Goal: Transaction & Acquisition: Purchase product/service

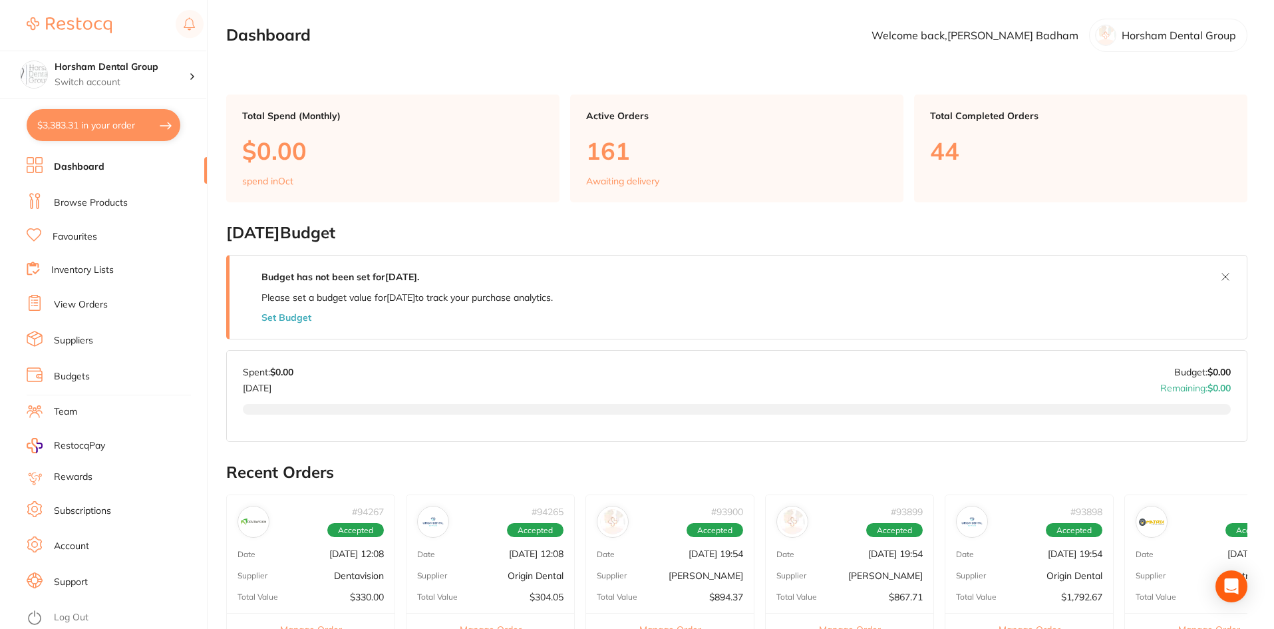
click at [65, 128] on button "$3,383.31 in your order" at bounding box center [104, 125] width 154 height 32
checkbox input "true"
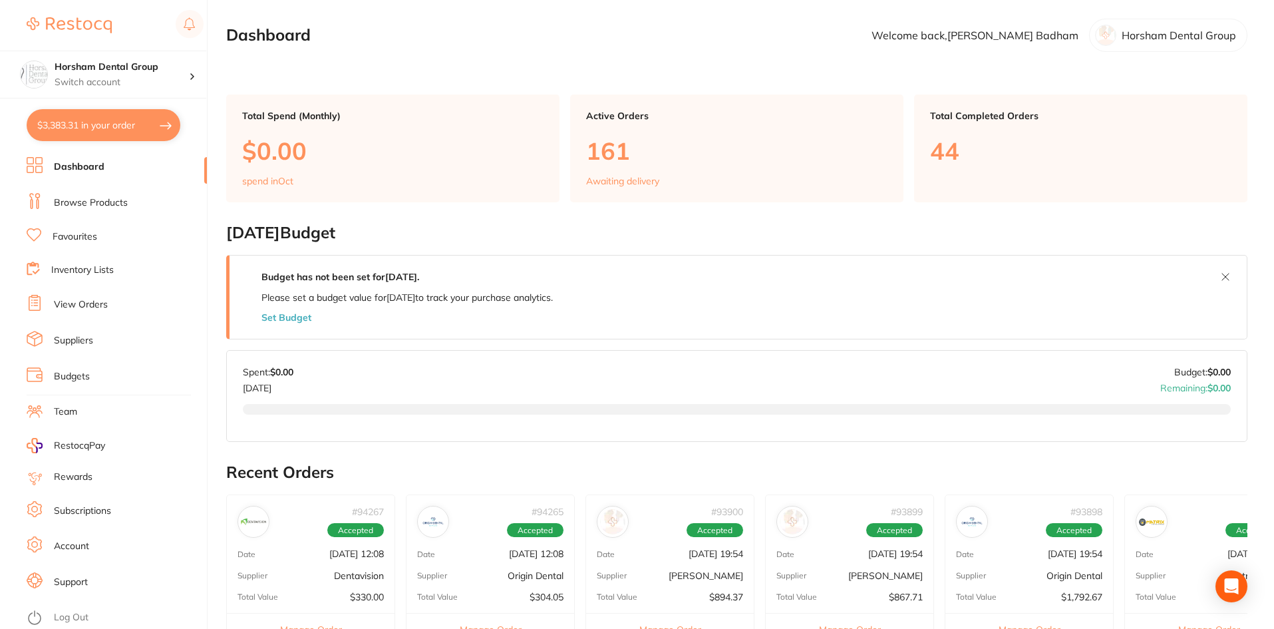
checkbox input "true"
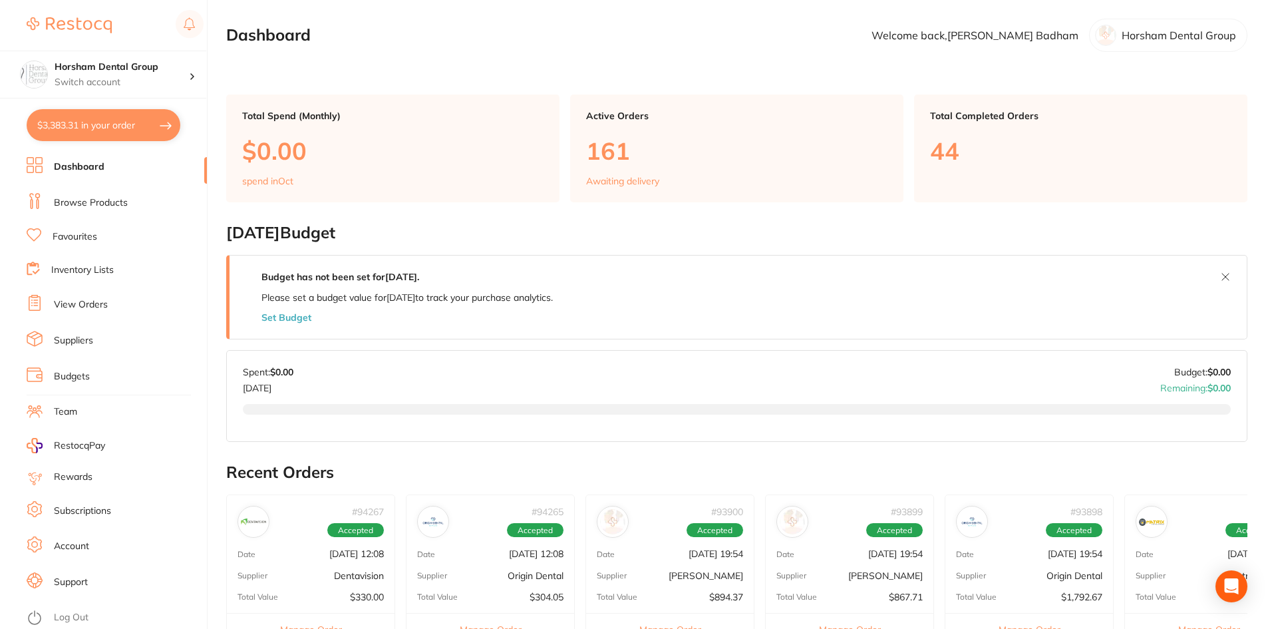
checkbox input "true"
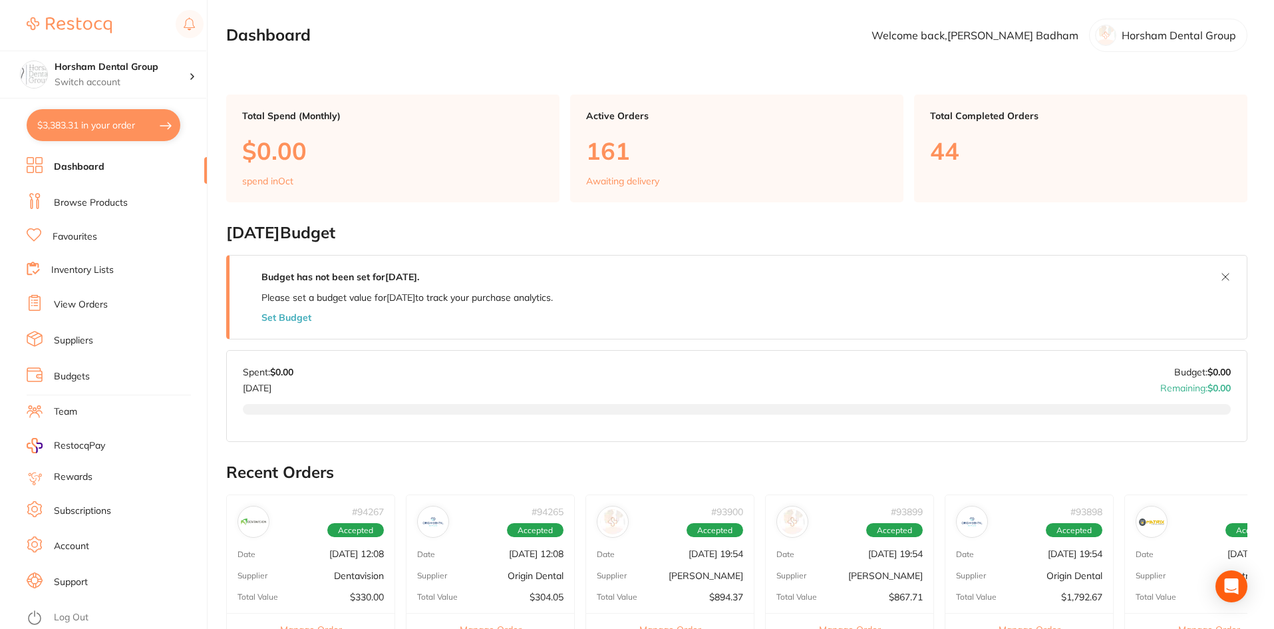
checkbox input "true"
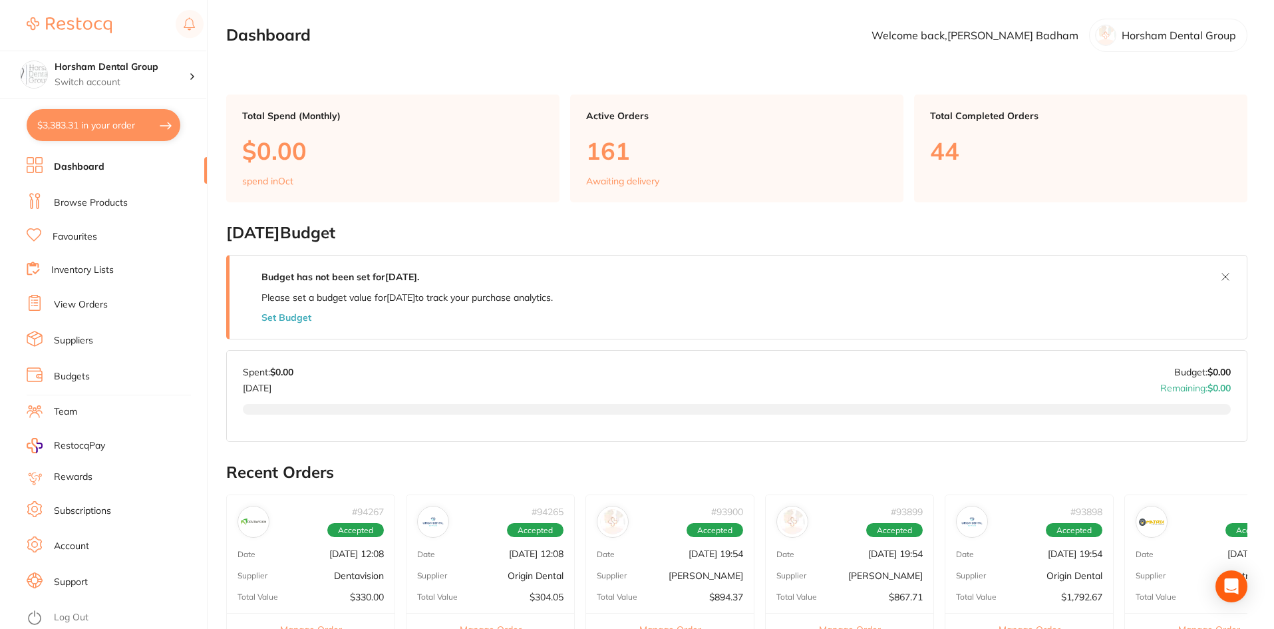
checkbox input "true"
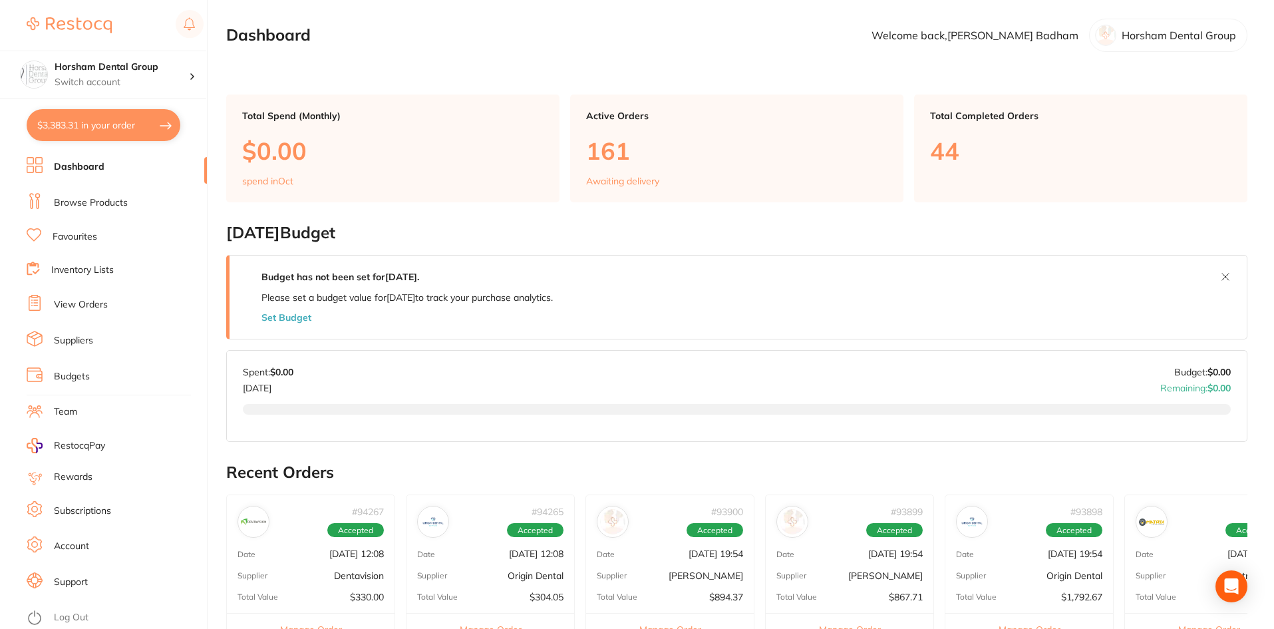
checkbox input "true"
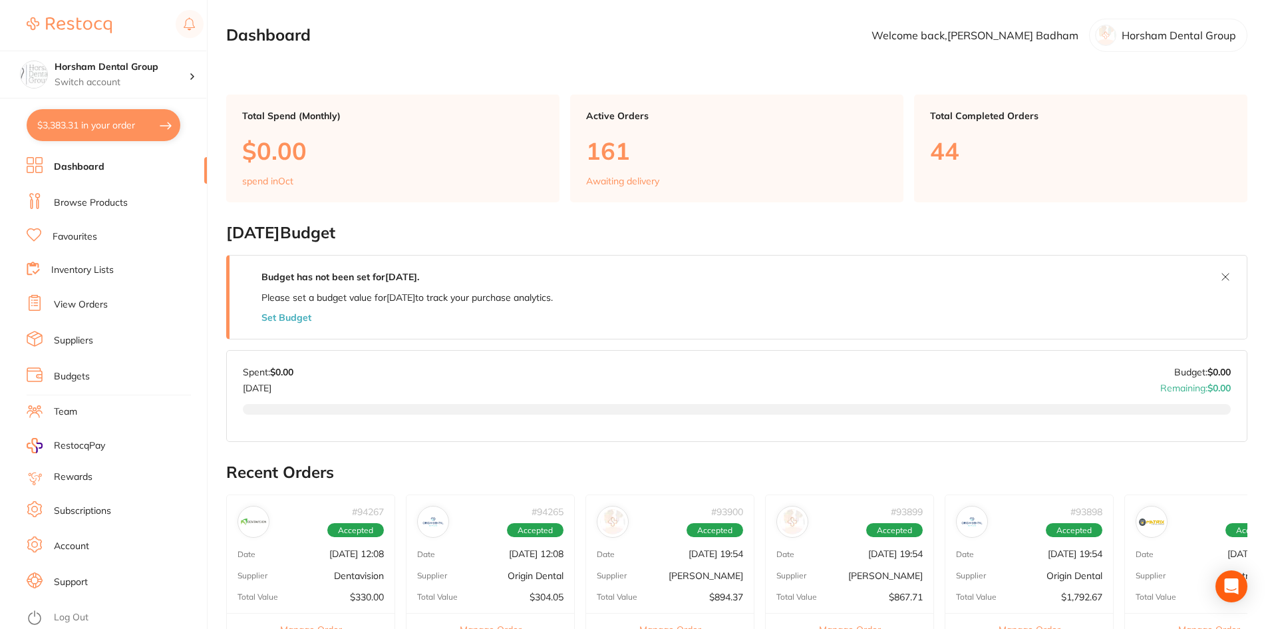
checkbox input "true"
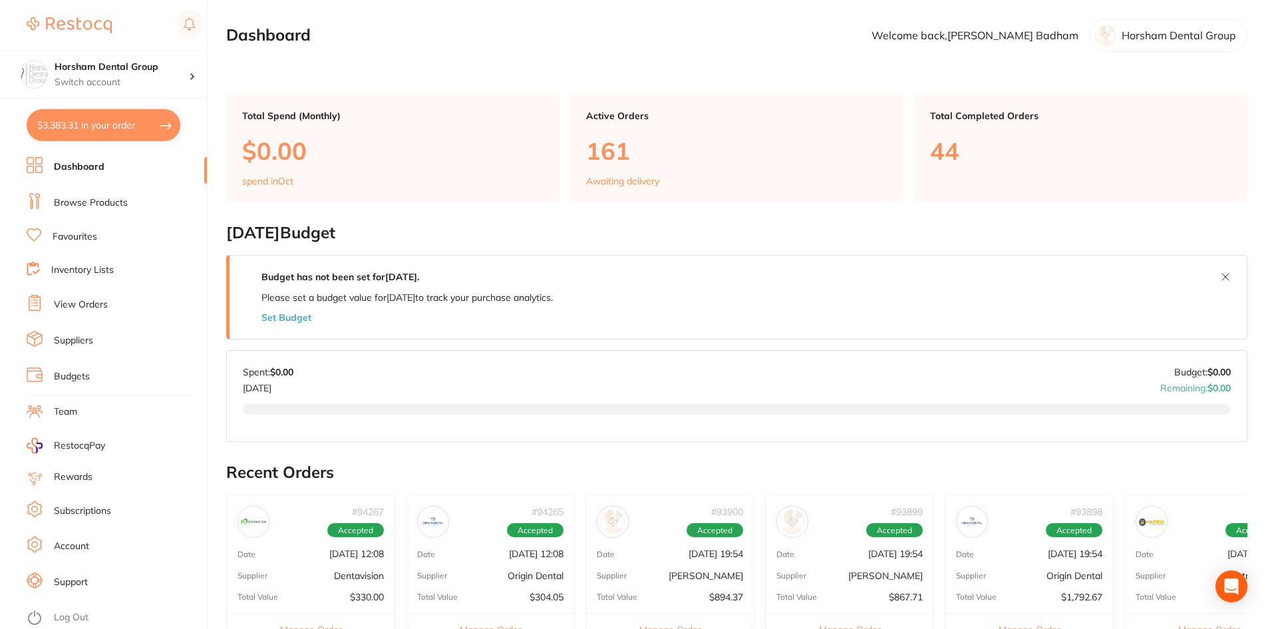
checkbox input "true"
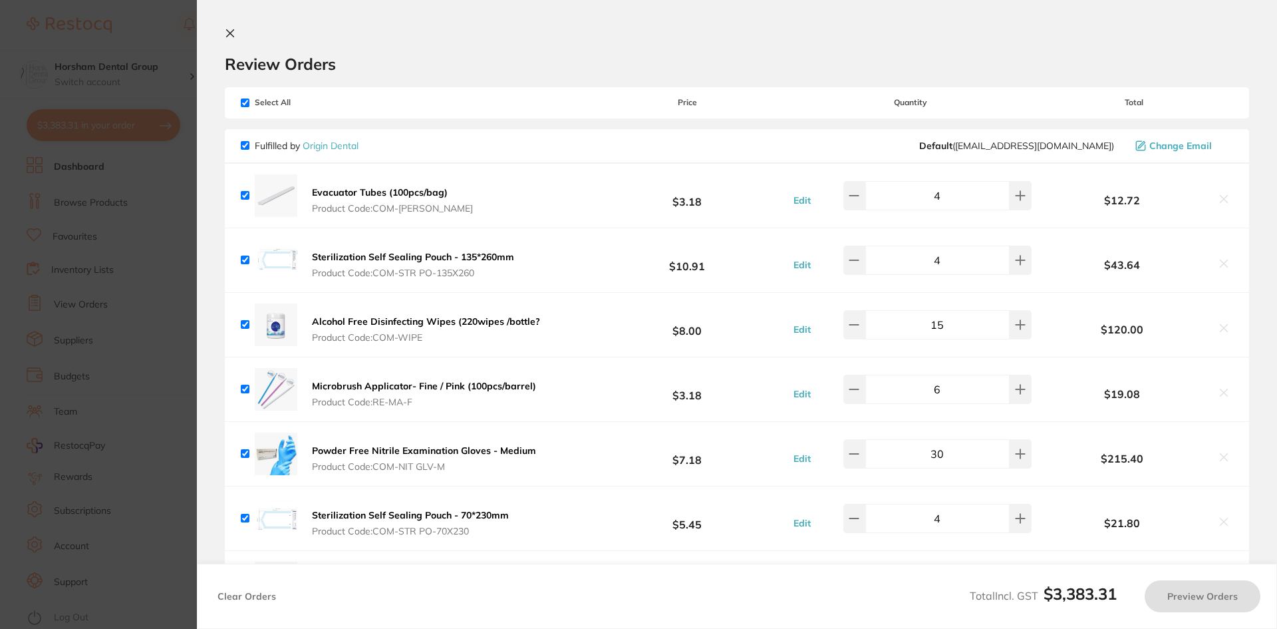
click at [94, 300] on section "Update RRP Set your pre negotiated price for this item. Item Agreed RRP (excl. …" at bounding box center [638, 314] width 1277 height 629
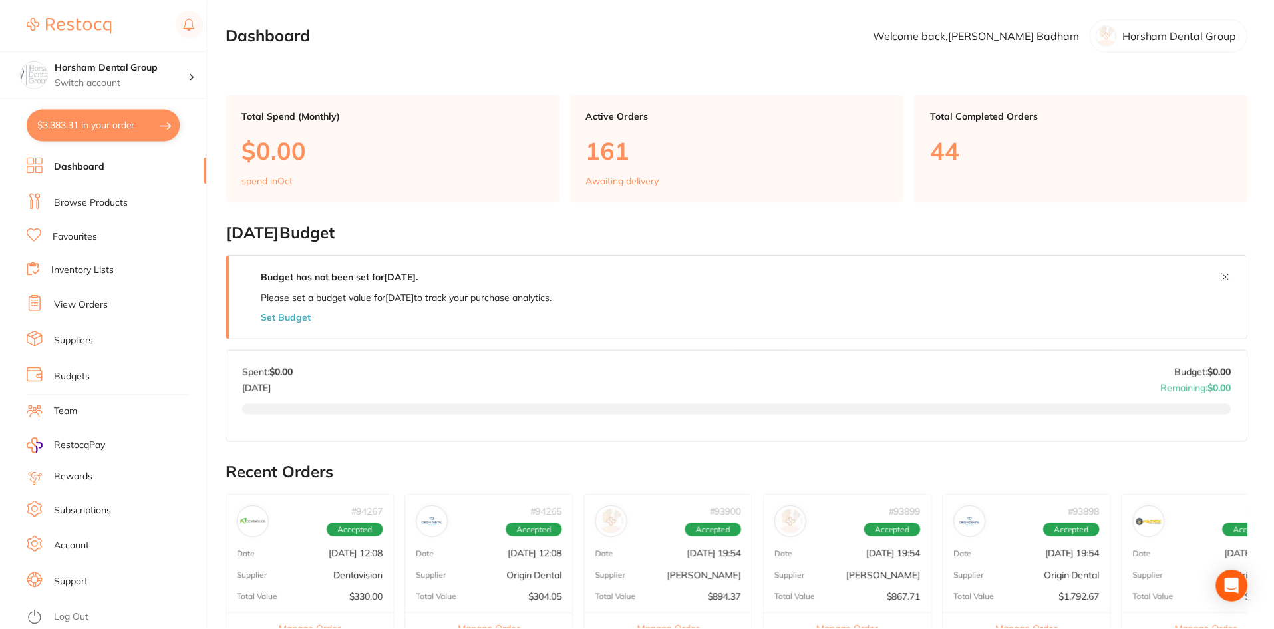
scroll to position [2, 0]
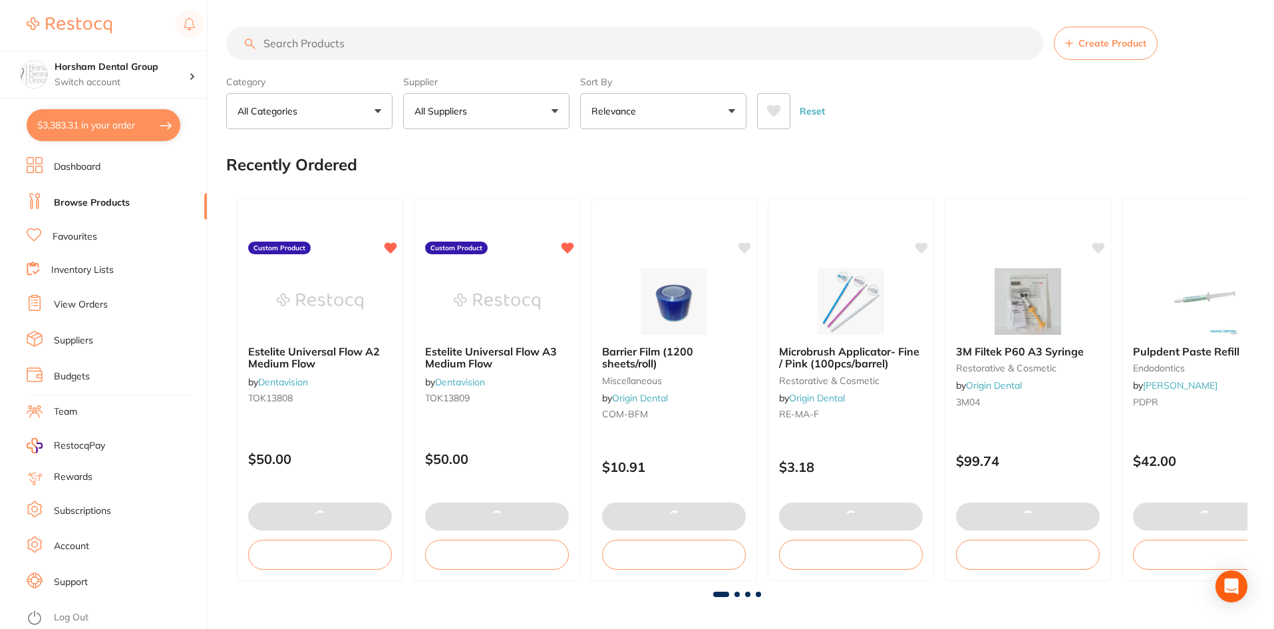
click at [355, 52] on input "search" at bounding box center [634, 43] width 817 height 33
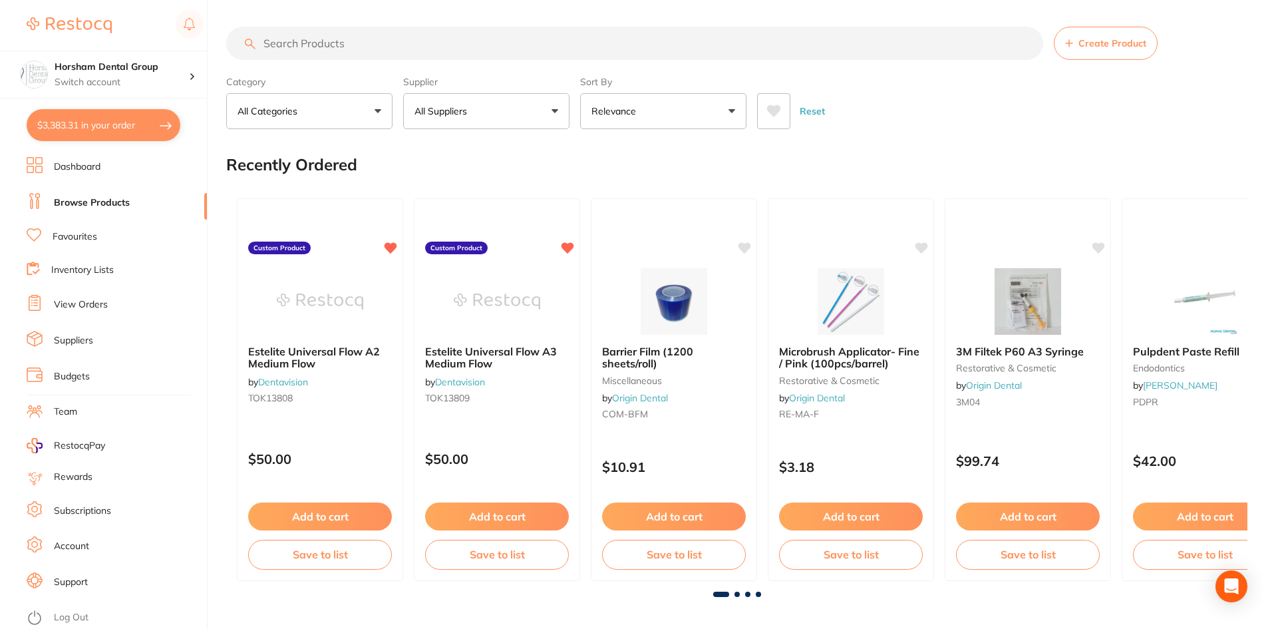
click at [354, 50] on input "search" at bounding box center [634, 43] width 817 height 33
type input "heavy body"
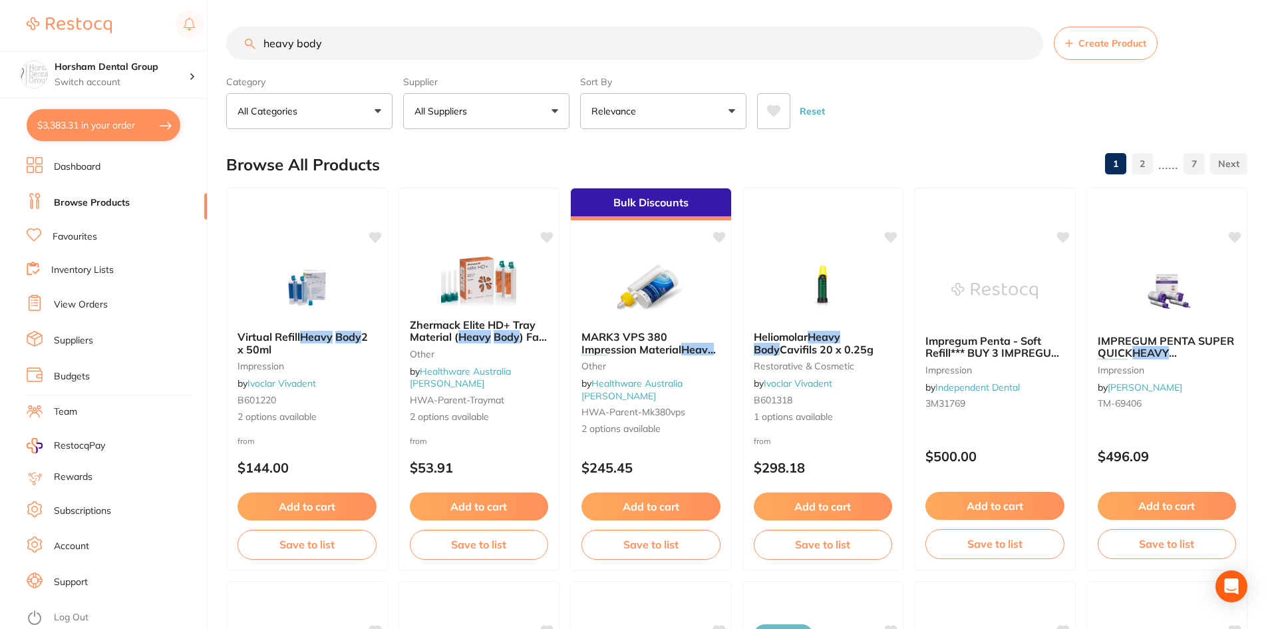
click at [526, 102] on button "All Suppliers" at bounding box center [486, 111] width 166 height 36
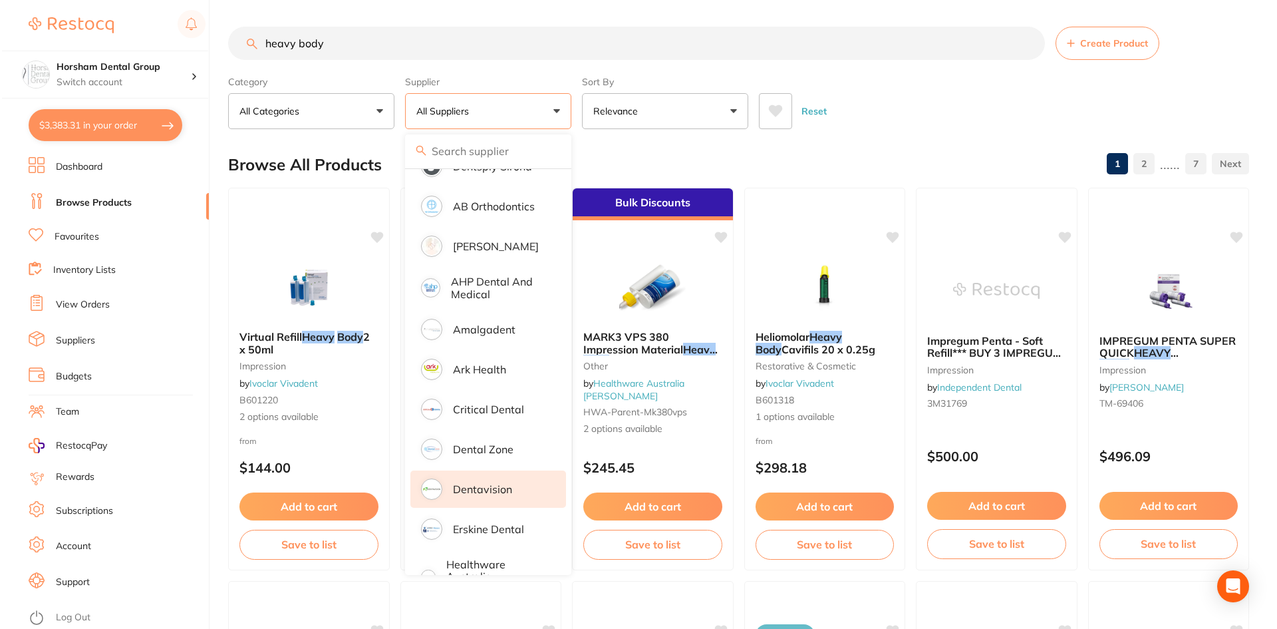
scroll to position [133, 0]
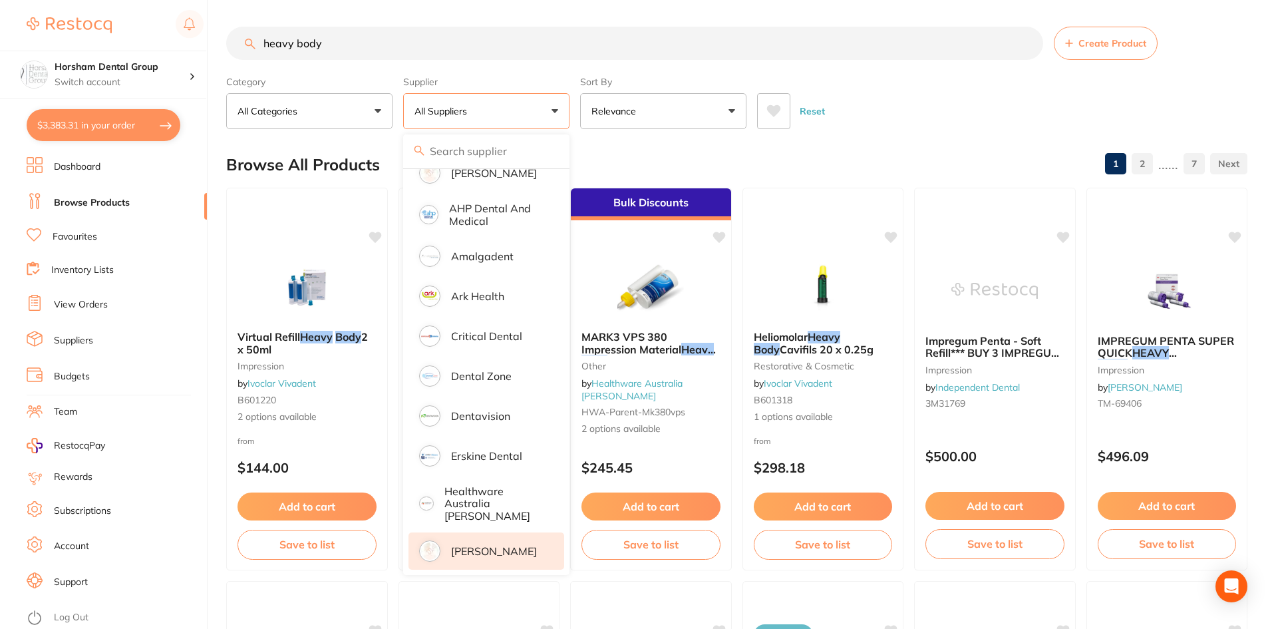
click at [476, 545] on p "[PERSON_NAME]" at bounding box center [494, 551] width 86 height 12
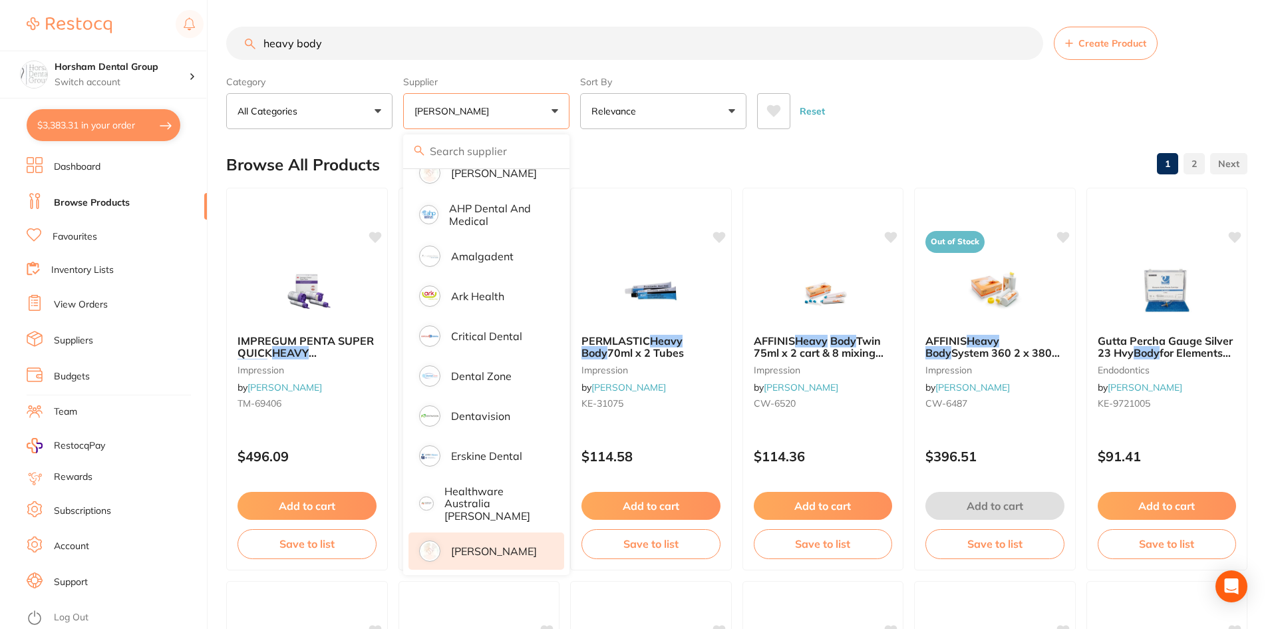
click at [933, 96] on div "Reset" at bounding box center [997, 105] width 480 height 47
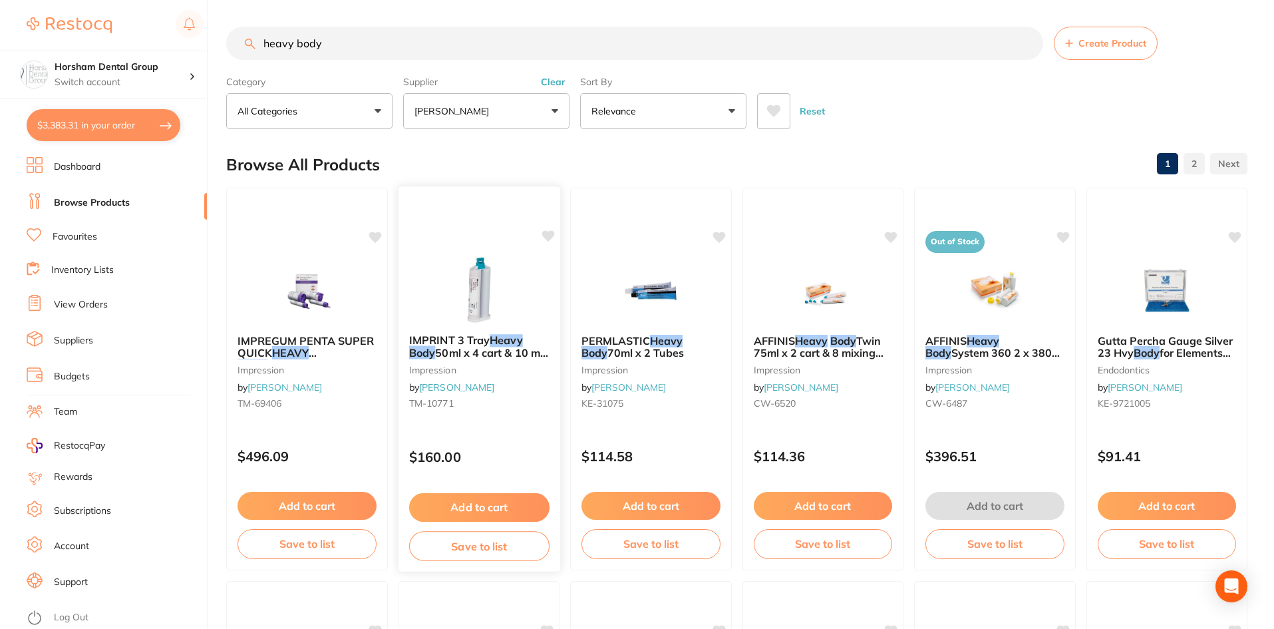
click at [461, 348] on span "50ml x 4 cart & 10 mix tips" at bounding box center [478, 359] width 140 height 26
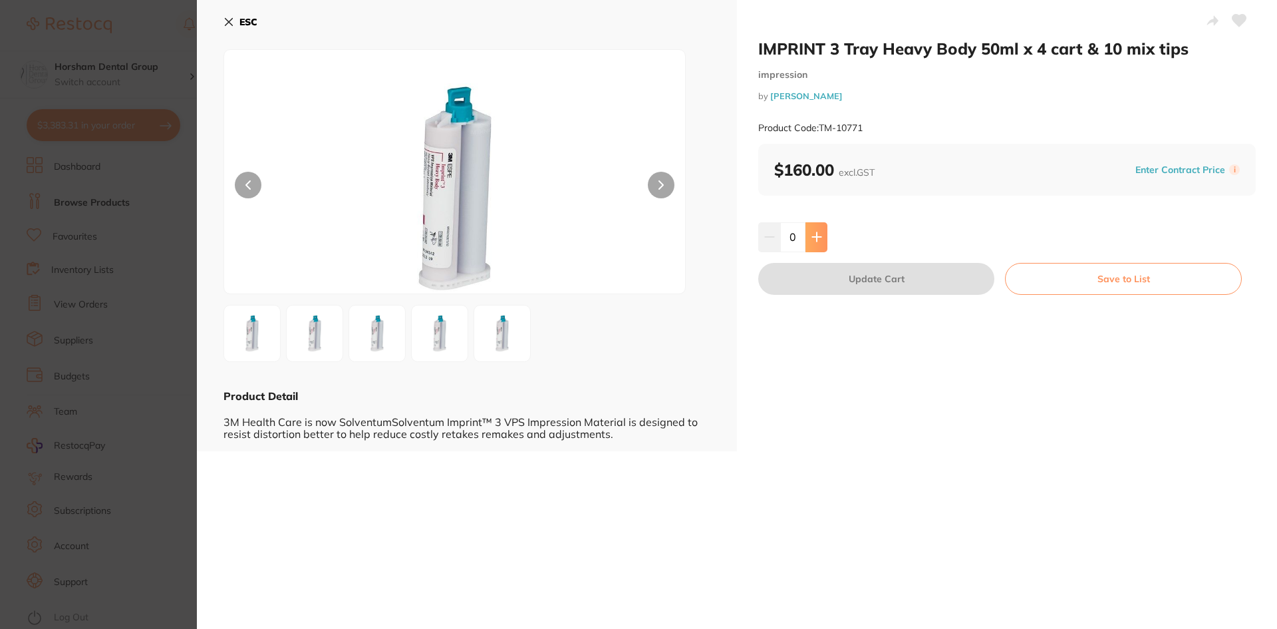
click at [815, 239] on icon at bounding box center [816, 237] width 9 height 9
type input "1"
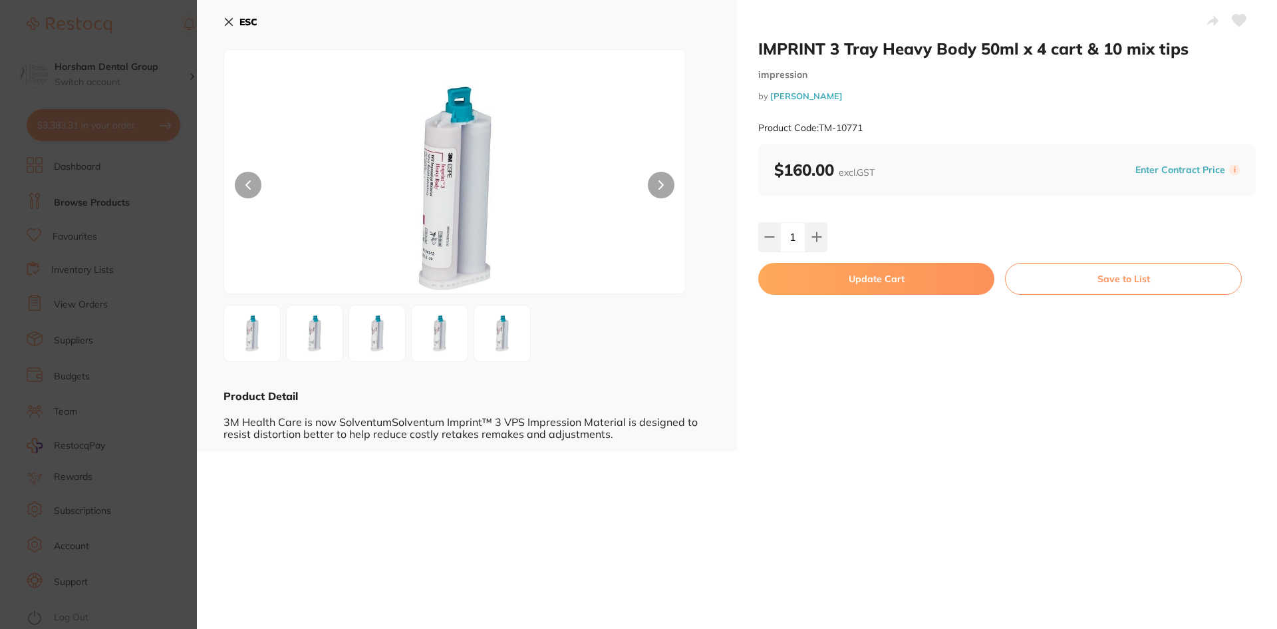
click at [833, 279] on button "Update Cart" at bounding box center [876, 279] width 236 height 32
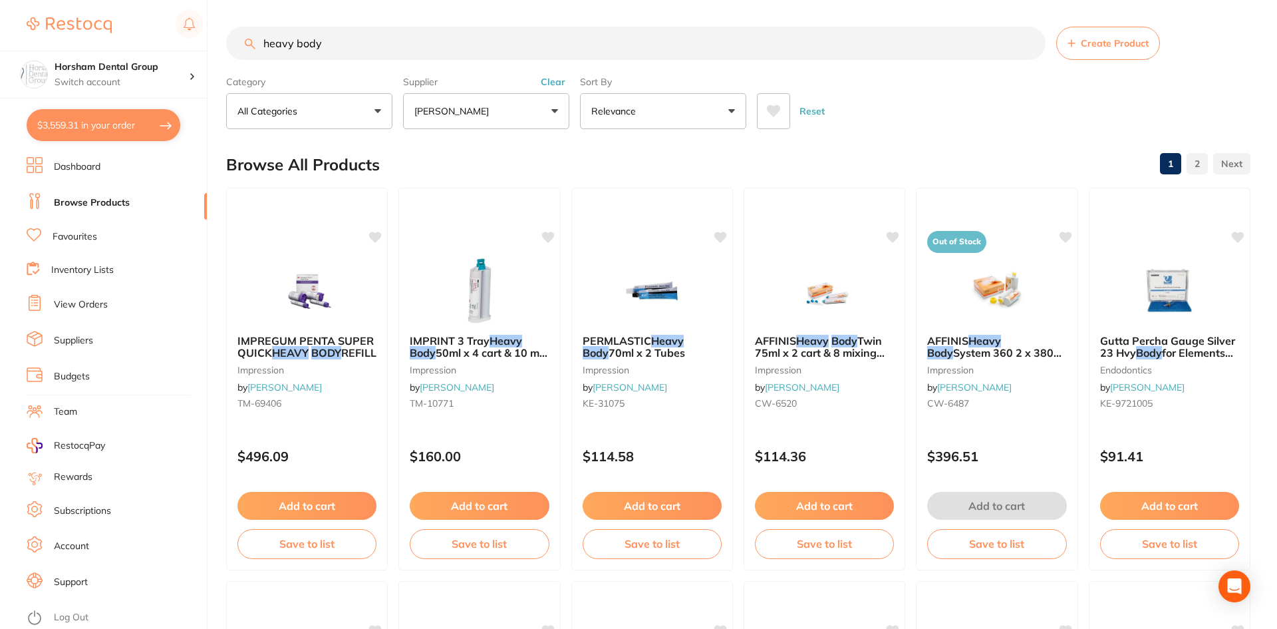
checkbox input "false"
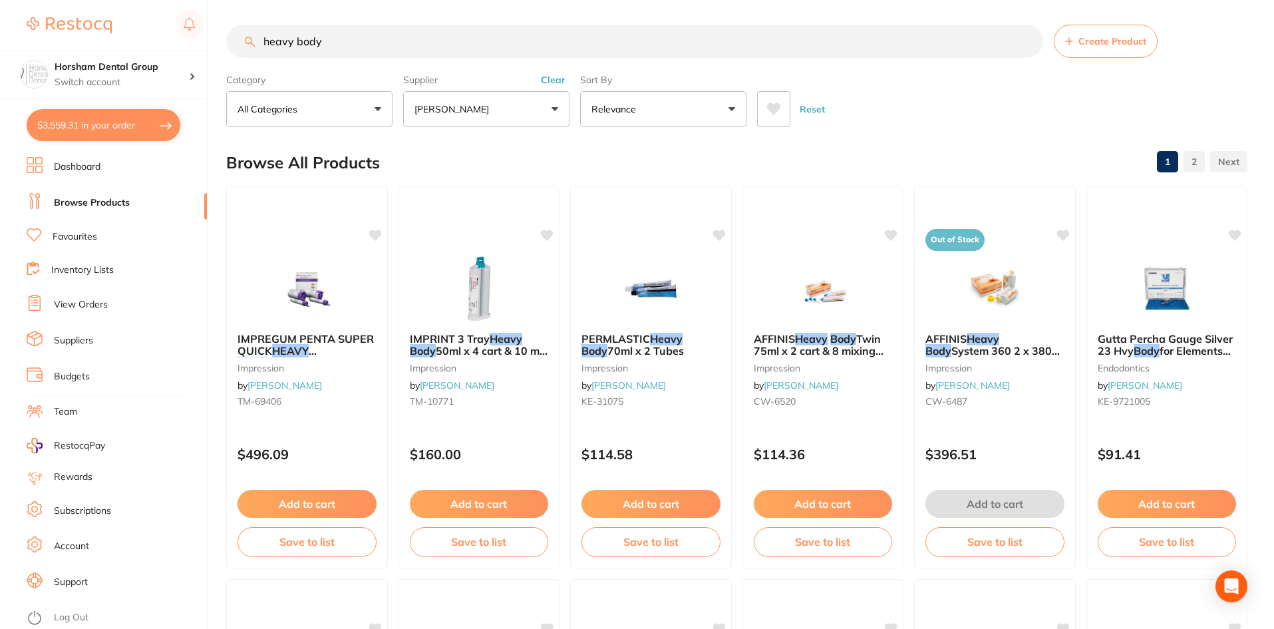
click at [162, 128] on button "$3,559.31 in your order" at bounding box center [104, 125] width 154 height 32
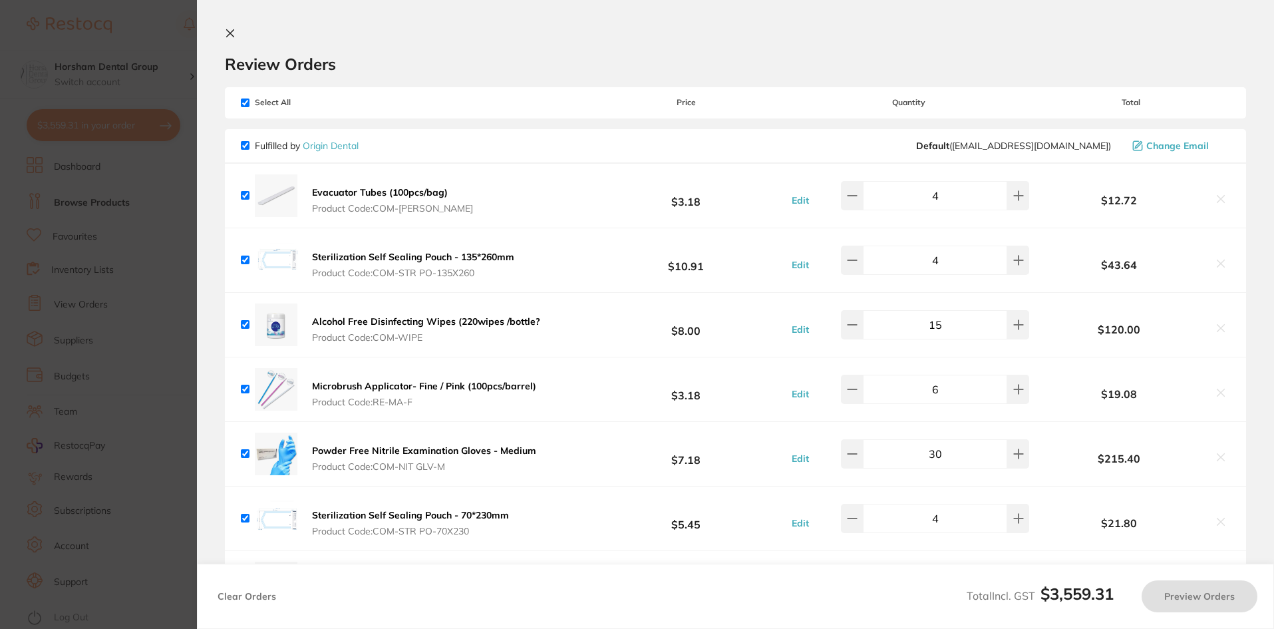
checkbox input "true"
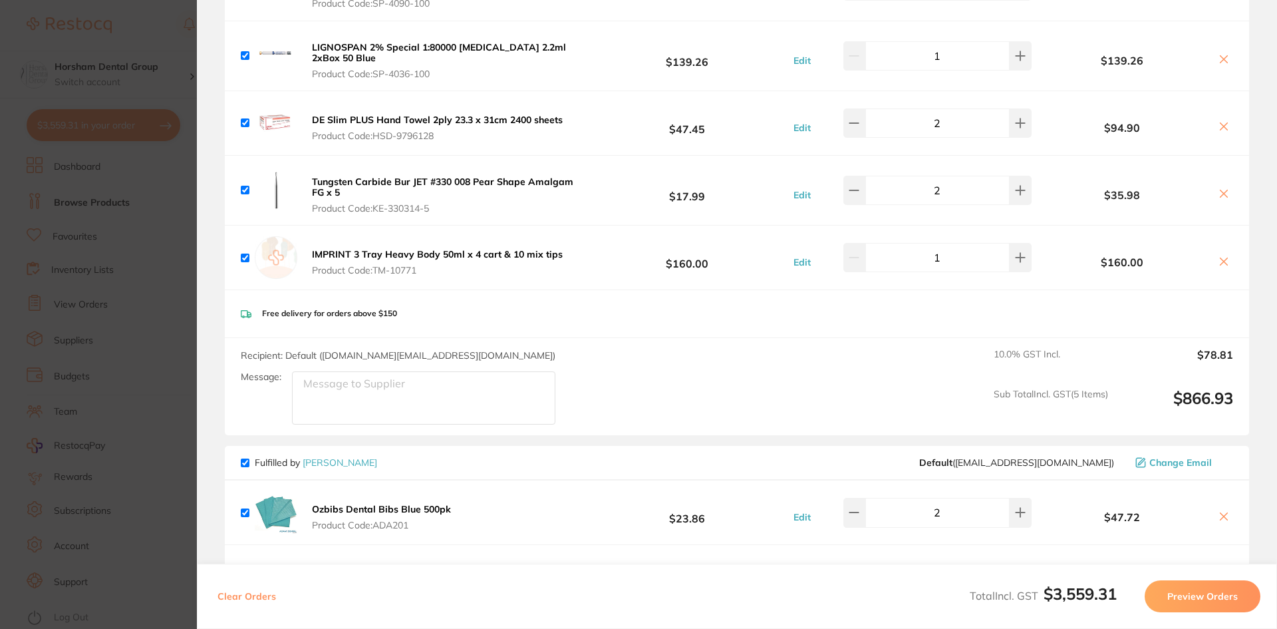
scroll to position [1397, 0]
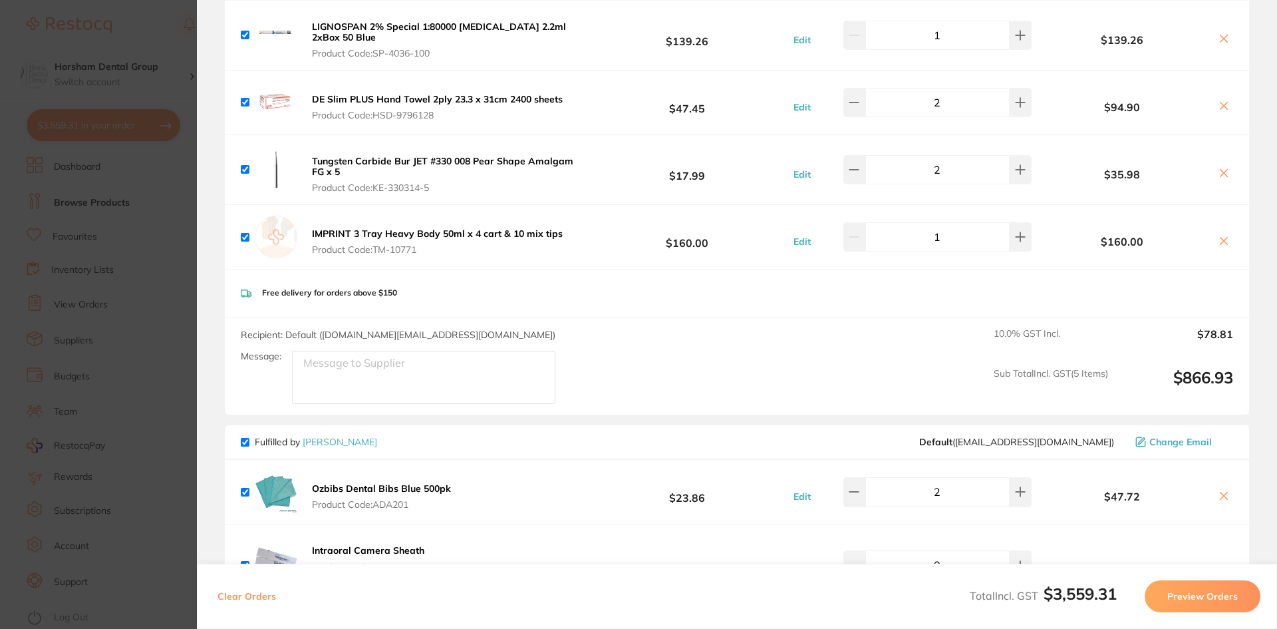
click at [1219, 242] on icon at bounding box center [1224, 240] width 11 height 11
checkbox input "false"
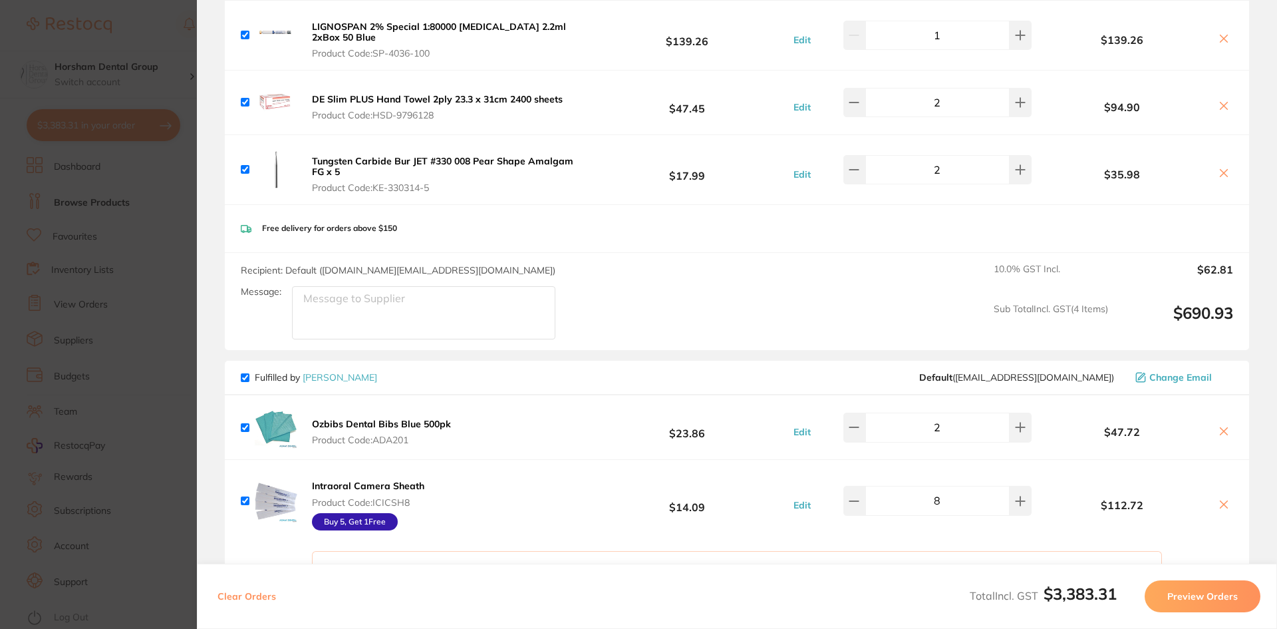
click at [124, 247] on section "Update RRP Set your pre negotiated price for this item. Item Agreed RRP (excl. …" at bounding box center [638, 314] width 1277 height 629
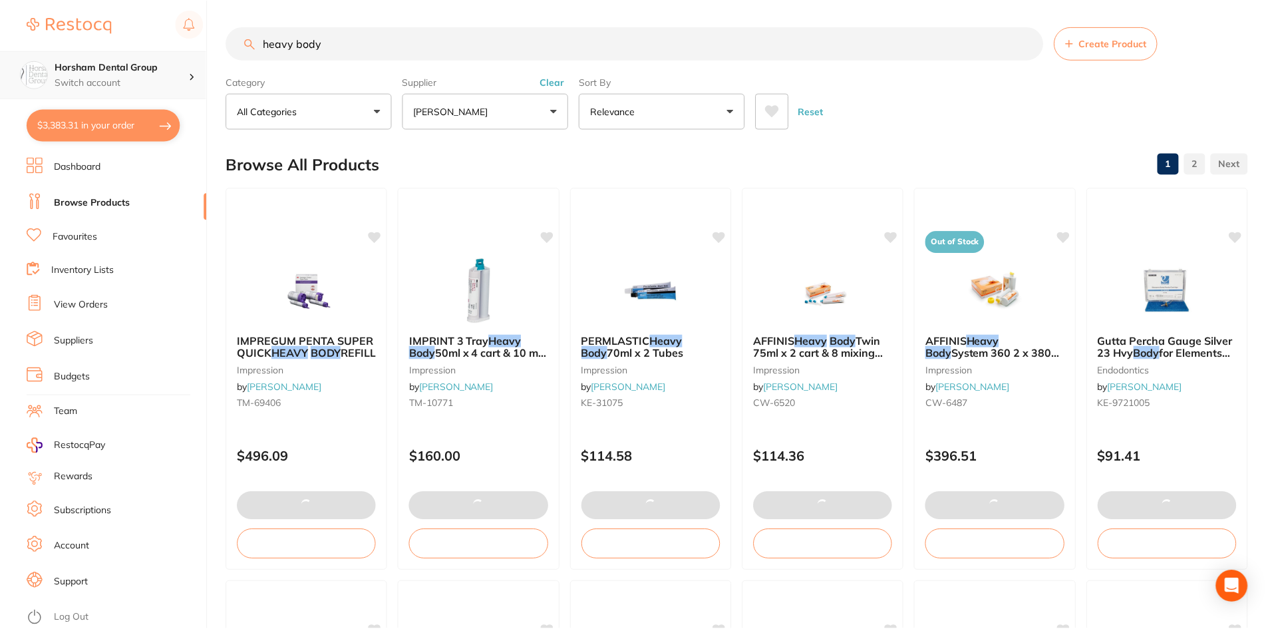
scroll to position [2, 0]
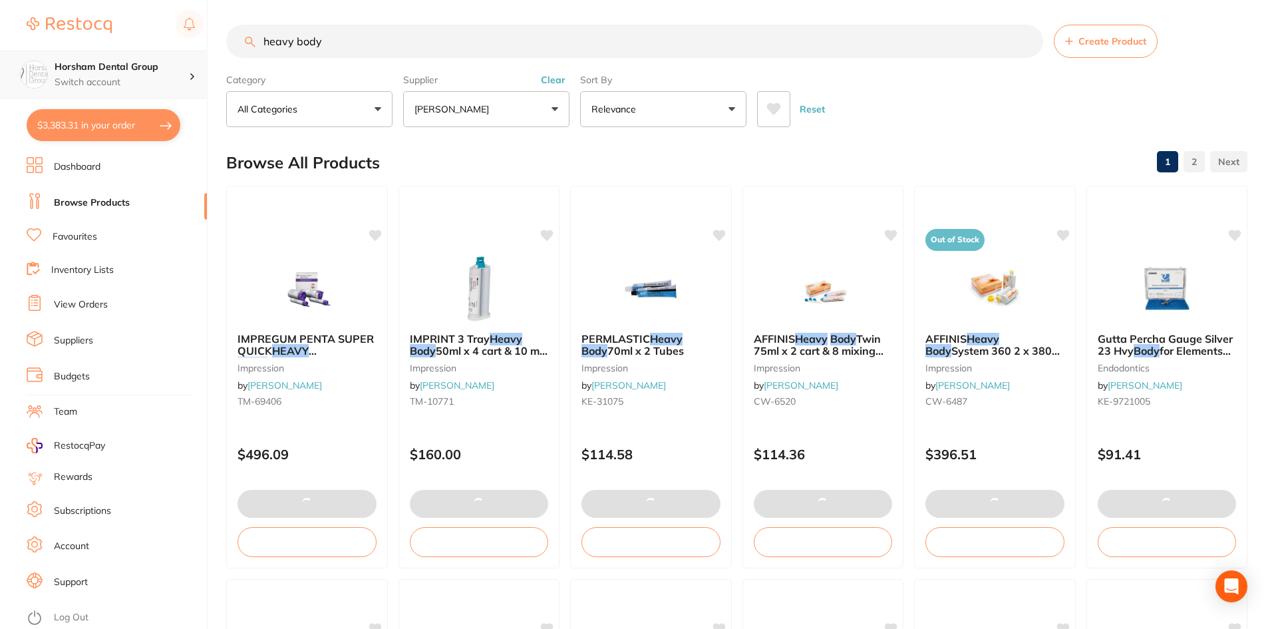
click at [116, 80] on p "Switch account" at bounding box center [122, 82] width 134 height 13
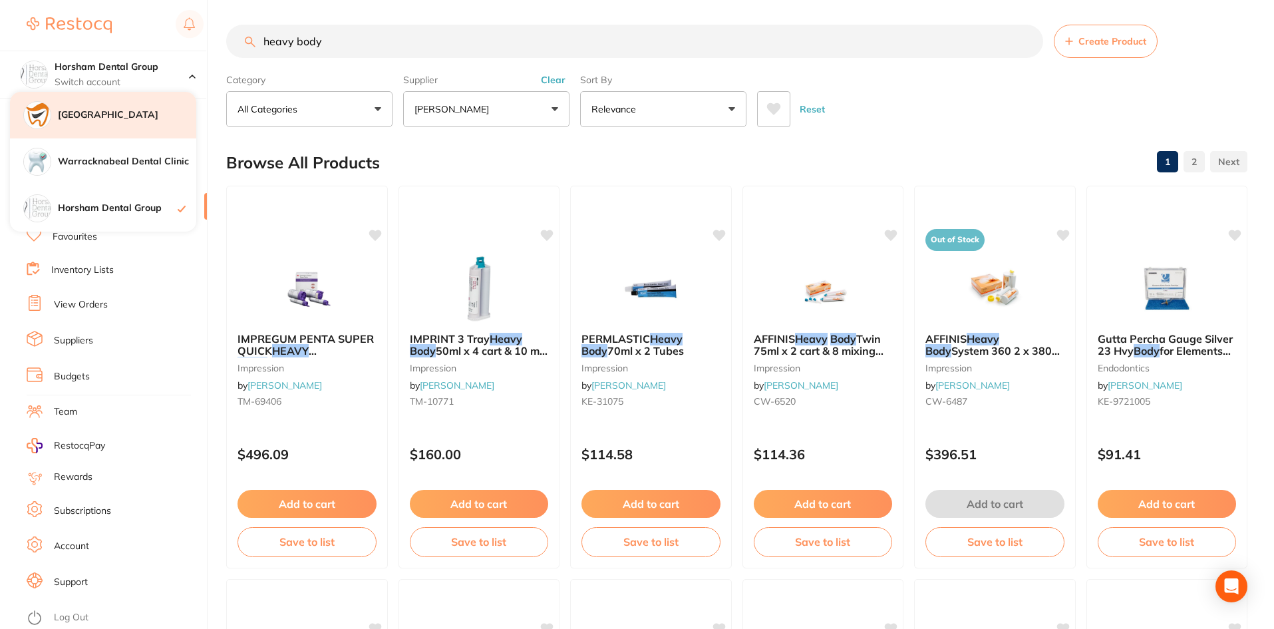
click at [96, 117] on h4 "[GEOGRAPHIC_DATA]" at bounding box center [127, 114] width 138 height 13
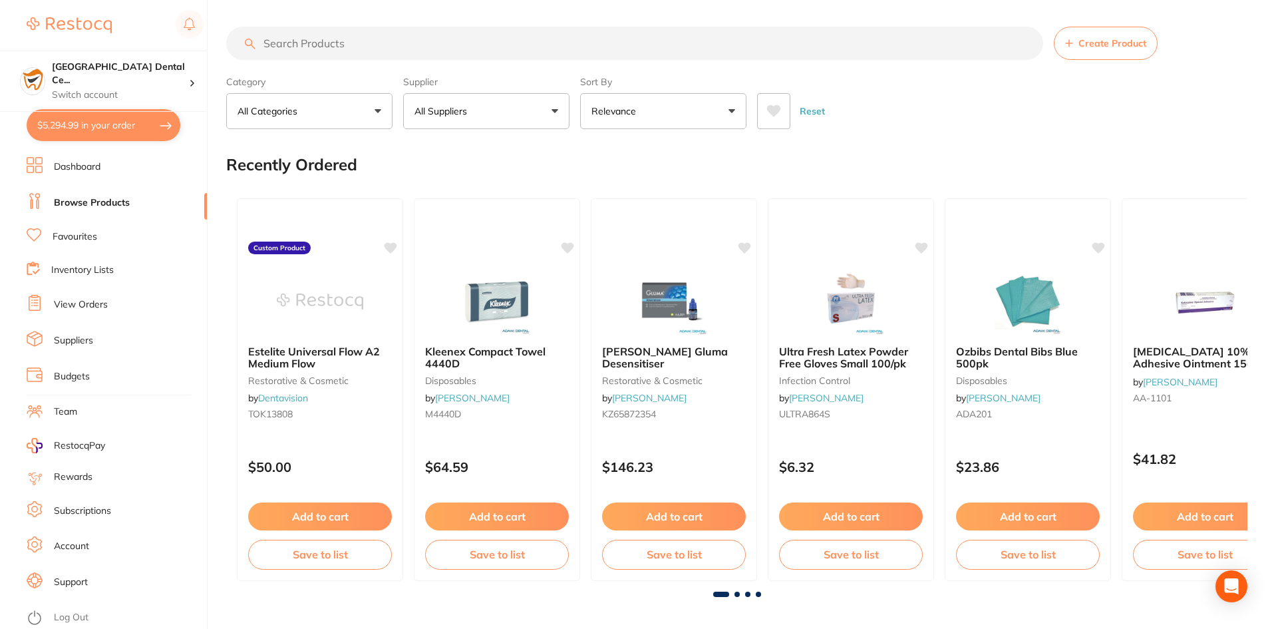
click at [427, 48] on input "search" at bounding box center [634, 43] width 817 height 33
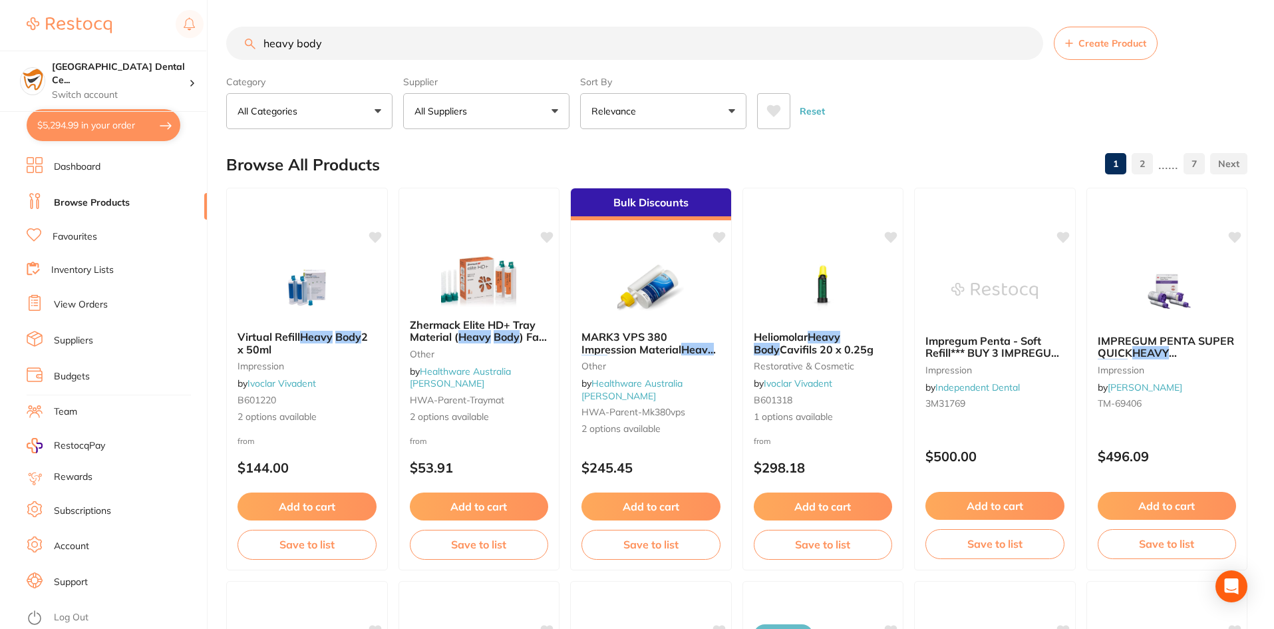
type input "heavy body"
click at [488, 106] on button "All Suppliers" at bounding box center [486, 111] width 166 height 36
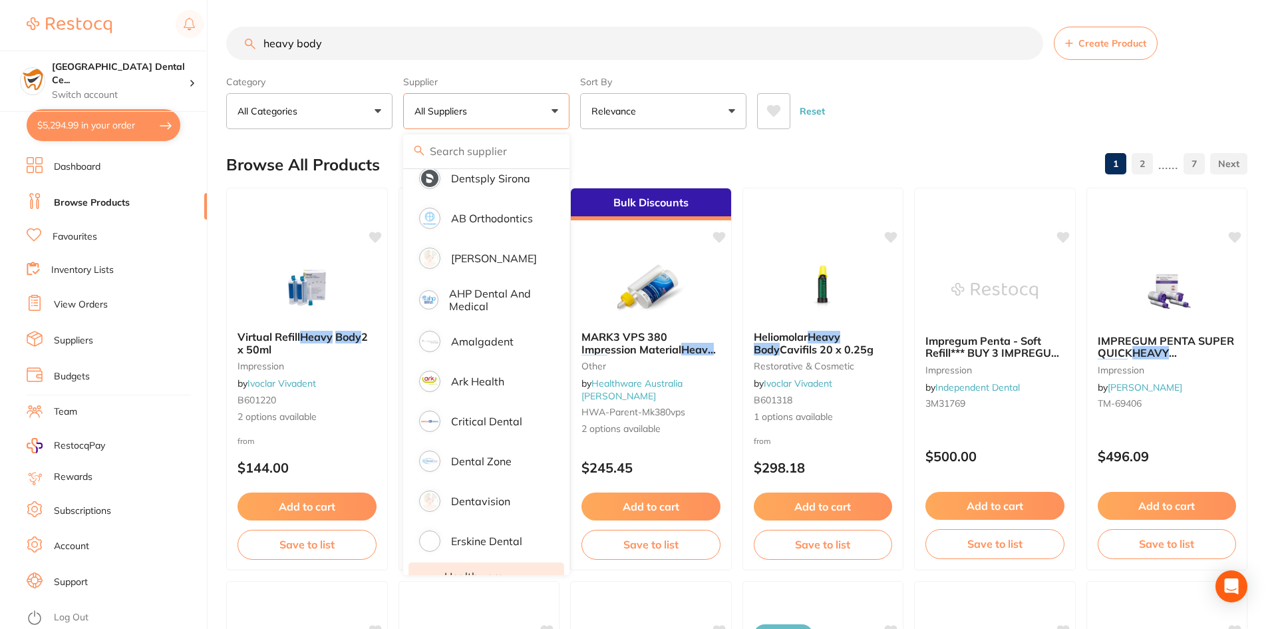
scroll to position [200, 0]
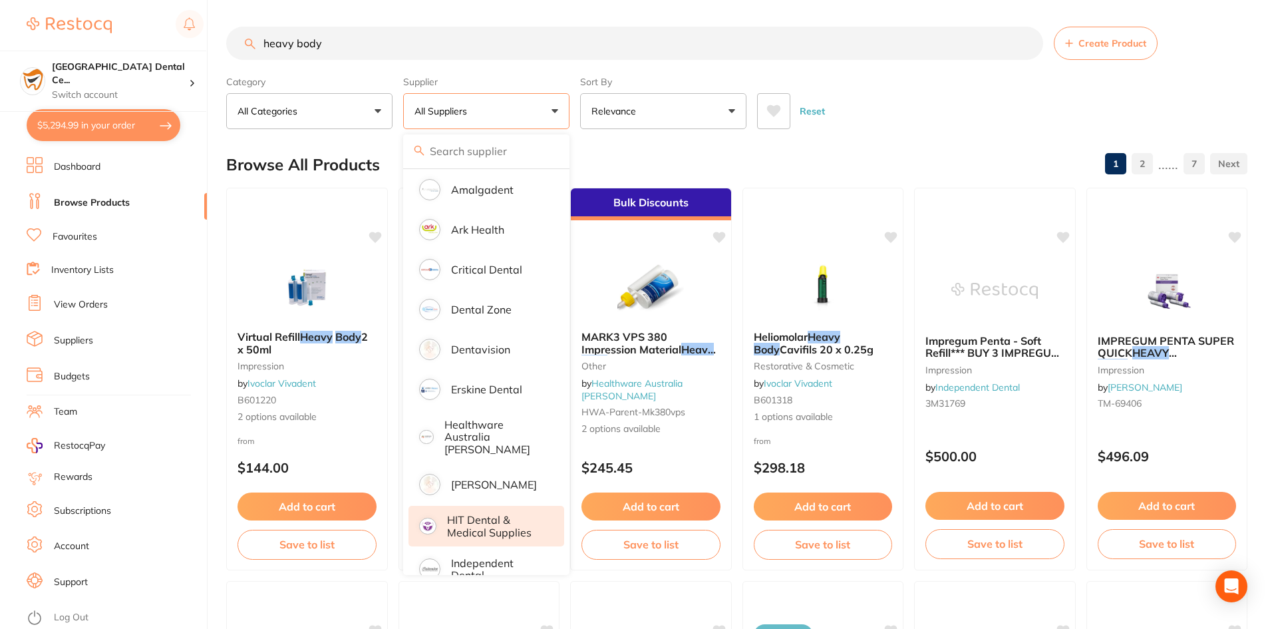
click at [500, 513] on p "HIT Dental & Medical Supplies" at bounding box center [496, 525] width 98 height 25
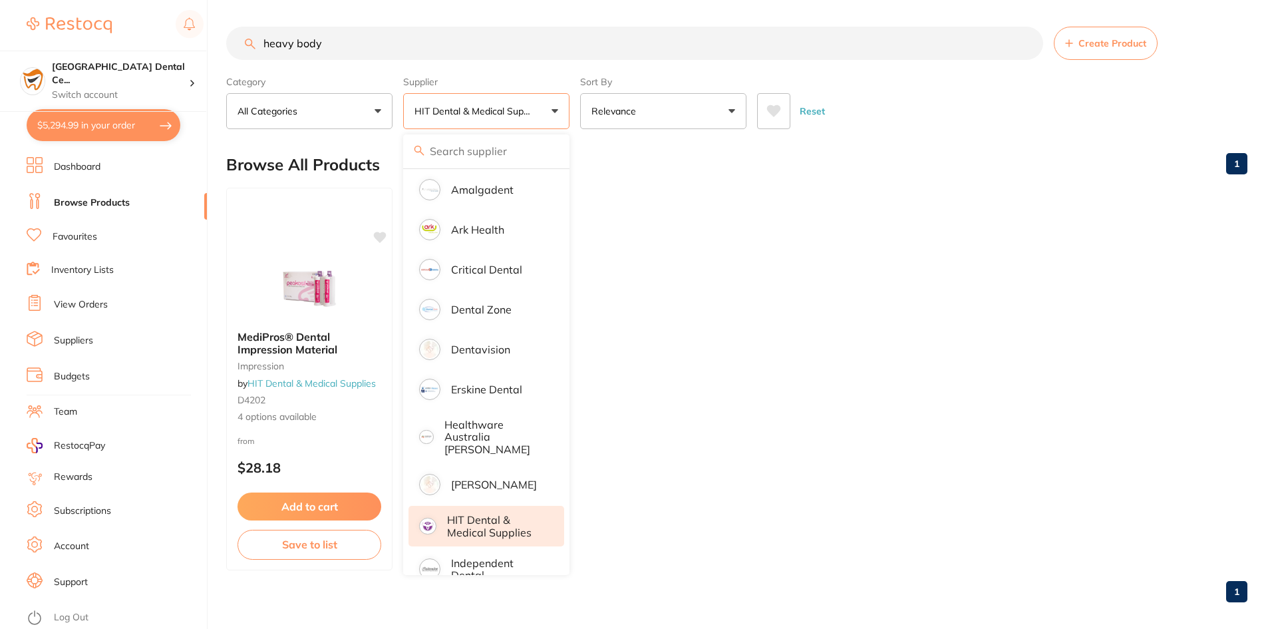
click at [492, 104] on button "HIT Dental & Medical Supplies" at bounding box center [486, 111] width 166 height 36
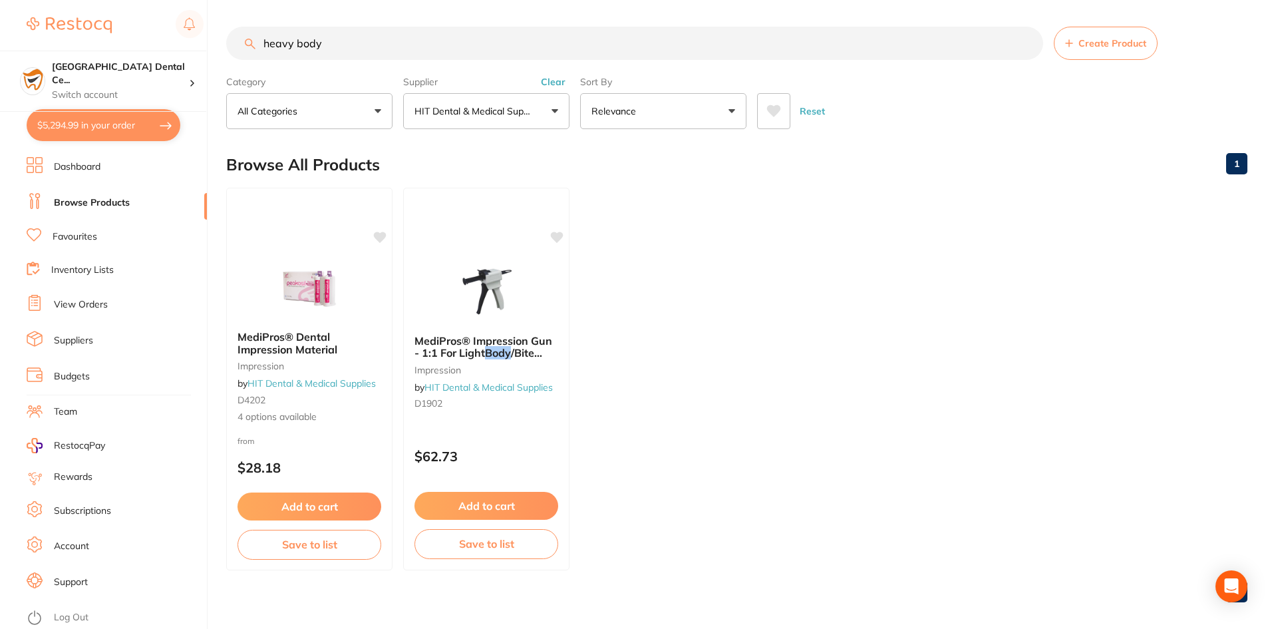
click at [556, 82] on button "Clear" at bounding box center [553, 82] width 33 height 12
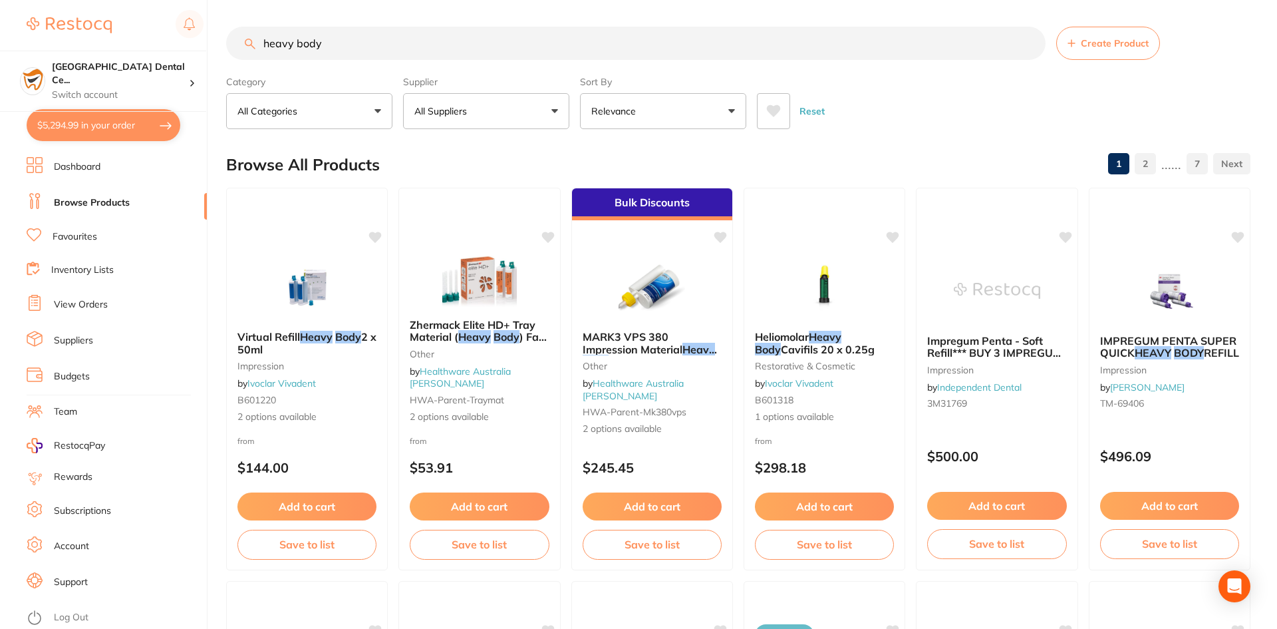
click at [531, 109] on button "All Suppliers" at bounding box center [486, 111] width 166 height 36
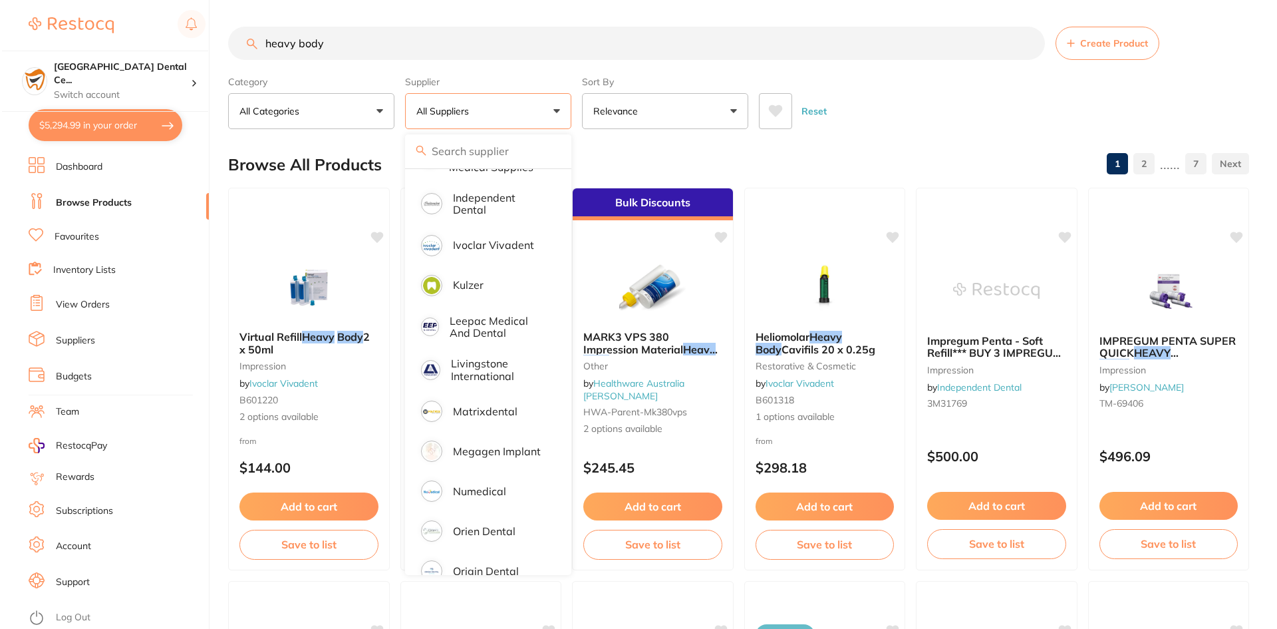
scroll to position [399, 0]
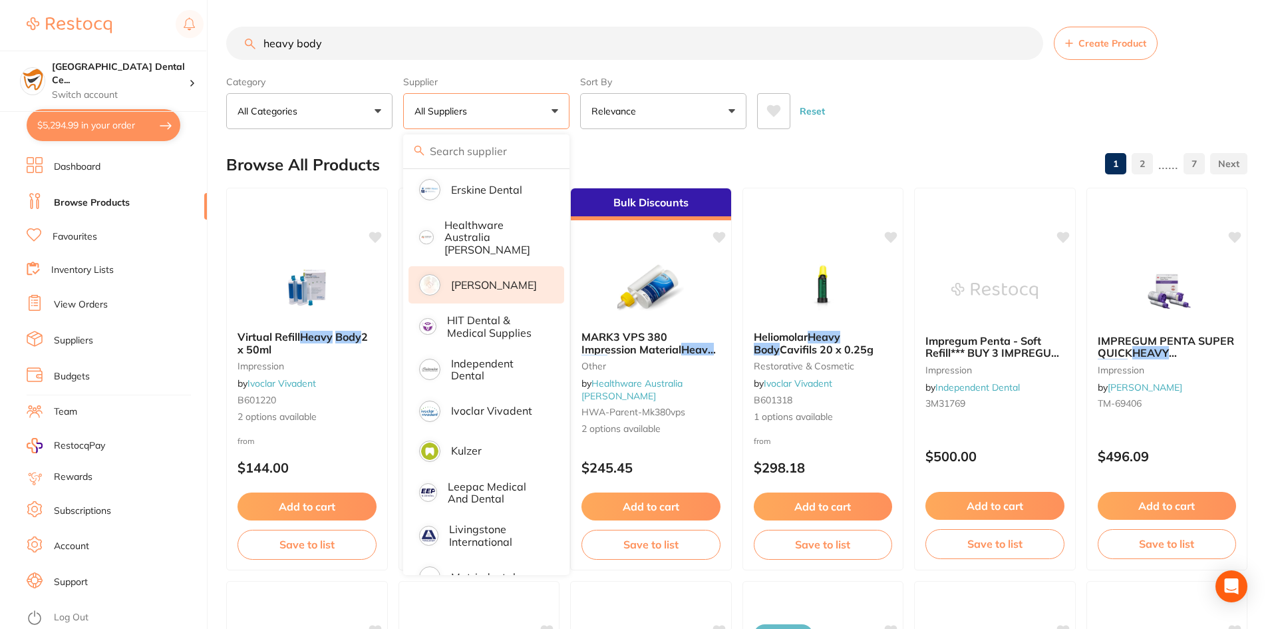
click at [497, 284] on p "[PERSON_NAME]" at bounding box center [494, 285] width 86 height 12
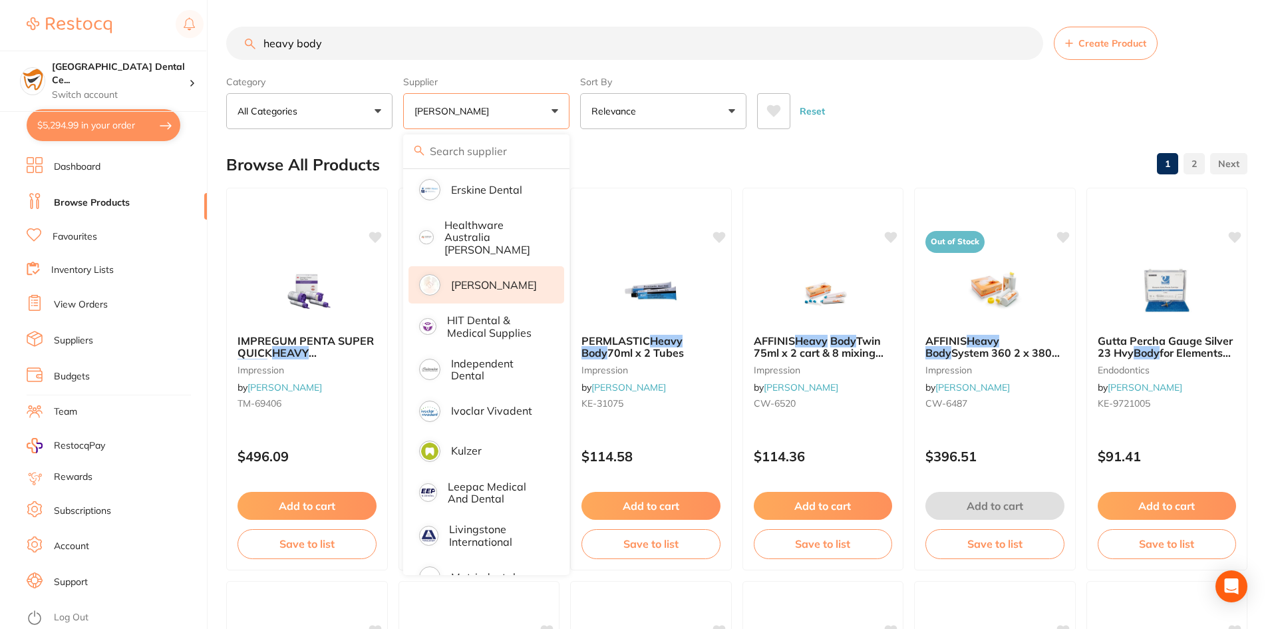
click at [915, 88] on div "Reset" at bounding box center [997, 105] width 480 height 47
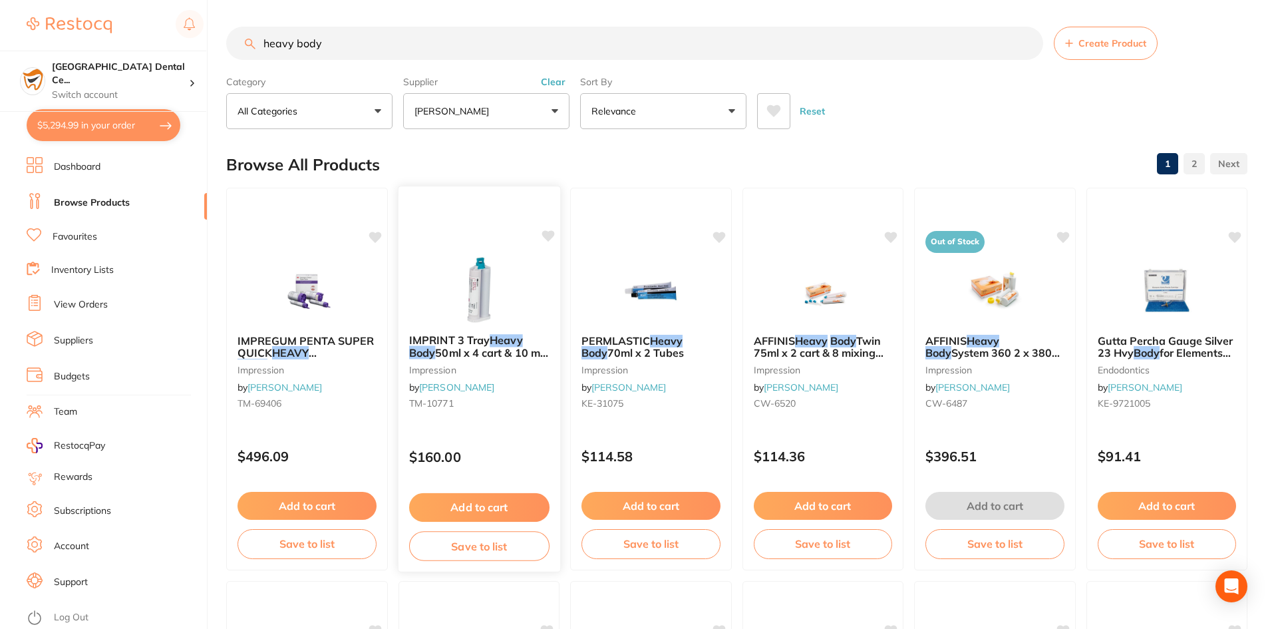
click at [464, 361] on div "IMPRINT 3 Tray Heavy Body 50ml x 4 cart & 10 mix tips impression by [PERSON_NAM…" at bounding box center [479, 374] width 162 height 102
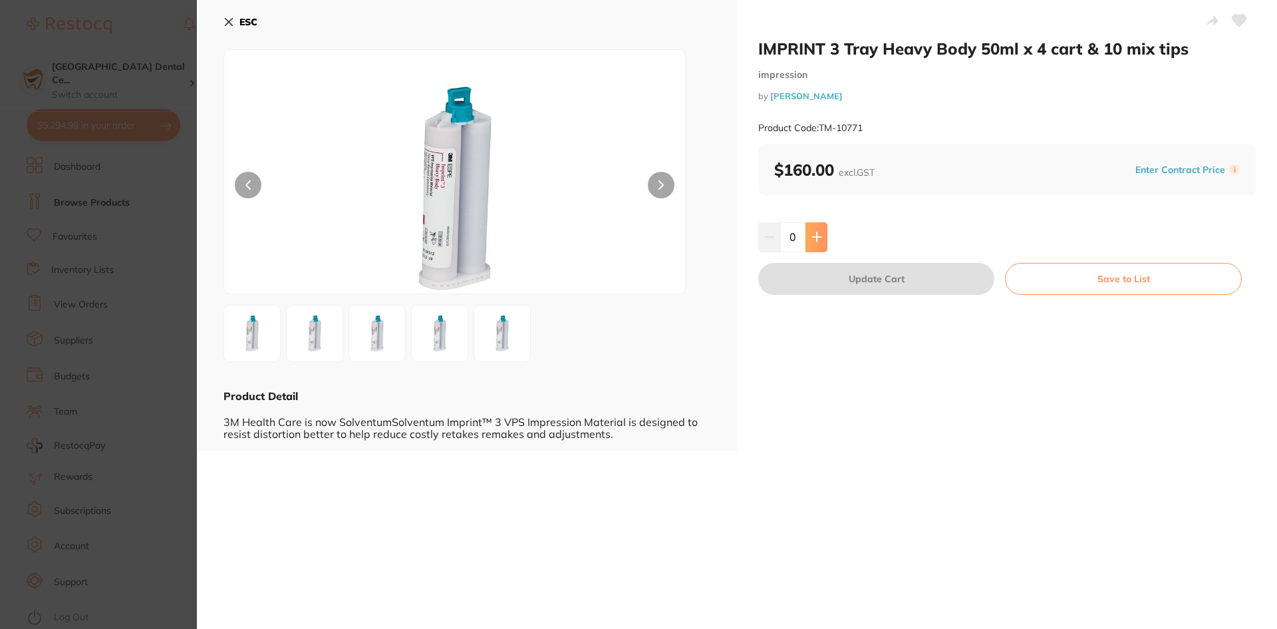
click at [807, 231] on button at bounding box center [816, 236] width 22 height 29
type input "1"
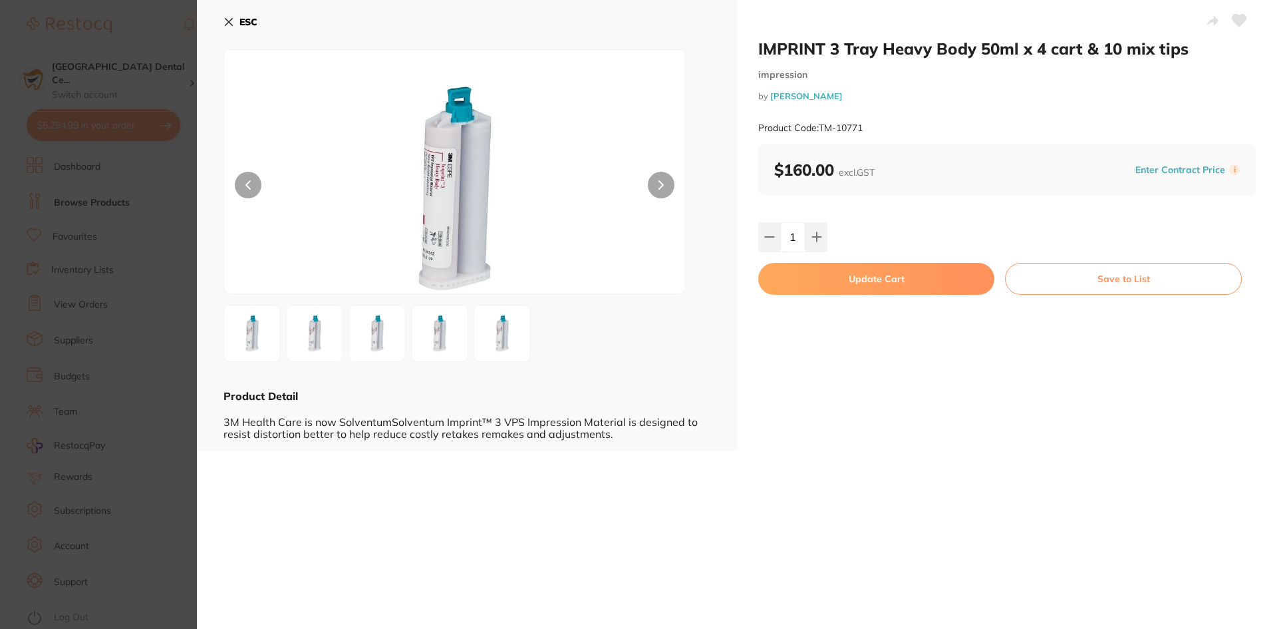
click at [798, 269] on button "Update Cart" at bounding box center [876, 279] width 236 height 32
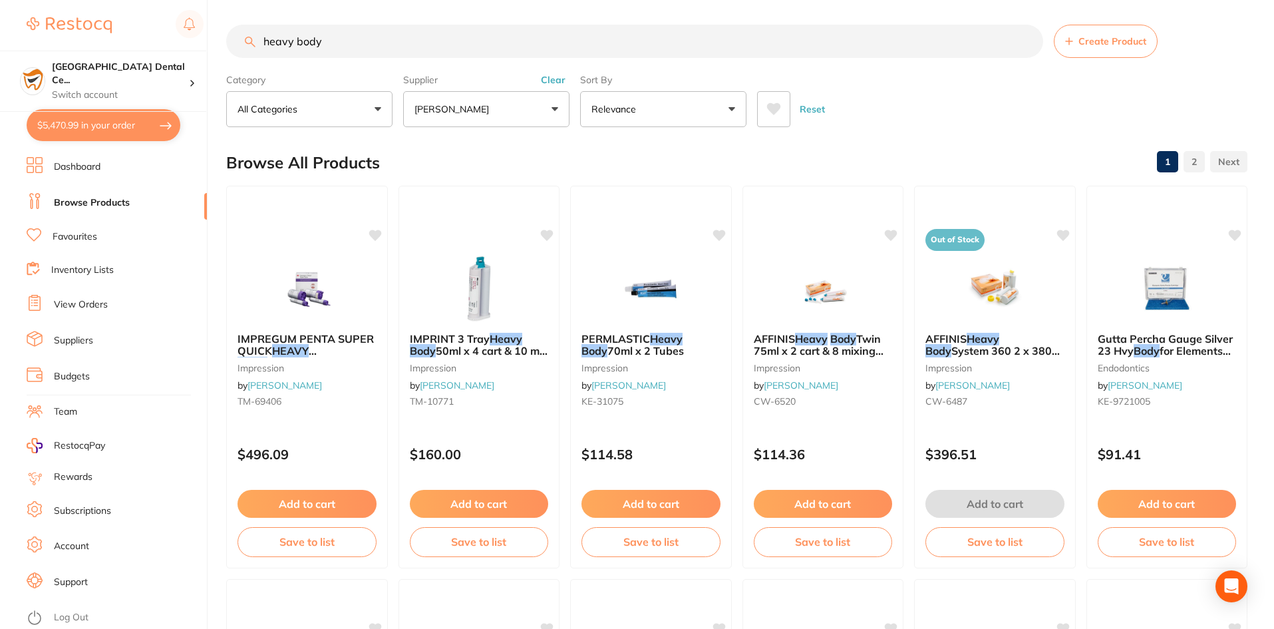
click at [549, 73] on div "Supplier [PERSON_NAME] All Suppliers Dentsply Sirona AB Orthodontics [PERSON_NA…" at bounding box center [486, 98] width 166 height 59
click at [549, 75] on button "Clear" at bounding box center [553, 80] width 33 height 12
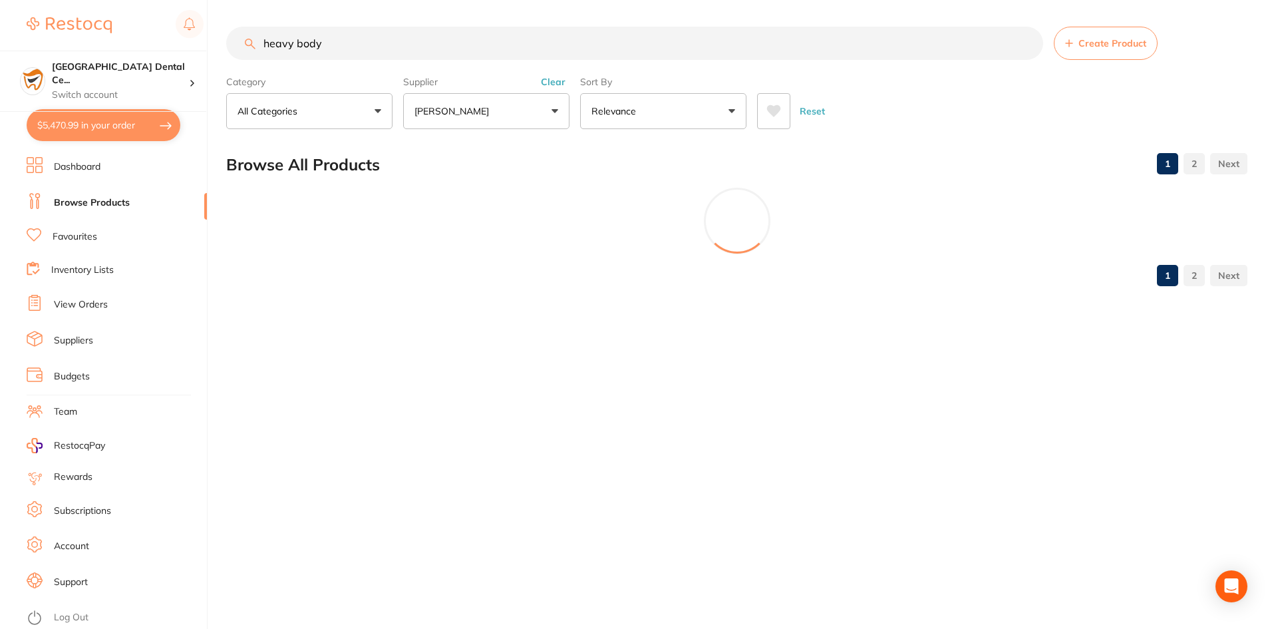
scroll to position [0, 0]
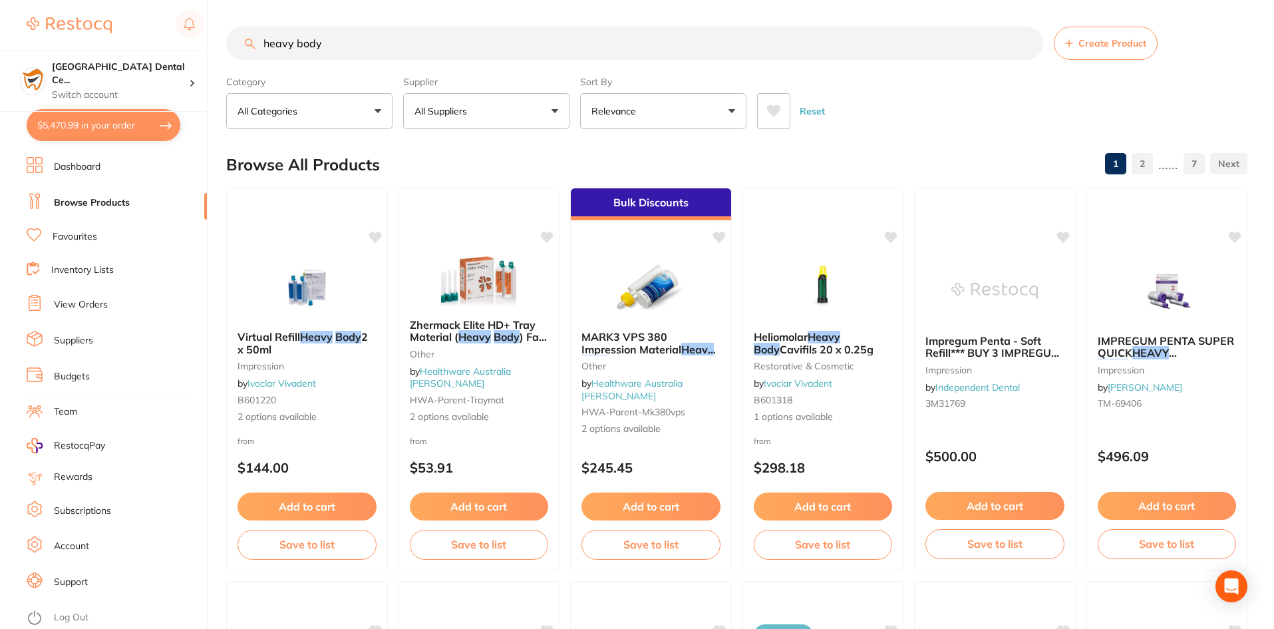
click at [388, 49] on input "heavy body" at bounding box center [634, 43] width 817 height 33
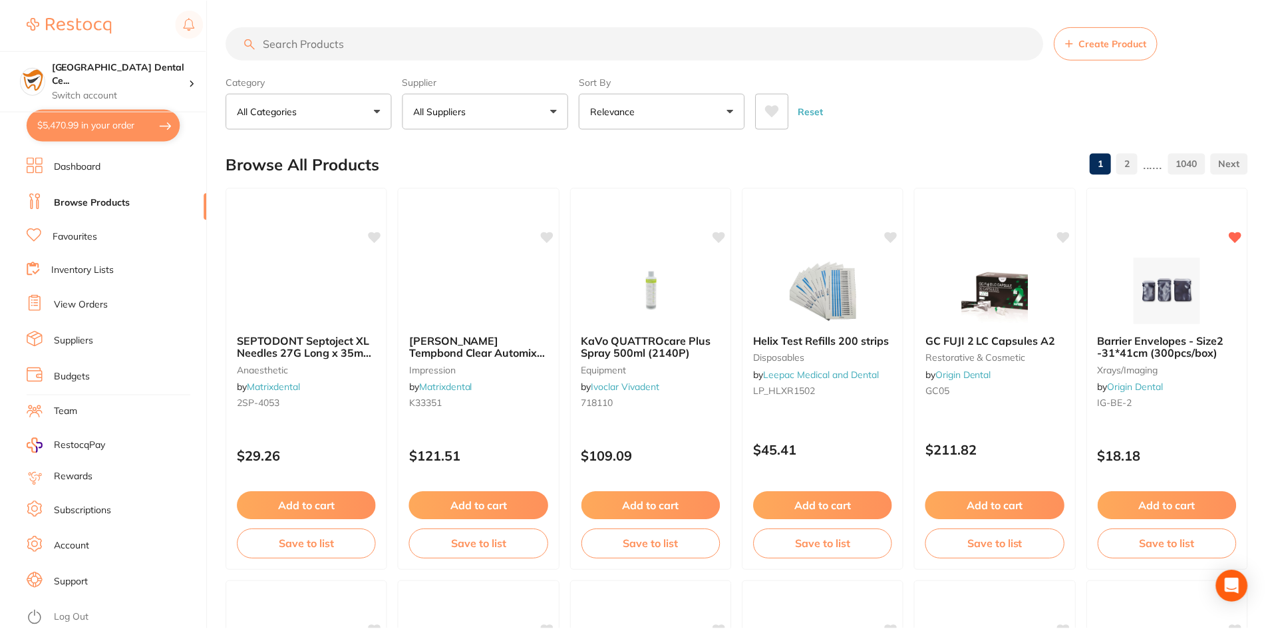
scroll to position [521, 0]
click at [78, 164] on link "Dashboard" at bounding box center [77, 166] width 47 height 13
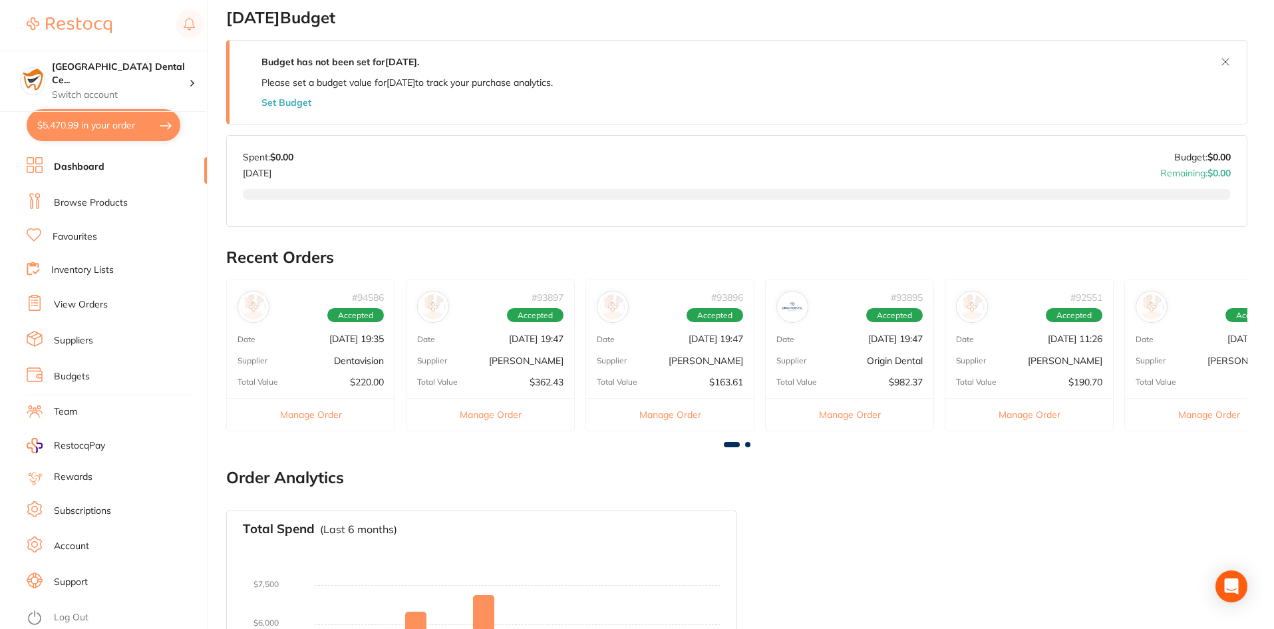
scroll to position [210, 0]
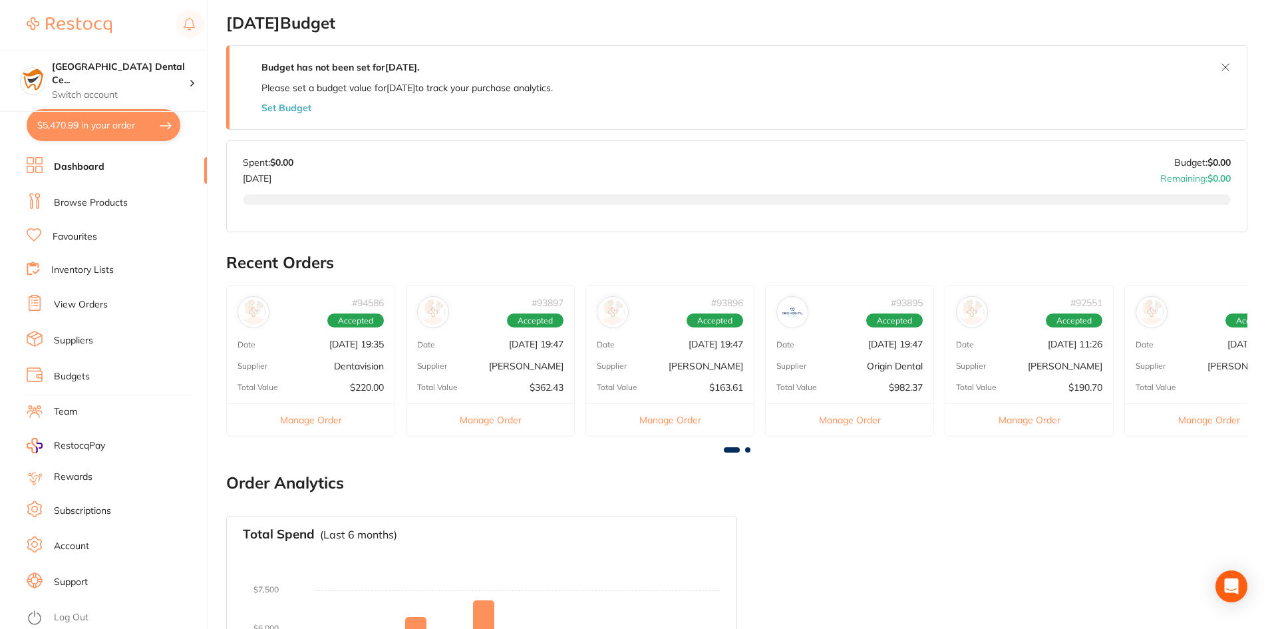
click at [140, 202] on li "Browse Products" at bounding box center [117, 203] width 180 height 20
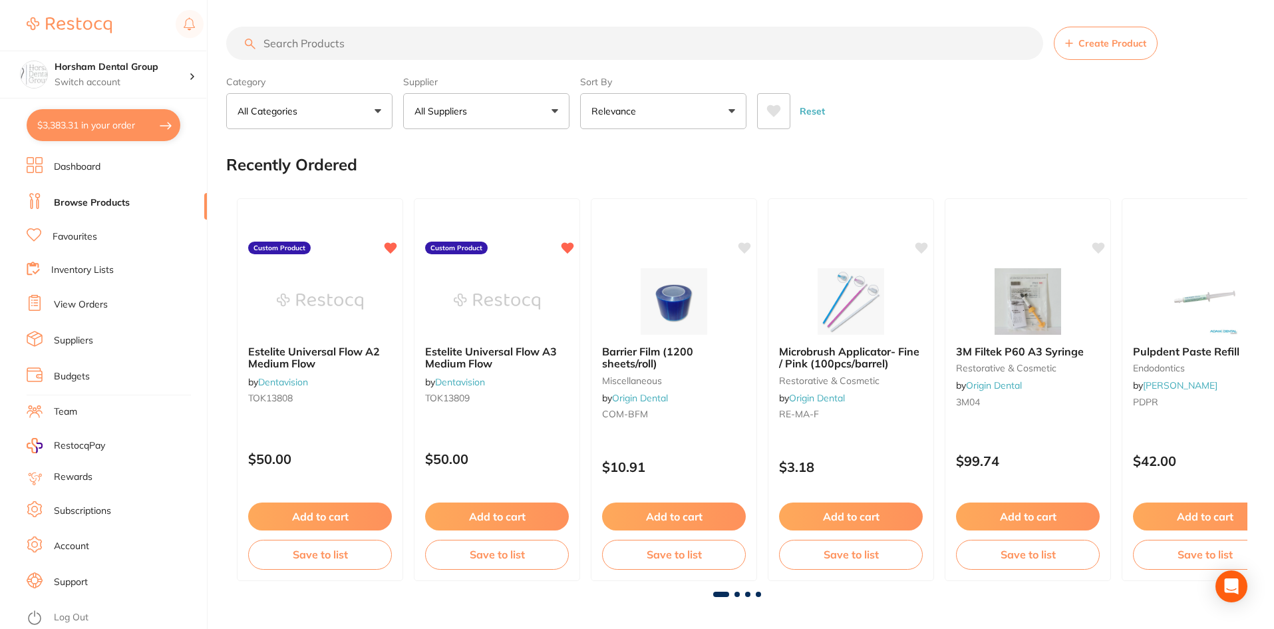
click at [398, 36] on input "search" at bounding box center [634, 43] width 817 height 33
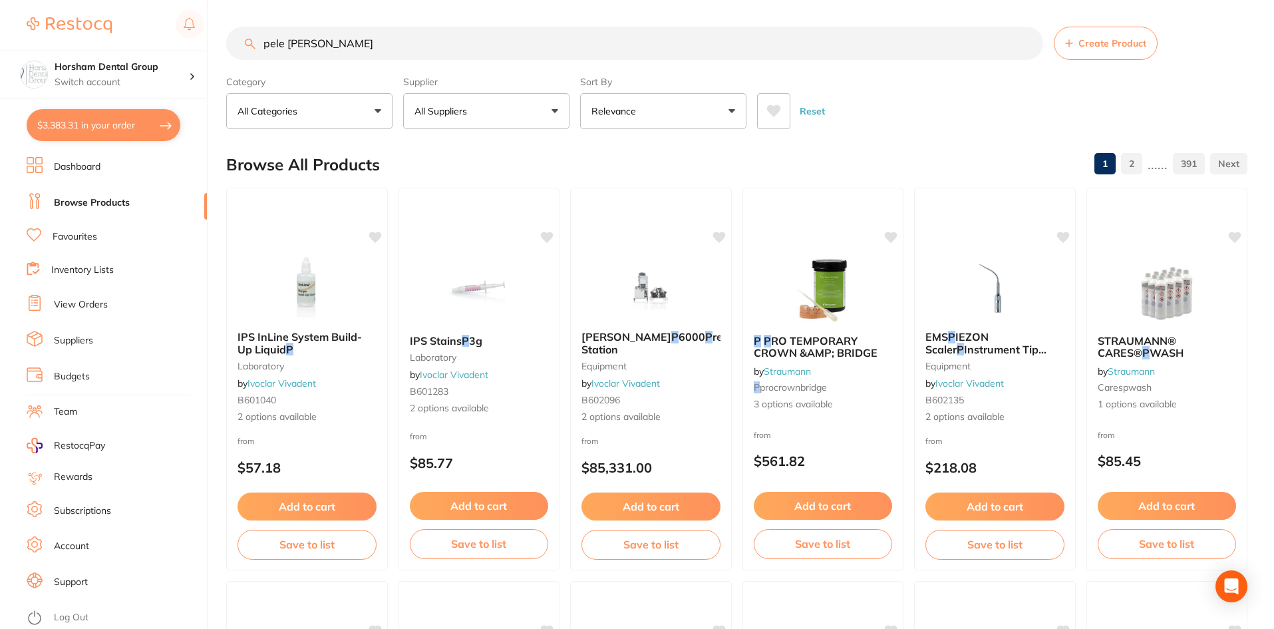
type input "pele tim"
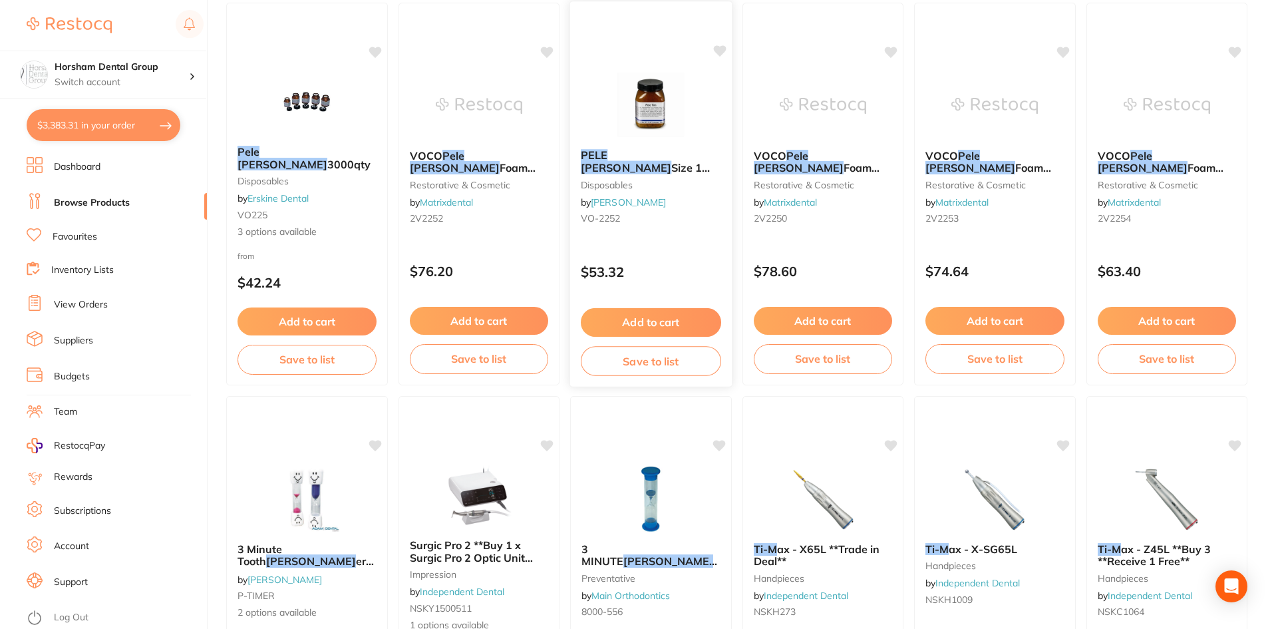
scroll to position [67, 0]
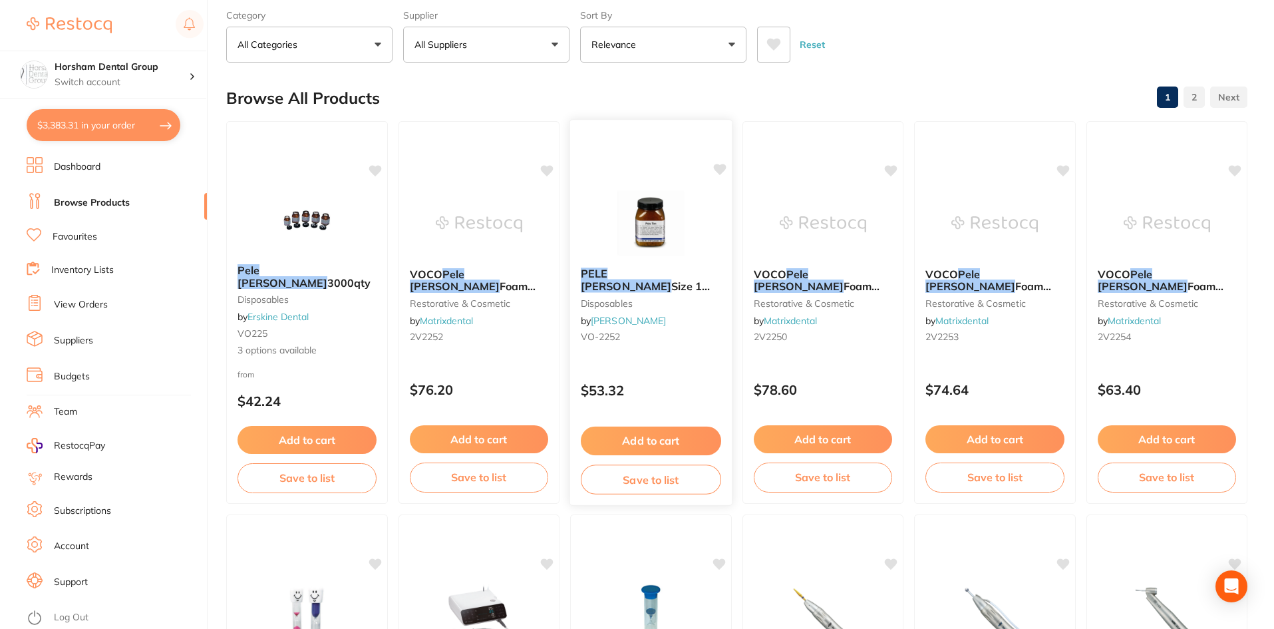
click at [681, 279] on span "Size 1 4mm 3000 Foam Pellets" at bounding box center [645, 292] width 129 height 26
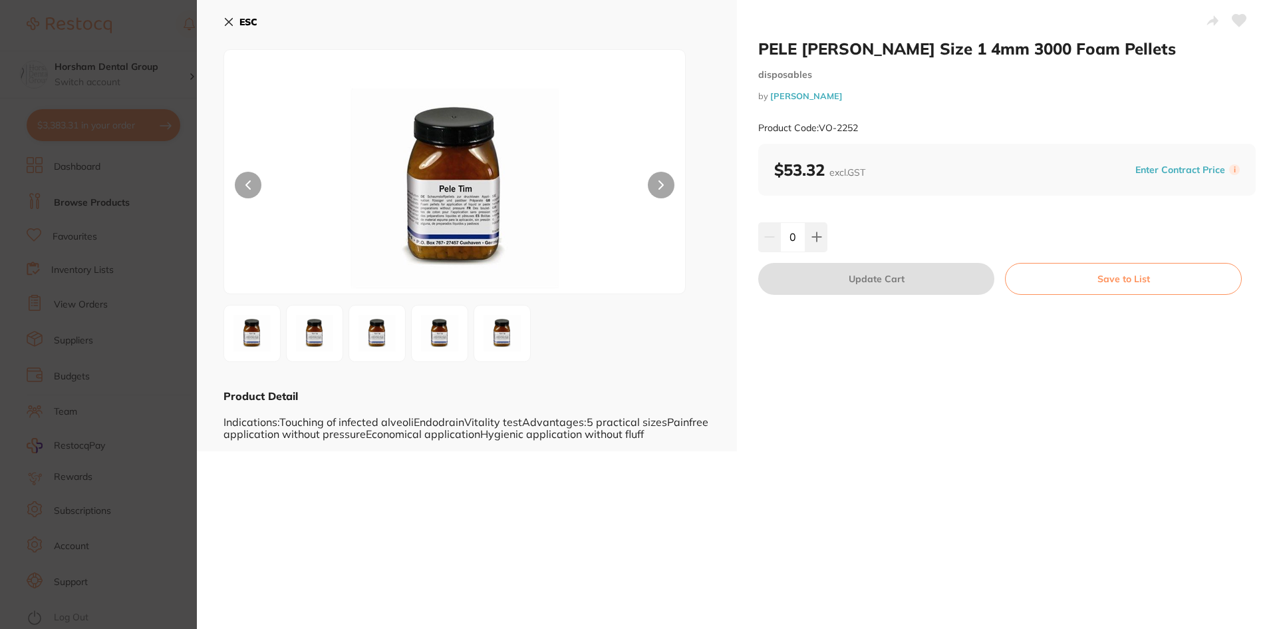
click at [508, 321] on img at bounding box center [502, 333] width 48 height 48
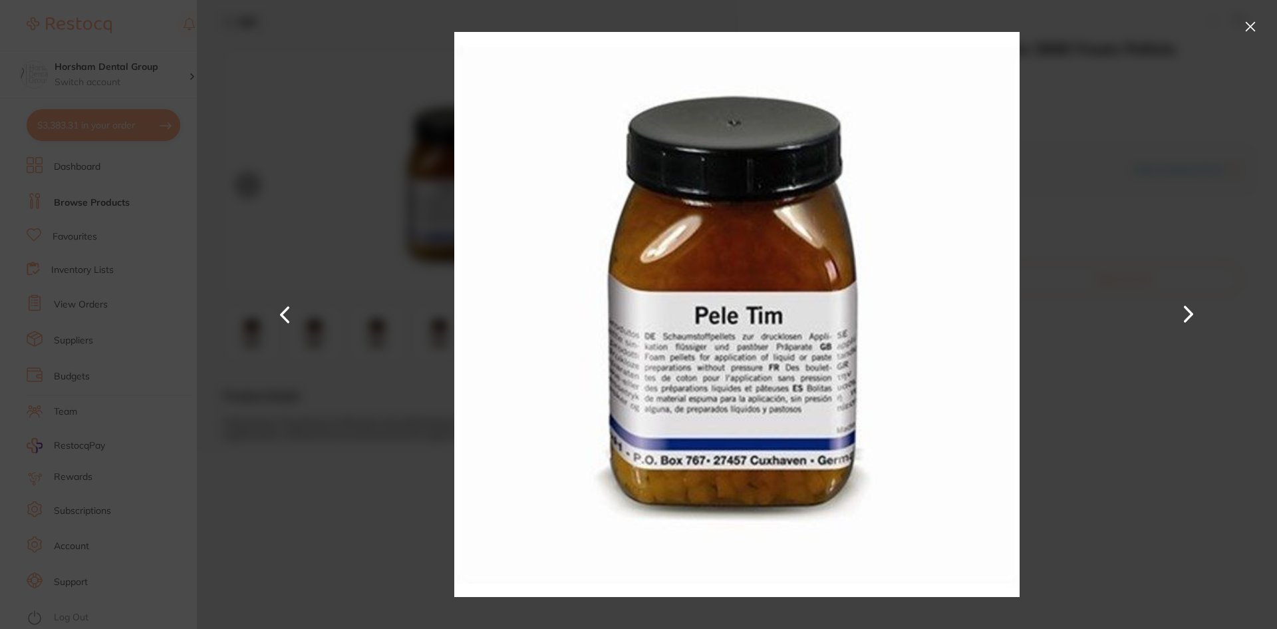
click at [1264, 23] on div at bounding box center [737, 314] width 1080 height 629
click at [1253, 31] on button at bounding box center [1250, 26] width 21 height 21
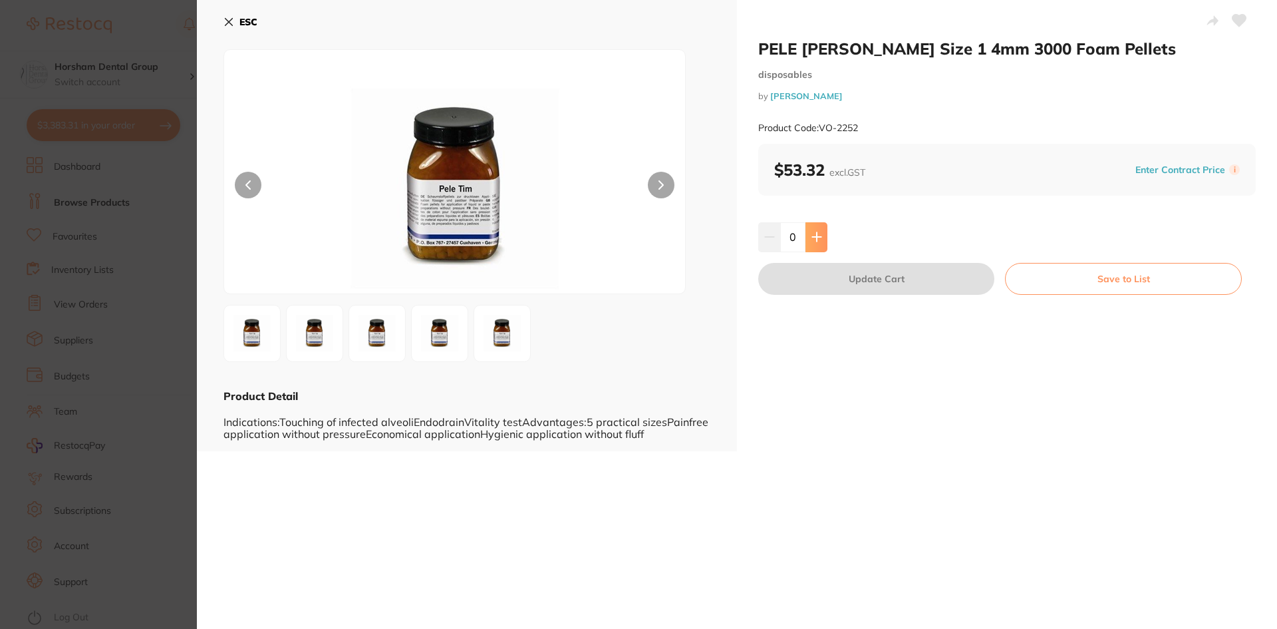
click at [822, 230] on button at bounding box center [816, 236] width 22 height 29
type input "1"
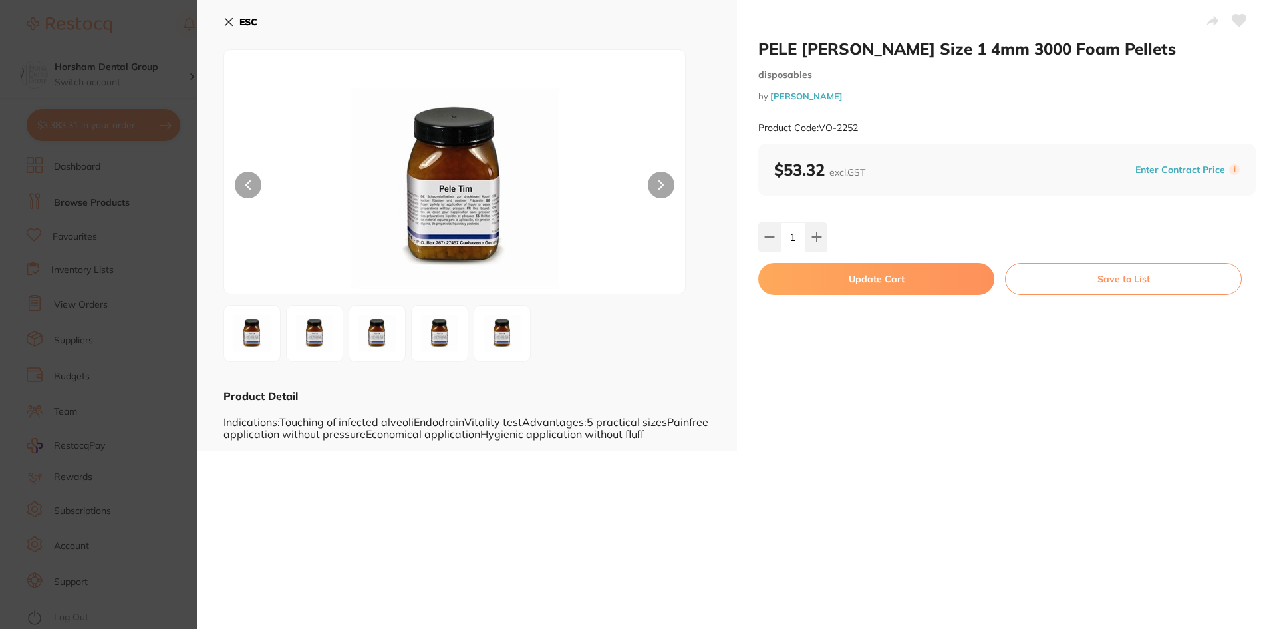
click at [807, 283] on button "Update Cart" at bounding box center [876, 279] width 236 height 32
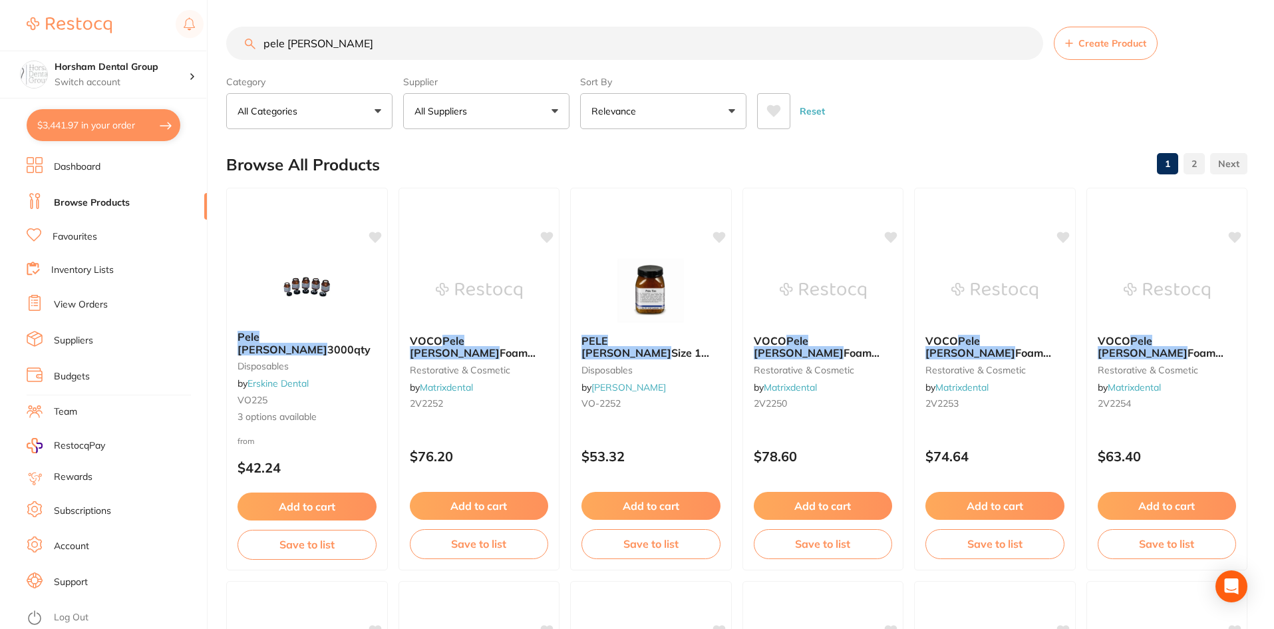
click at [147, 136] on button "$3,441.97 in your order" at bounding box center [104, 125] width 154 height 32
checkbox input "true"
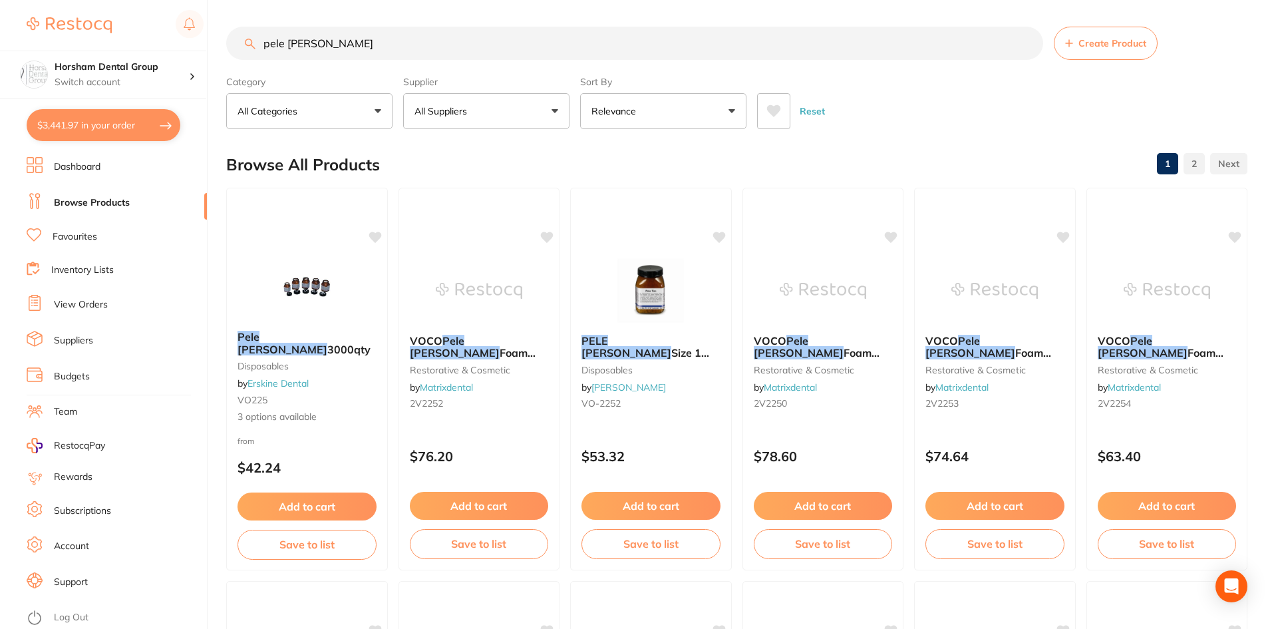
checkbox input "true"
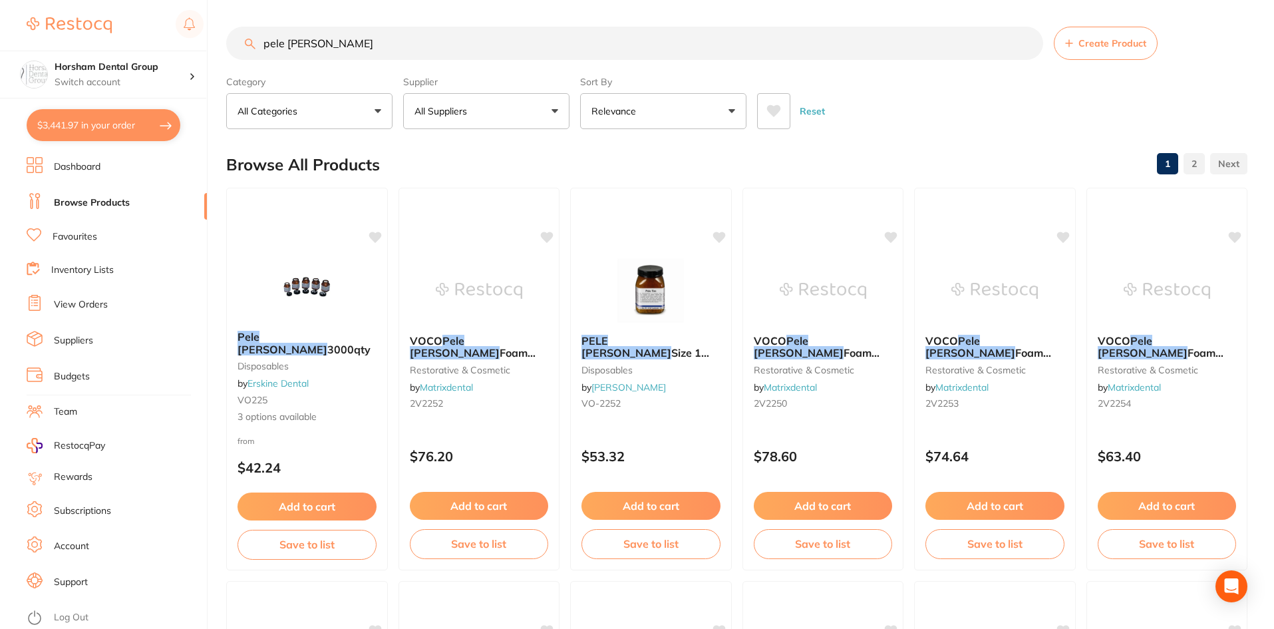
checkbox input "true"
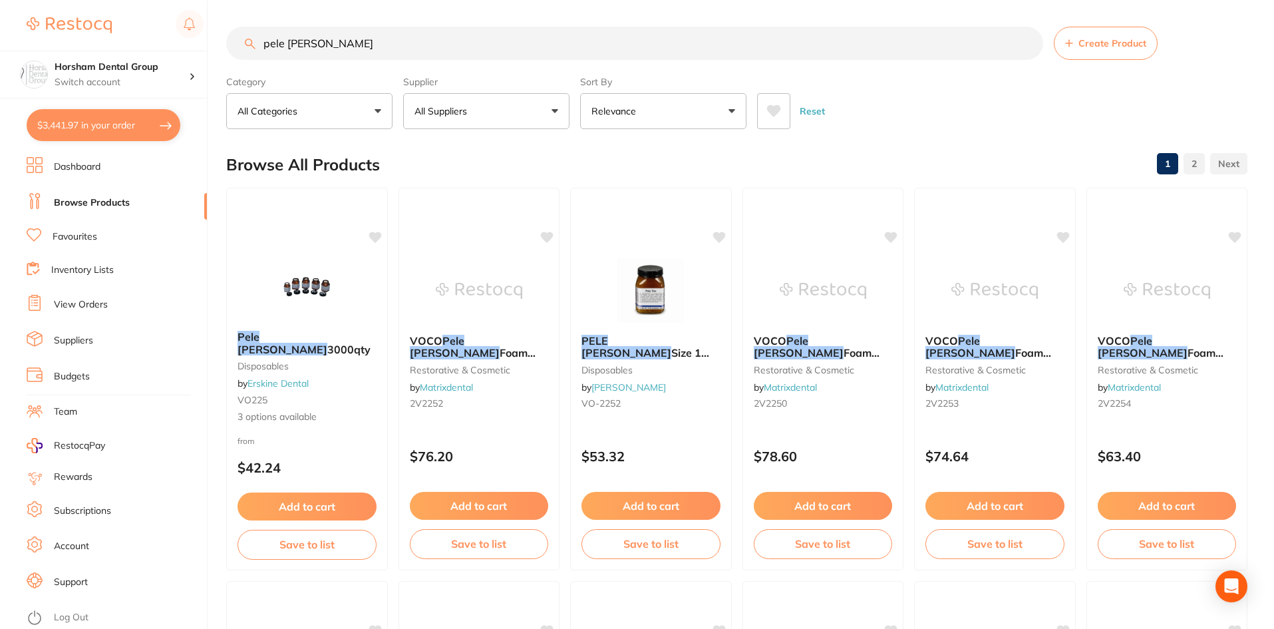
checkbox input "true"
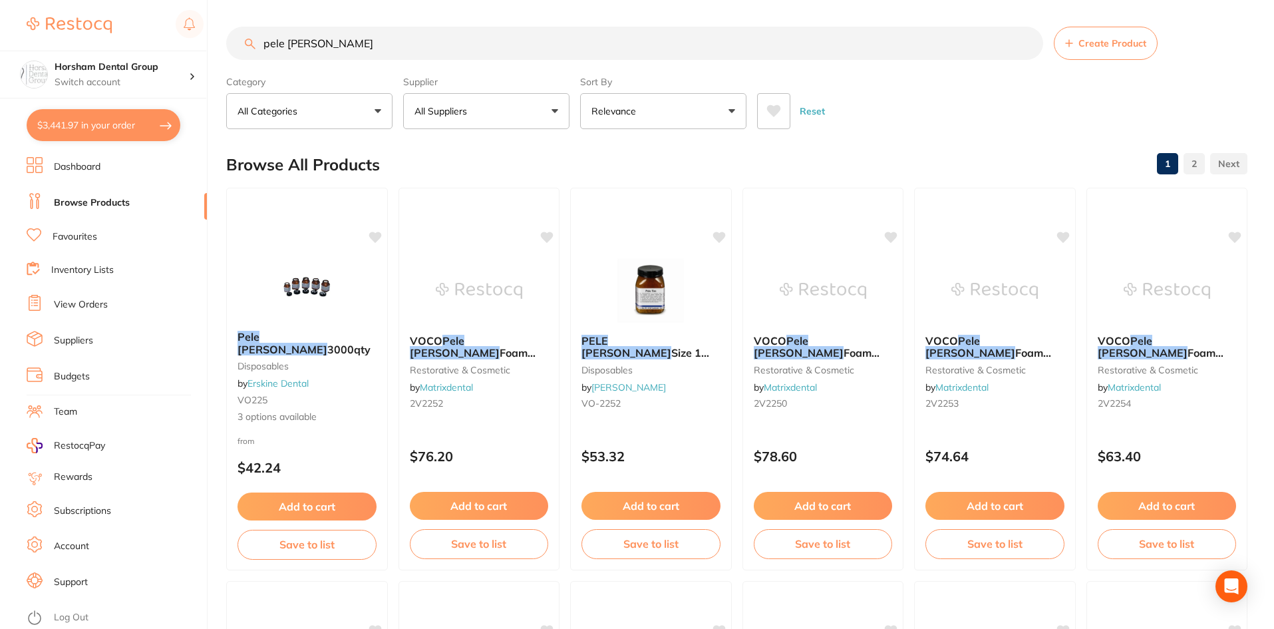
checkbox input "true"
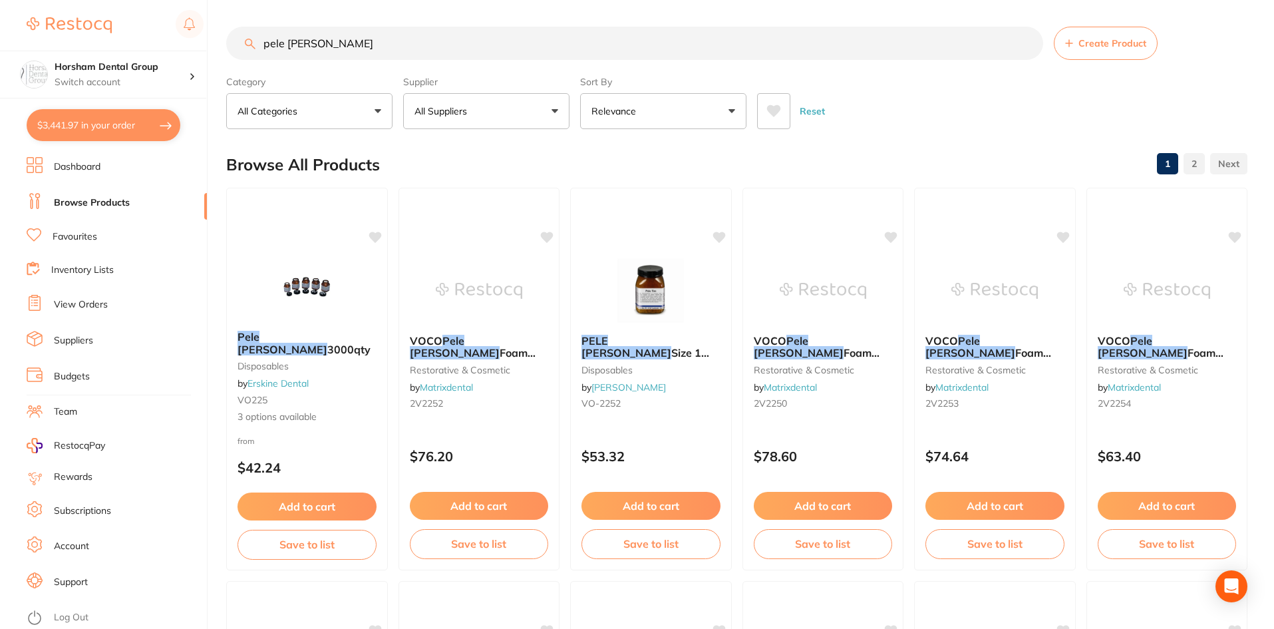
checkbox input "true"
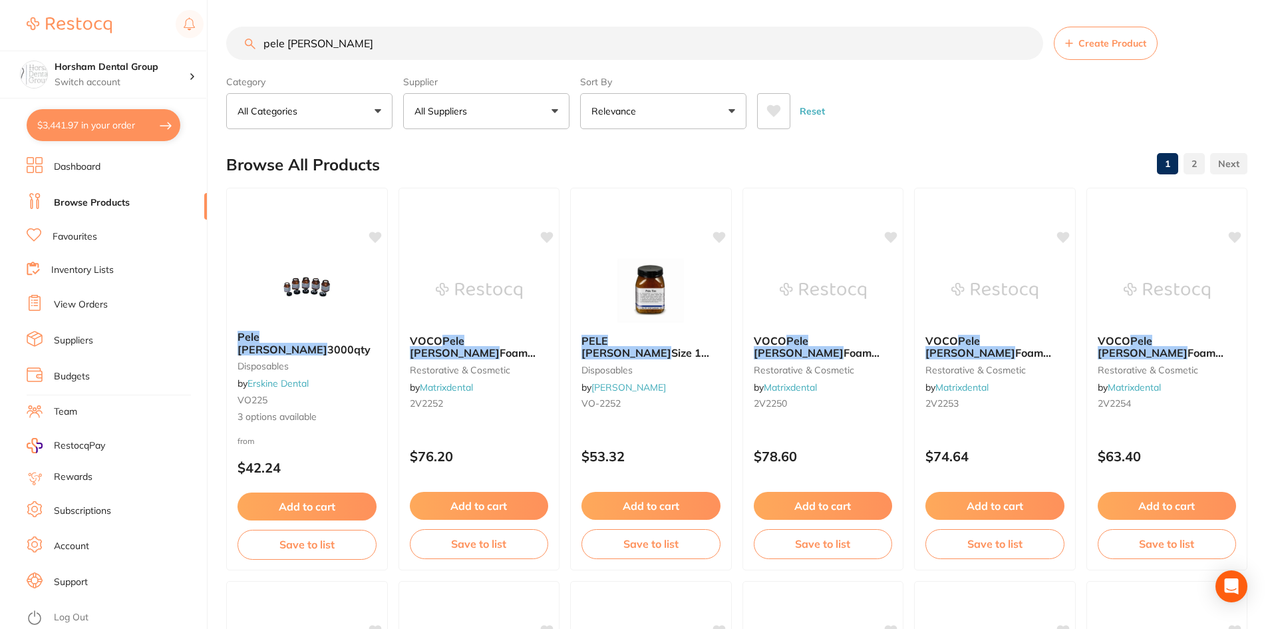
checkbox input "true"
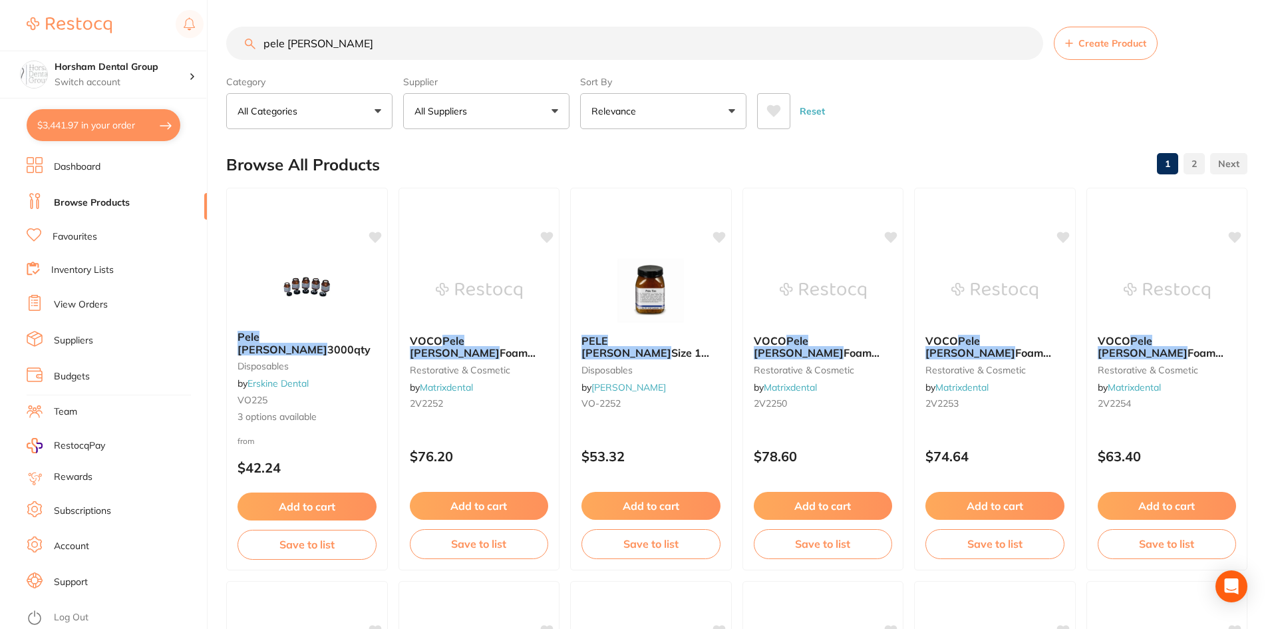
checkbox input "true"
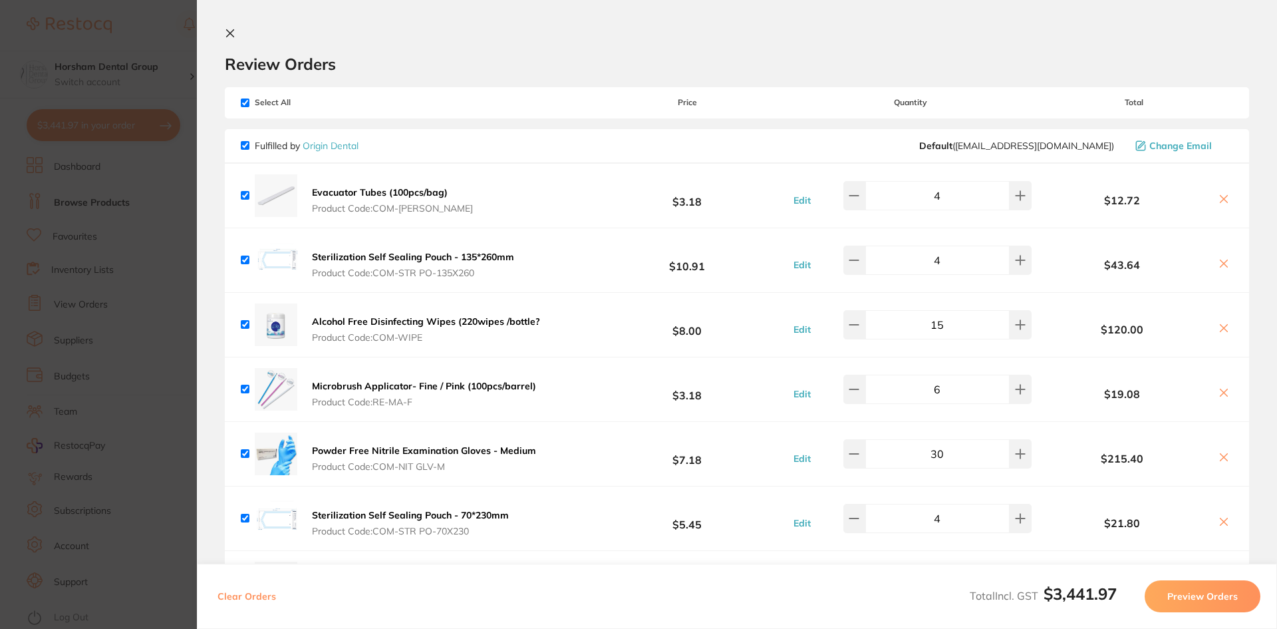
click at [113, 216] on section "Update RRP Set your pre negotiated price for this item. Item Agreed RRP (excl. …" at bounding box center [638, 314] width 1277 height 629
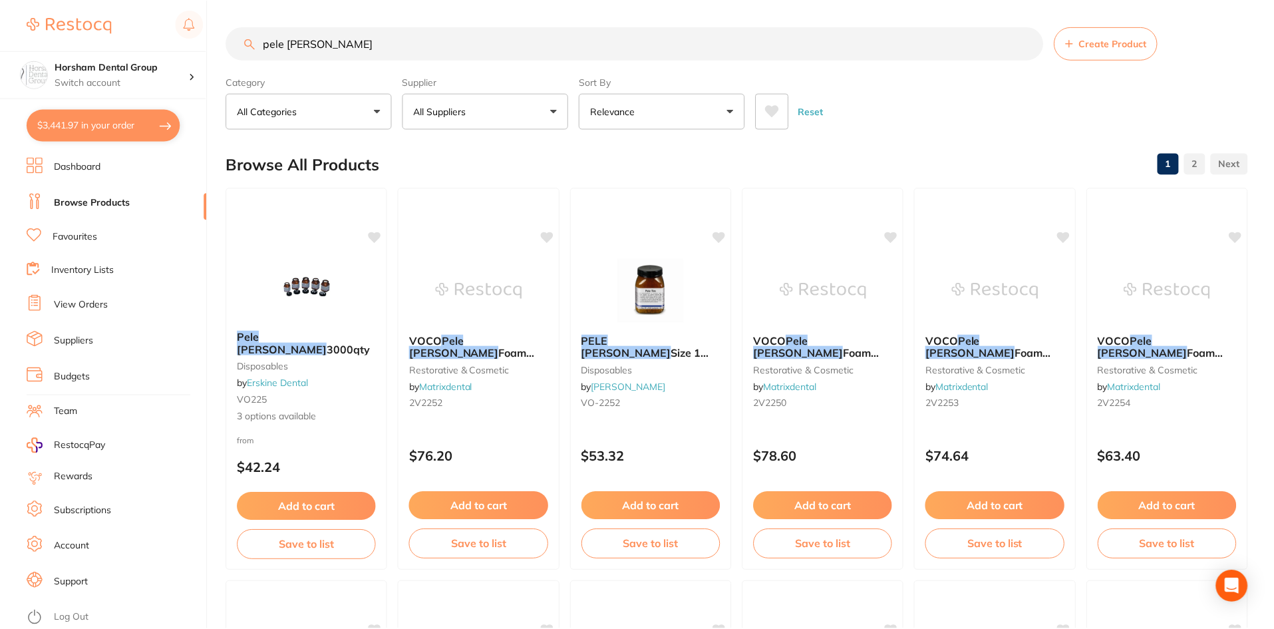
scroll to position [1, 0]
click at [165, 49] on div "Horsham Dental Group Switch account Horsham Plaza Dental Centre Warracknabeal D…" at bounding box center [103, 49] width 206 height 98
click at [166, 59] on div "Horsham Dental Group Switch account" at bounding box center [103, 75] width 206 height 48
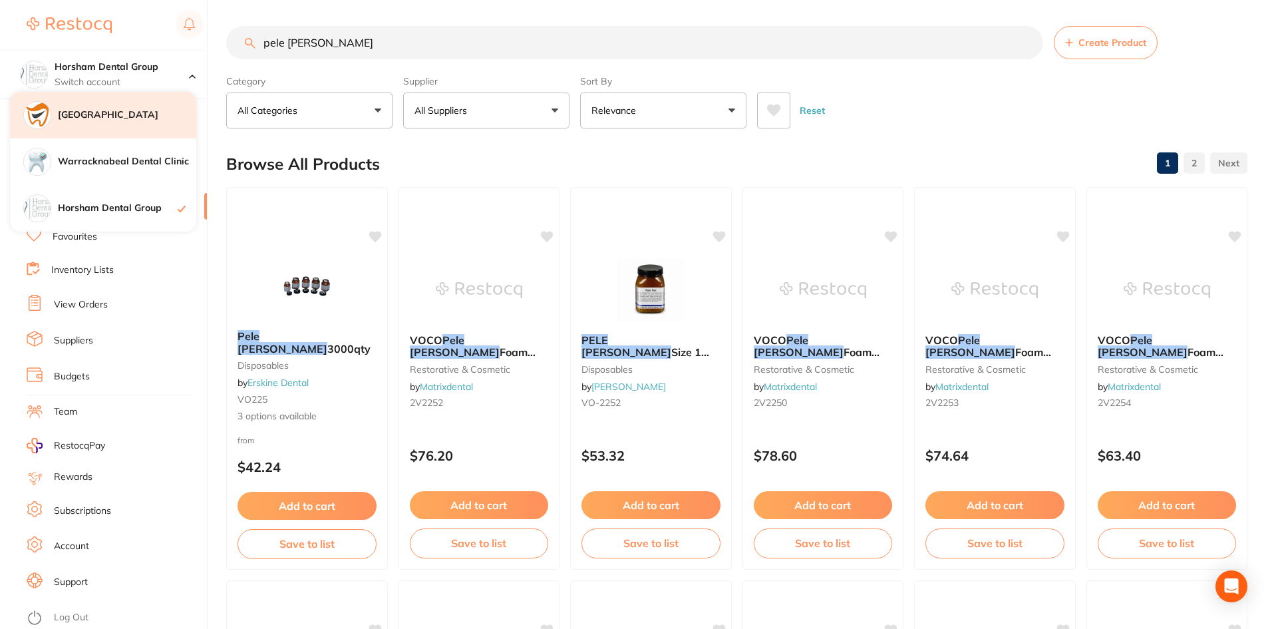
click at [134, 116] on h4 "[GEOGRAPHIC_DATA]" at bounding box center [127, 114] width 138 height 13
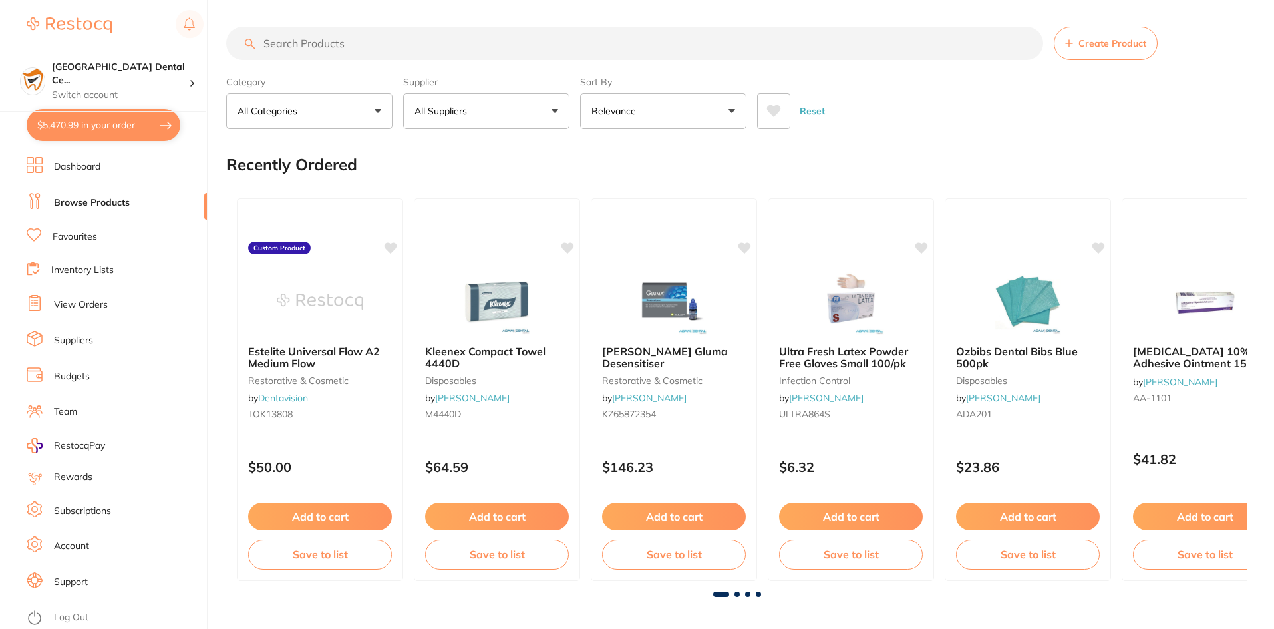
click at [142, 129] on button "$5,470.99 in your order" at bounding box center [104, 125] width 154 height 32
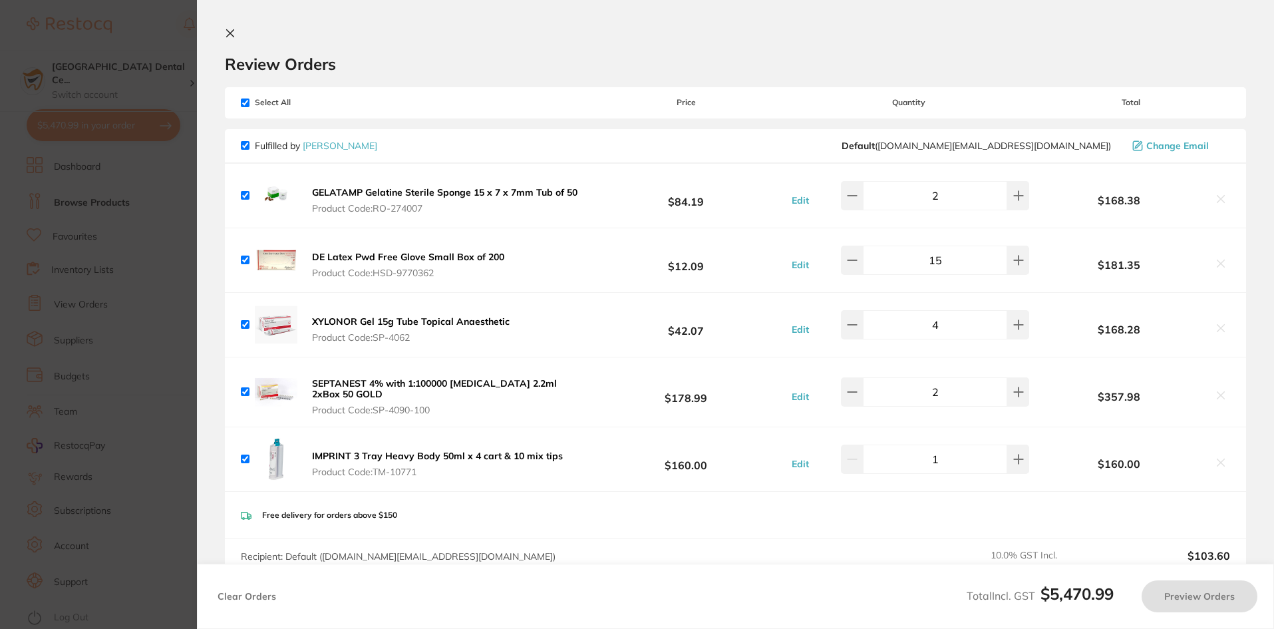
checkbox input "true"
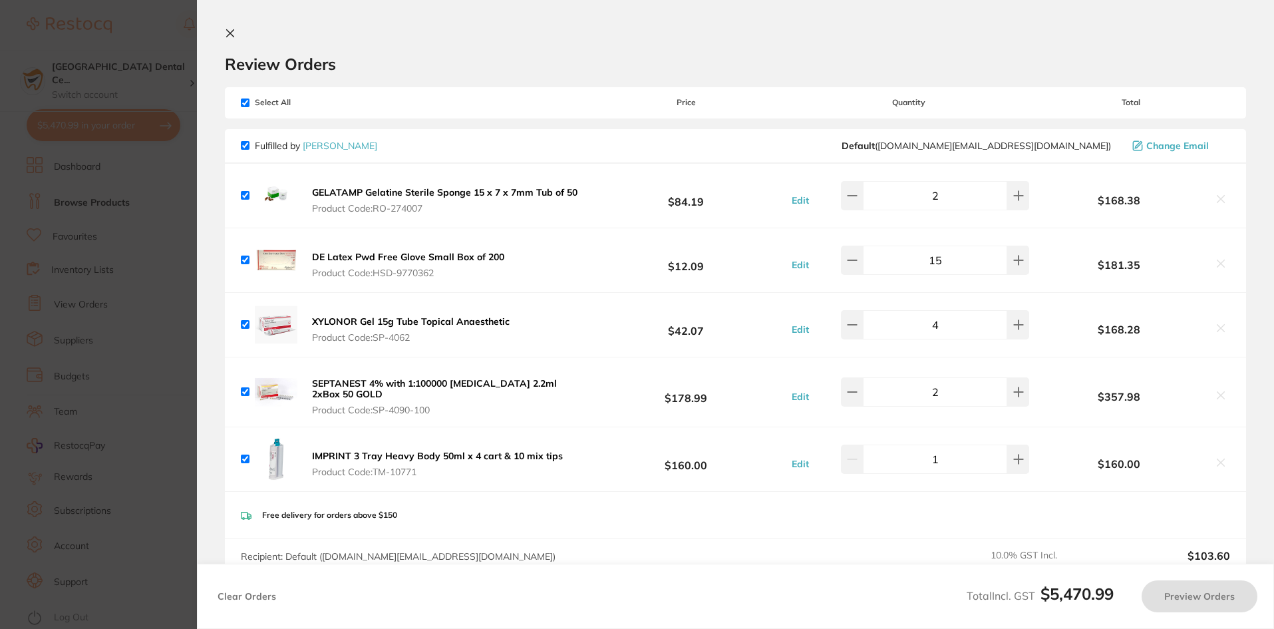
checkbox input "true"
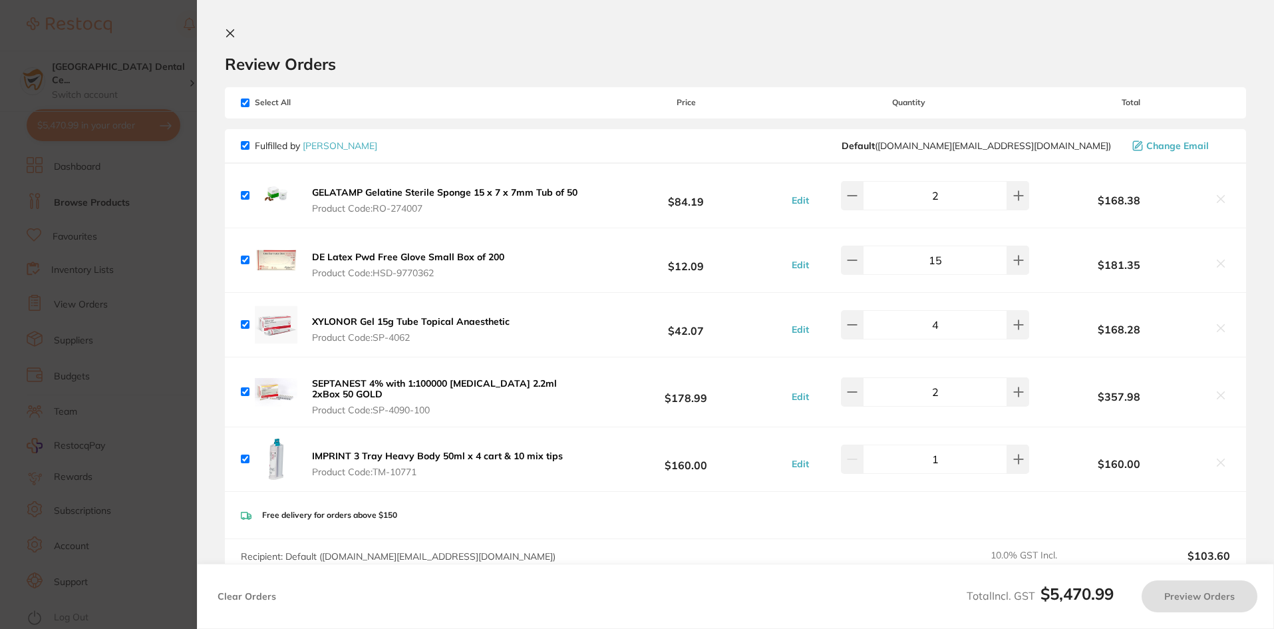
checkbox input "true"
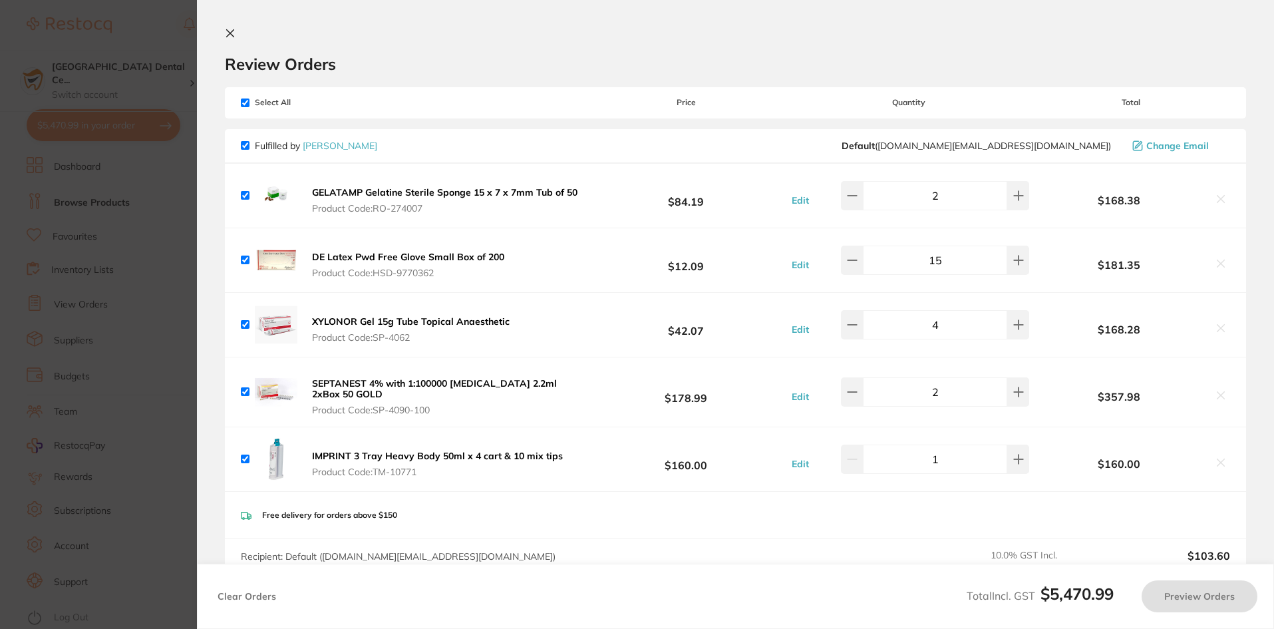
checkbox input "true"
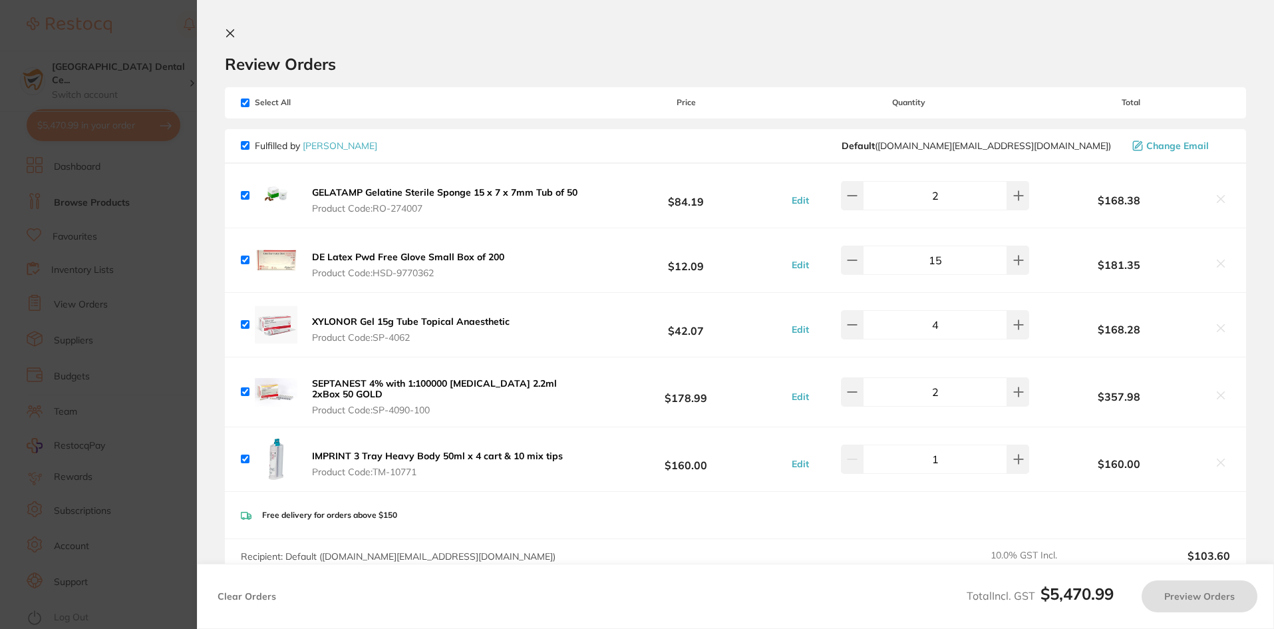
checkbox input "true"
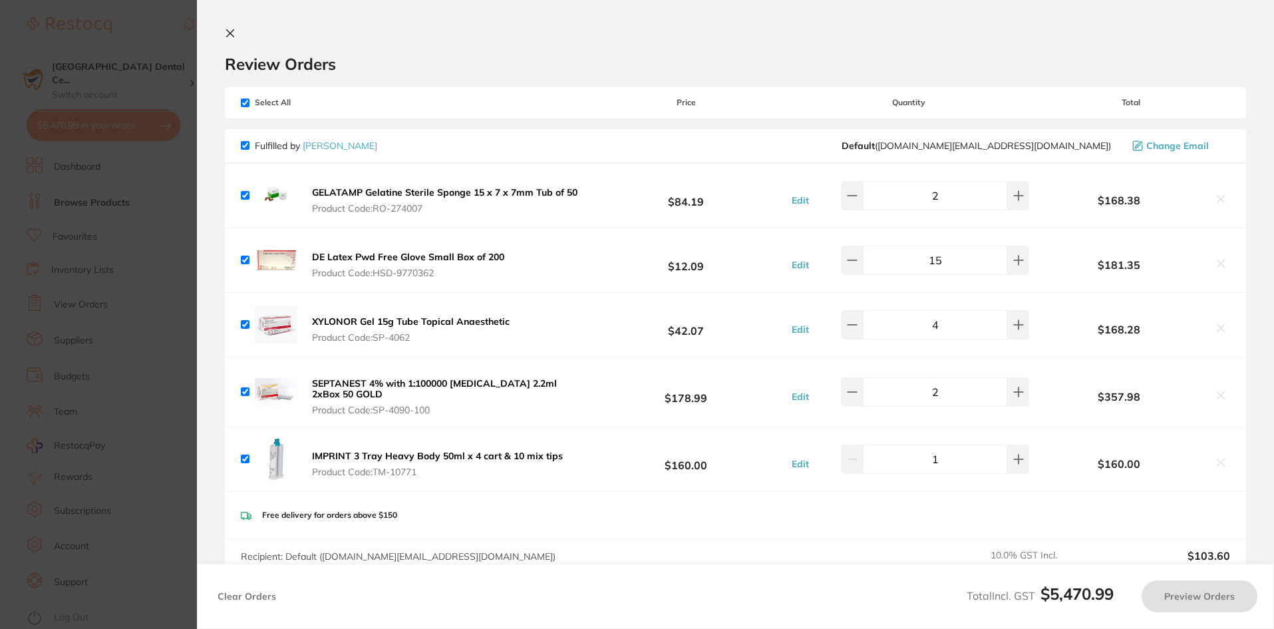
checkbox input "true"
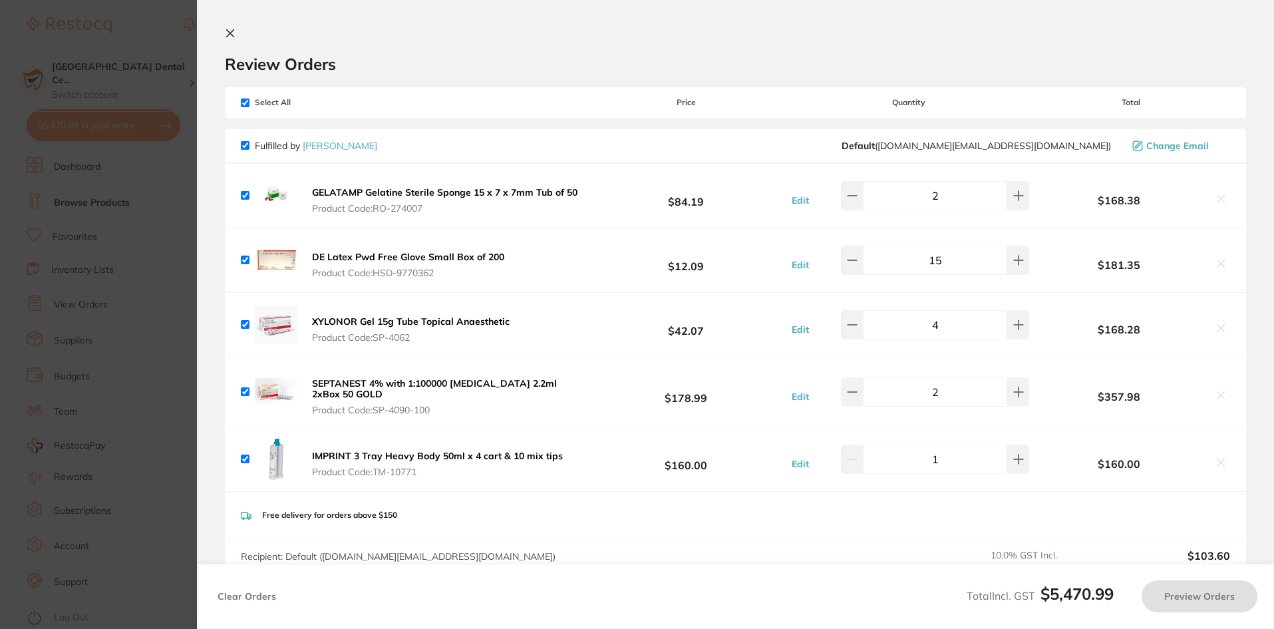
checkbox input "true"
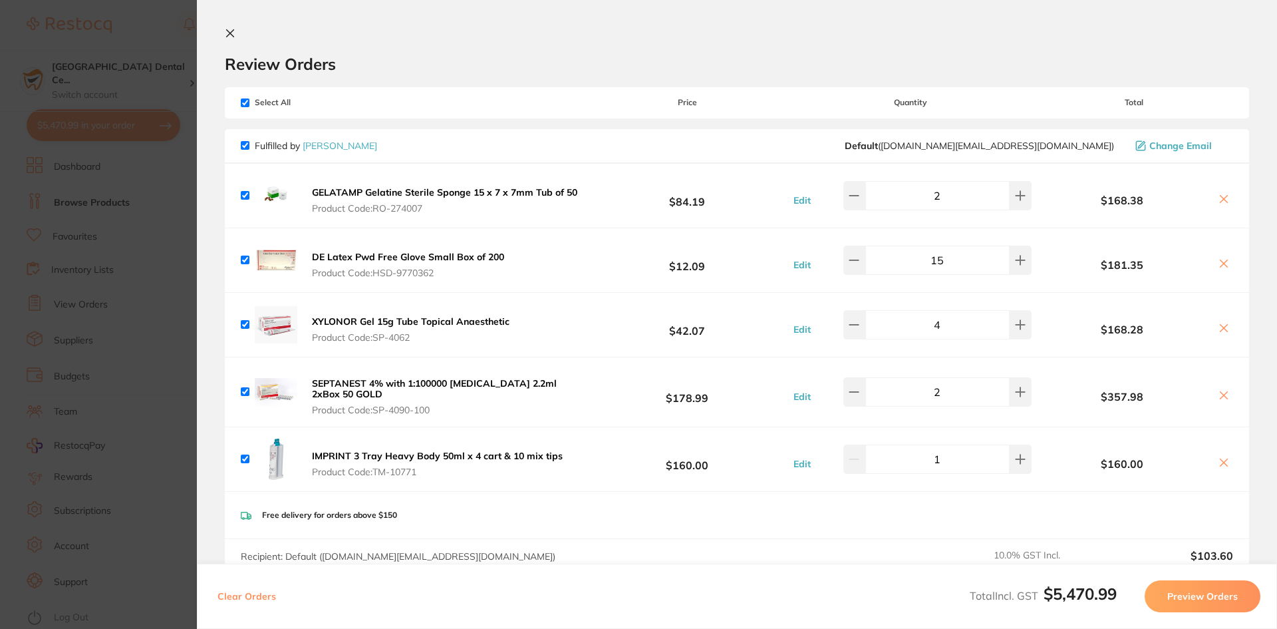
drag, startPoint x: 309, startPoint y: 319, endPoint x: 521, endPoint y: 325, distance: 211.6
click at [495, 322] on button "XYLONOR Gel 15g Tube Topical Anaesthetic Product Code: SP-4062" at bounding box center [411, 329] width 206 height 28
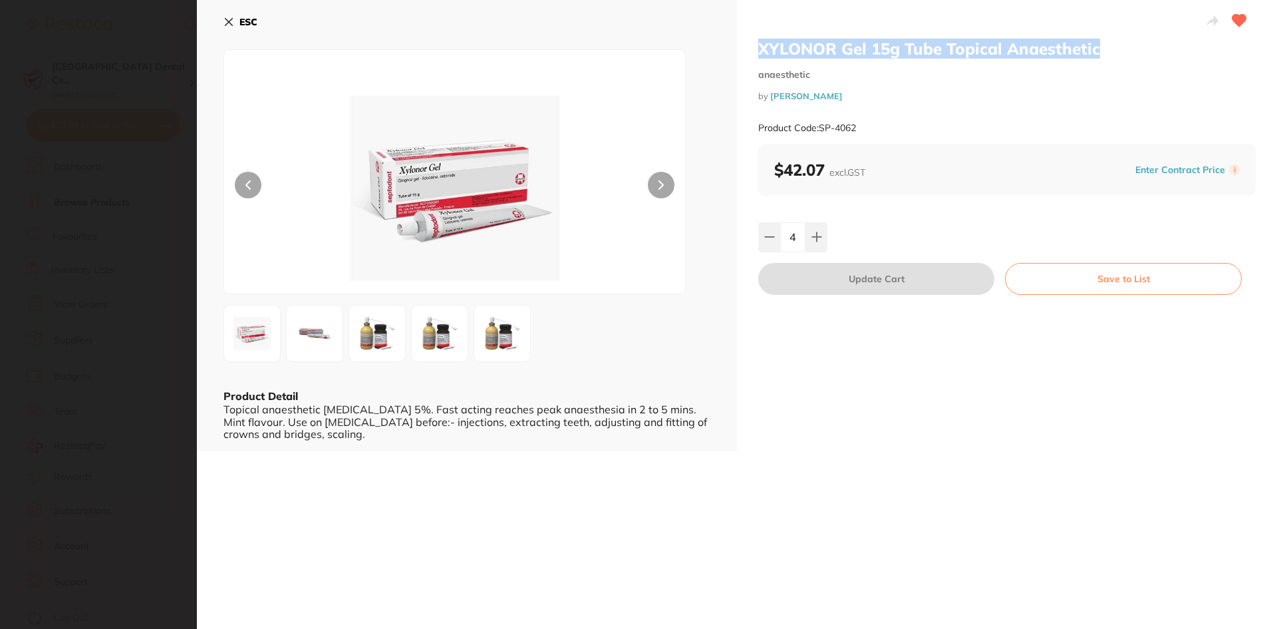
drag, startPoint x: 758, startPoint y: 46, endPoint x: 1124, endPoint y: 47, distance: 365.8
click at [1124, 47] on h2 "XYLONOR Gel 15g Tube Topical Anaesthetic" at bounding box center [1007, 49] width 498 height 20
drag, startPoint x: 986, startPoint y: 34, endPoint x: 768, endPoint y: 56, distance: 219.3
click at [881, 35] on div at bounding box center [1007, 21] width 498 height 33
drag, startPoint x: 762, startPoint y: 43, endPoint x: 1096, endPoint y: 50, distance: 334.7
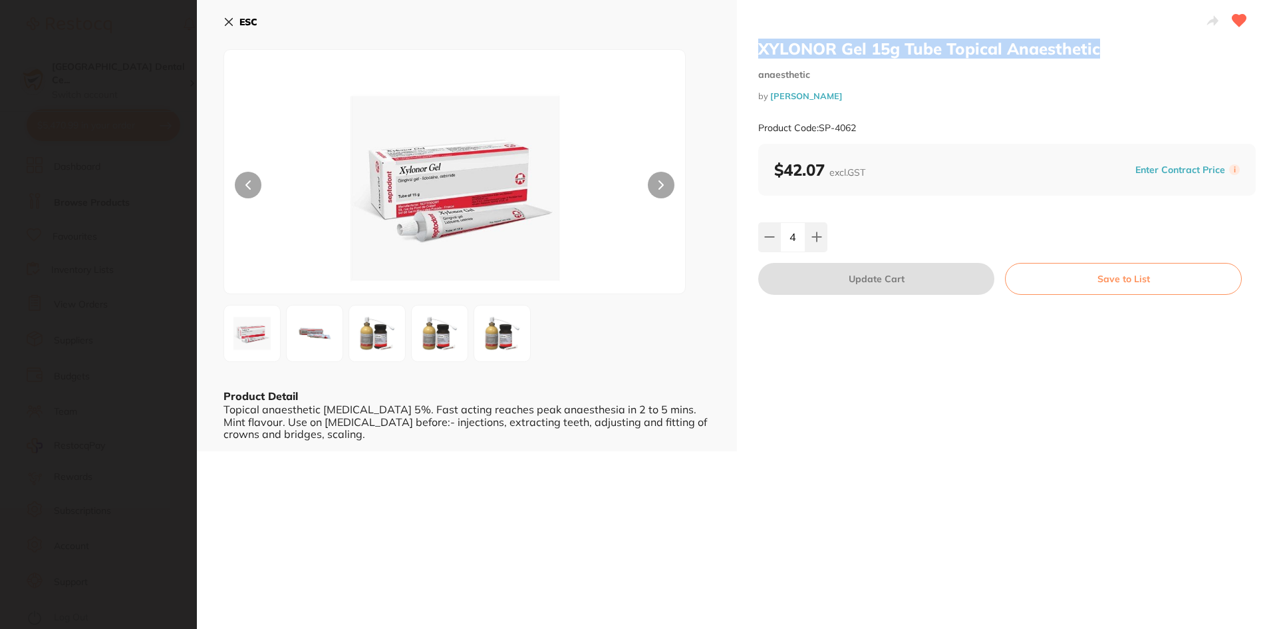
click at [1096, 50] on h2 "XYLONOR Gel 15g Tube Topical Anaesthetic" at bounding box center [1007, 49] width 498 height 20
copy h2 "XYLONOR Gel 15g Tube Topical Anaesthetic"
click at [857, 414] on div "XYLONOR Gel 15g Tube Topical Anaesthetic anaesthetic by Henry Schein Halas Prod…" at bounding box center [1007, 225] width 540 height 451
click at [93, 131] on section "XYLONOR Gel 15g Tube Topical Anaesthetic anaesthetic by Henry Schein Halas Prod…" at bounding box center [638, 314] width 1277 height 629
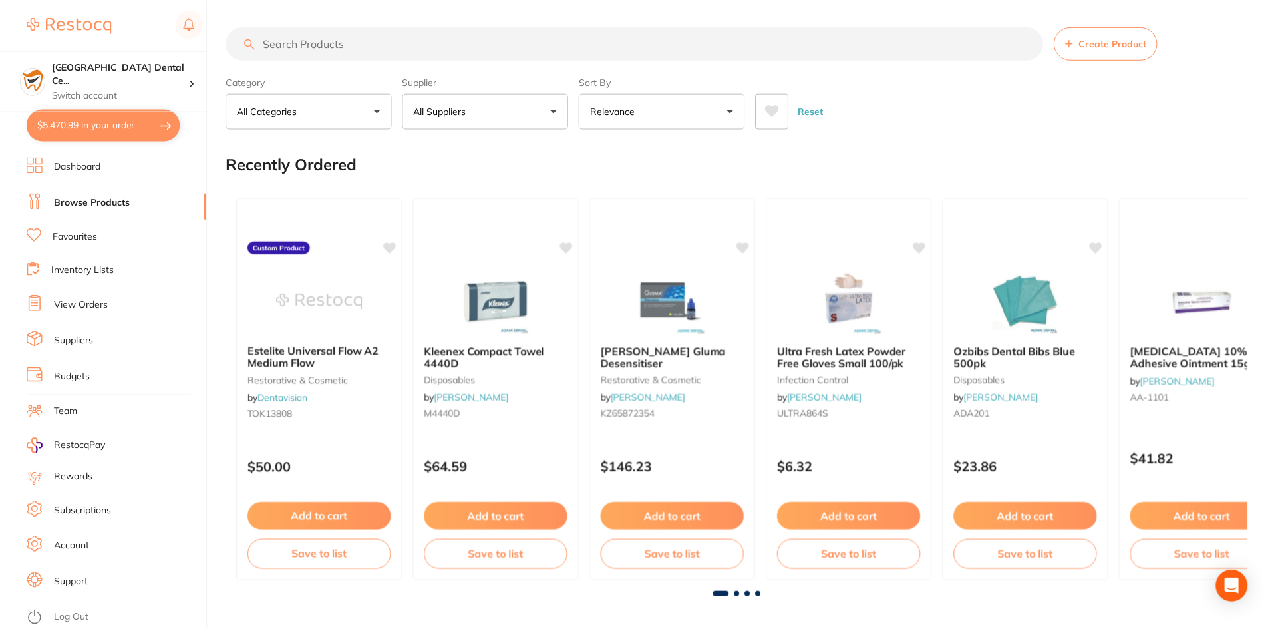
scroll to position [1, 0]
click at [137, 88] on p "Switch account" at bounding box center [120, 94] width 137 height 13
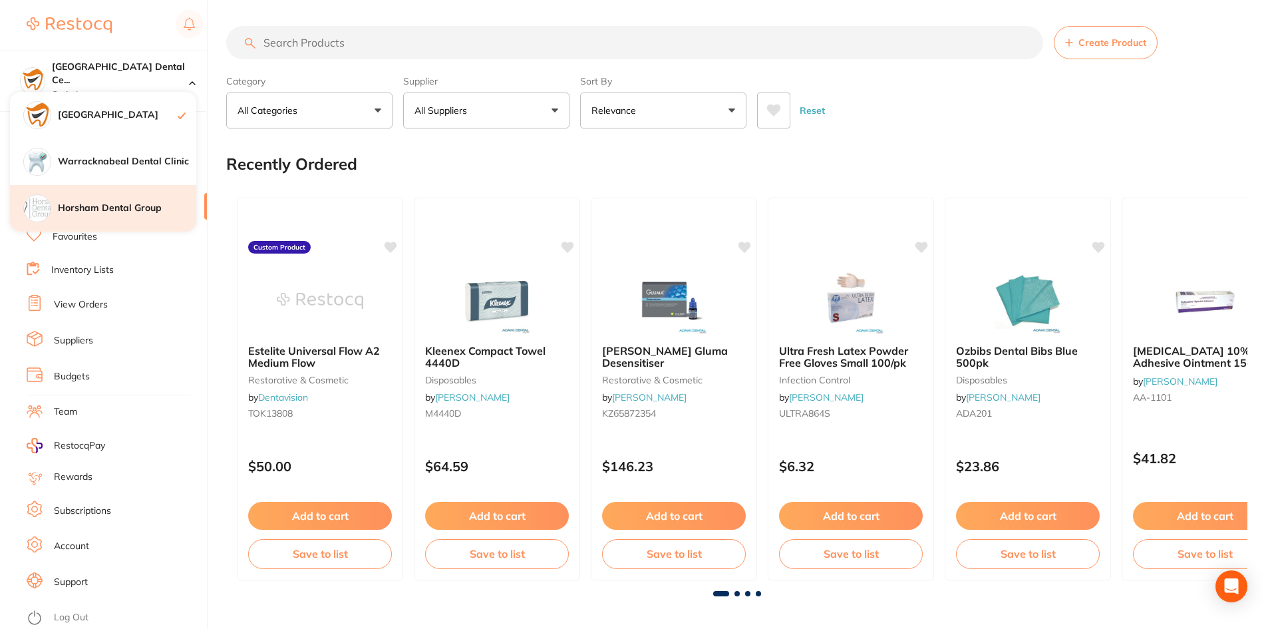
click at [118, 204] on h4 "Horsham Dental Group" at bounding box center [127, 208] width 138 height 13
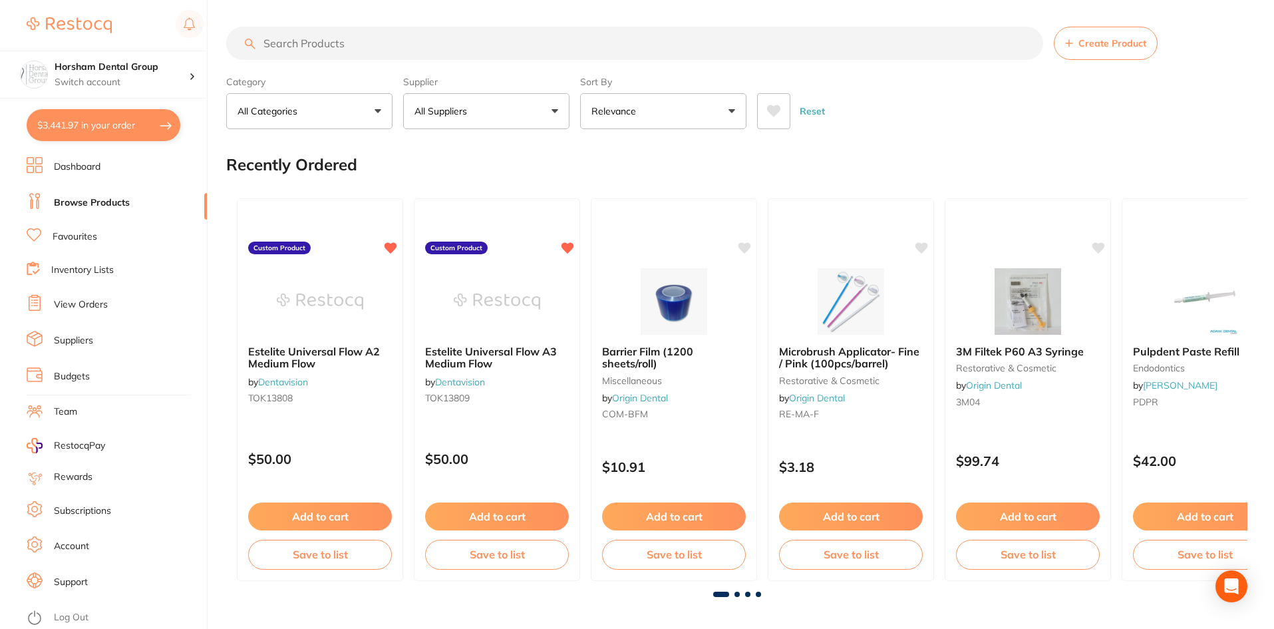
click at [506, 44] on input "search" at bounding box center [634, 43] width 817 height 33
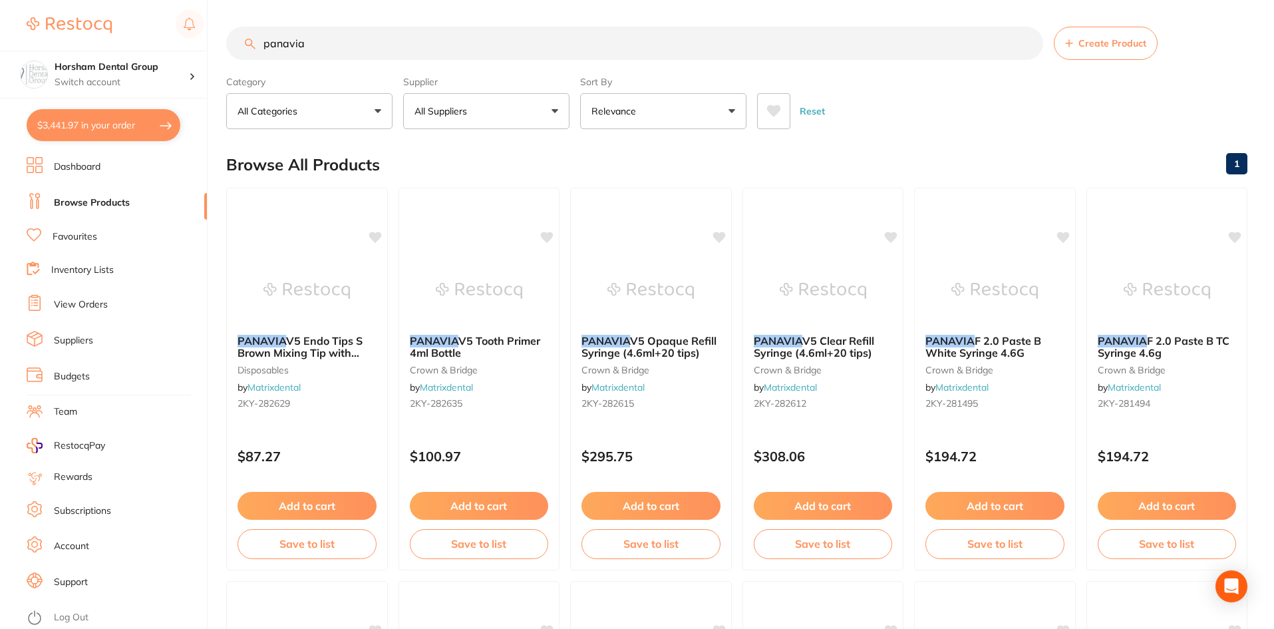
click at [405, 52] on input "panavia" at bounding box center [634, 43] width 817 height 33
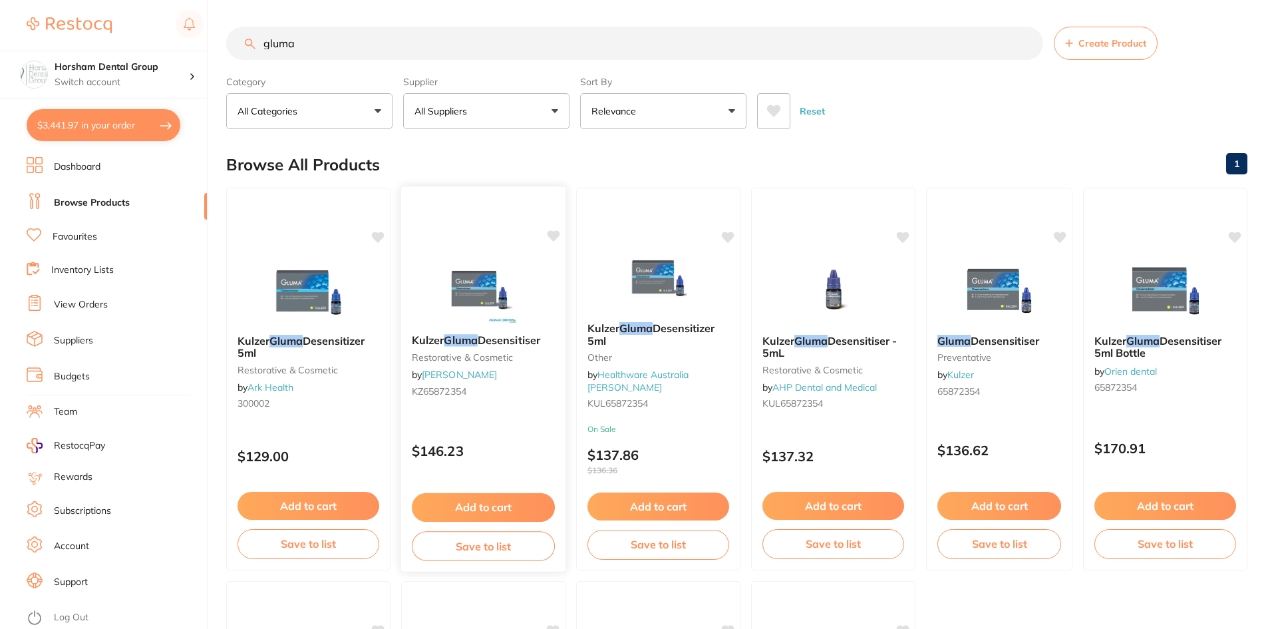
type input "gluma"
click at [472, 337] on em "Gluma" at bounding box center [461, 339] width 34 height 13
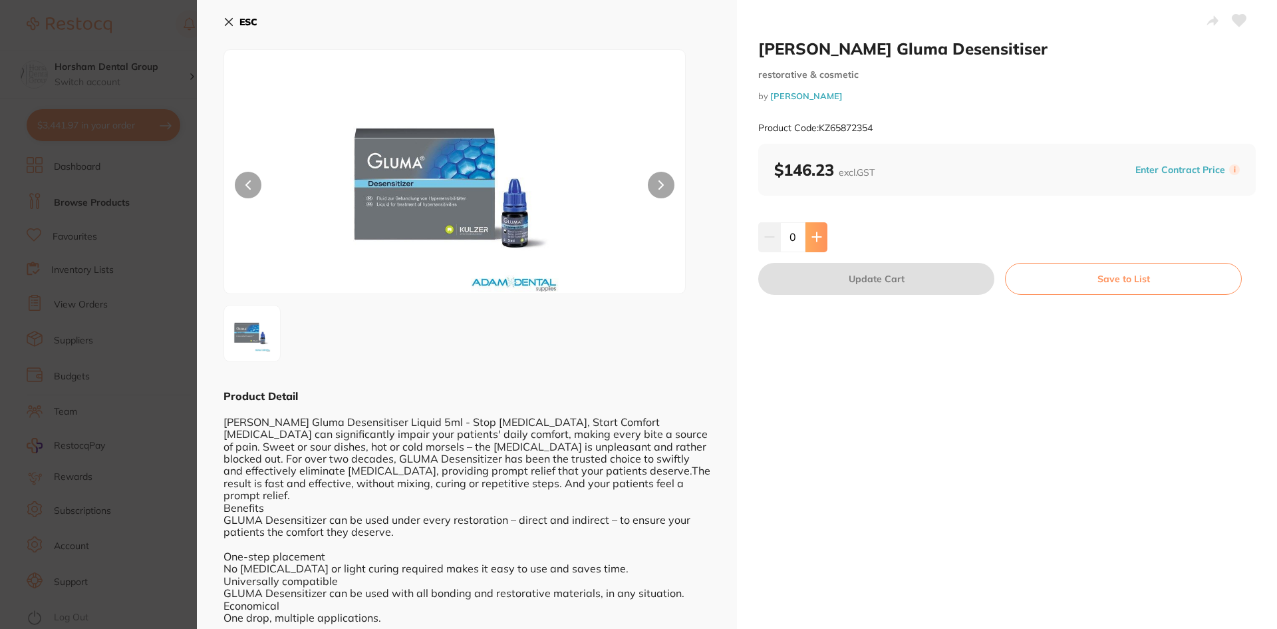
click at [823, 233] on button at bounding box center [816, 236] width 22 height 29
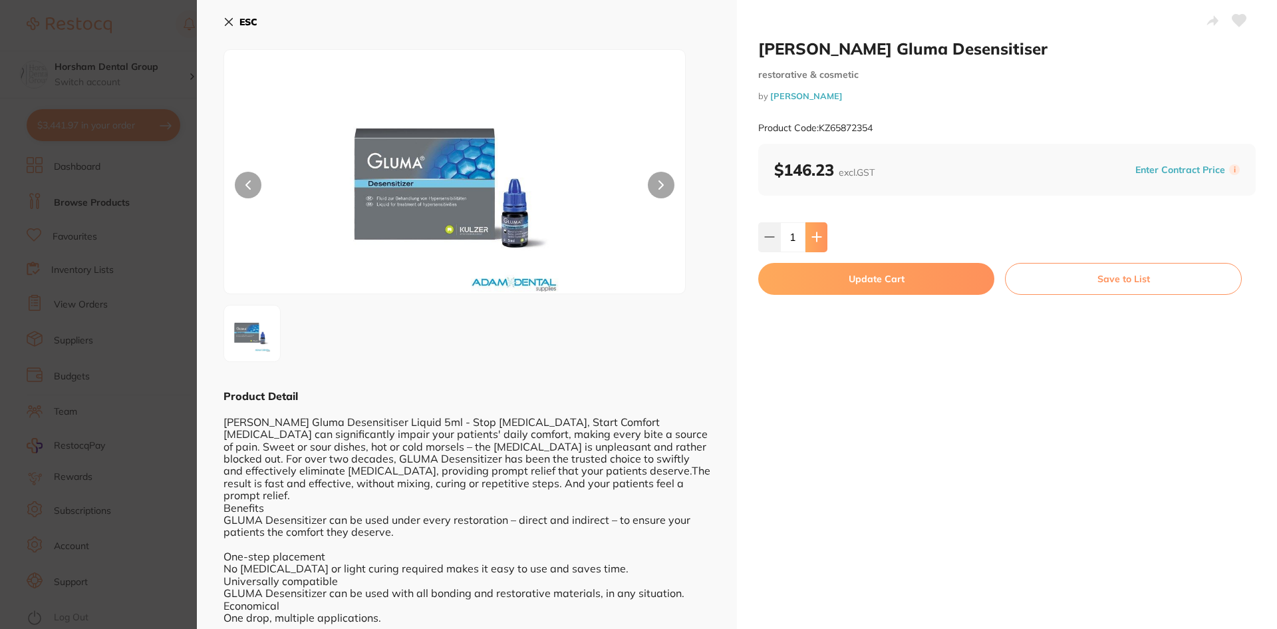
click at [823, 233] on button at bounding box center [816, 236] width 22 height 29
type input "2"
click at [825, 275] on button "Update Cart" at bounding box center [876, 279] width 236 height 32
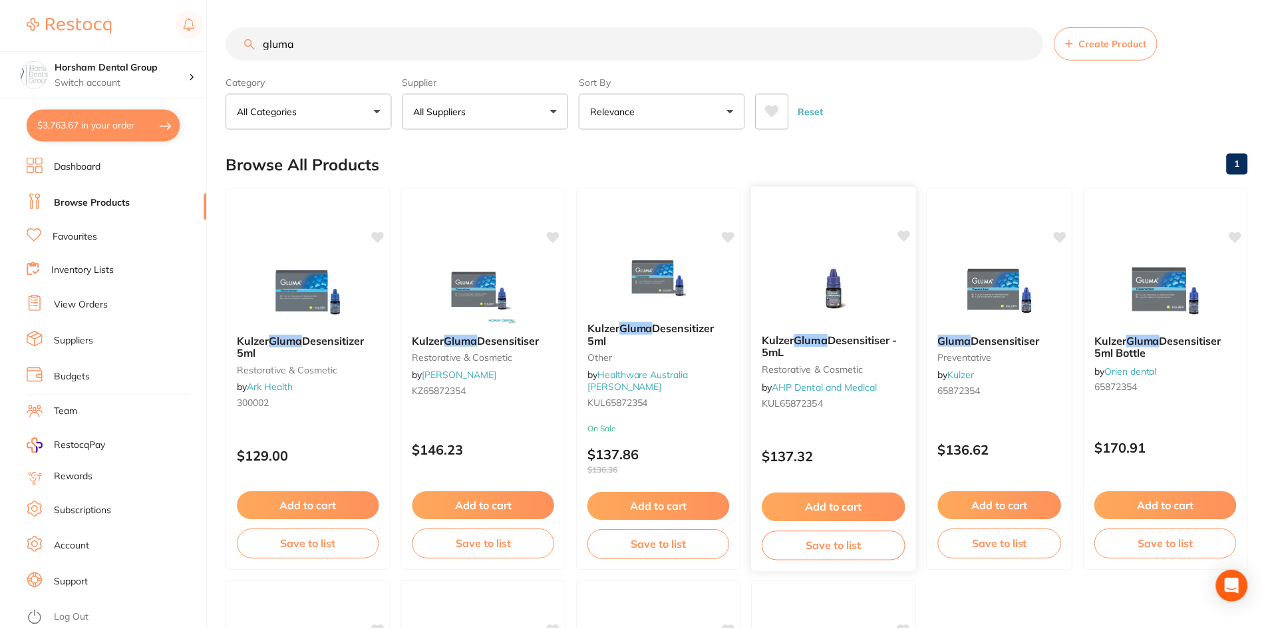
scroll to position [1, 0]
click at [381, 54] on input "gluma" at bounding box center [634, 42] width 817 height 33
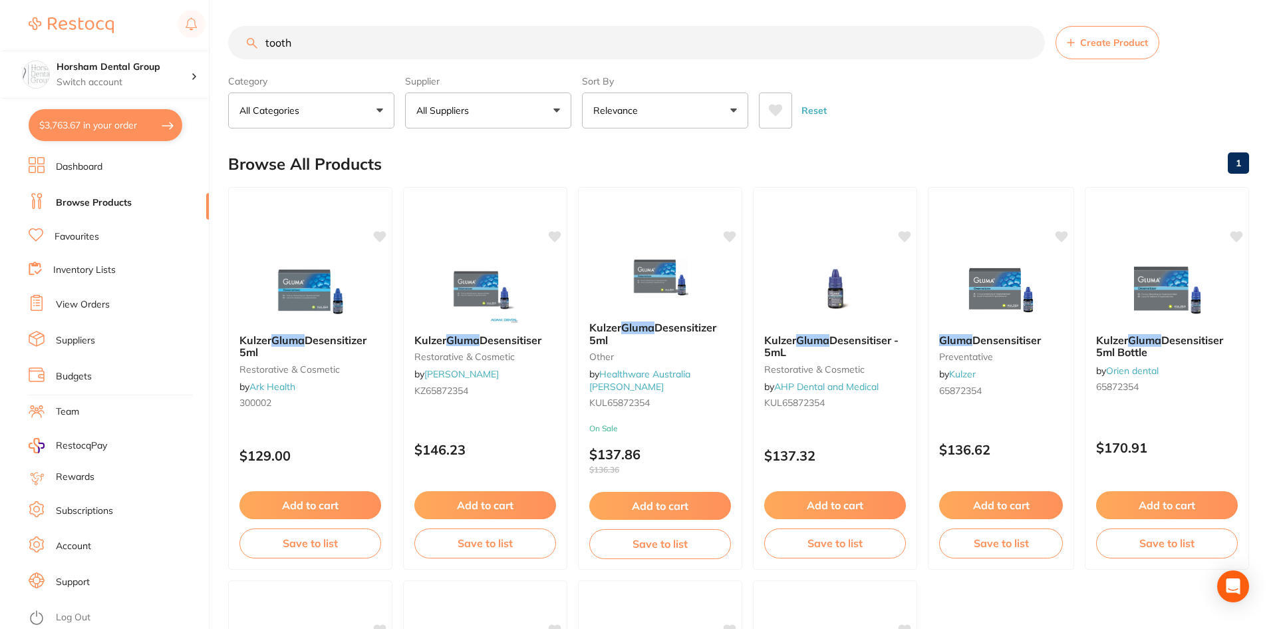
scroll to position [0, 0]
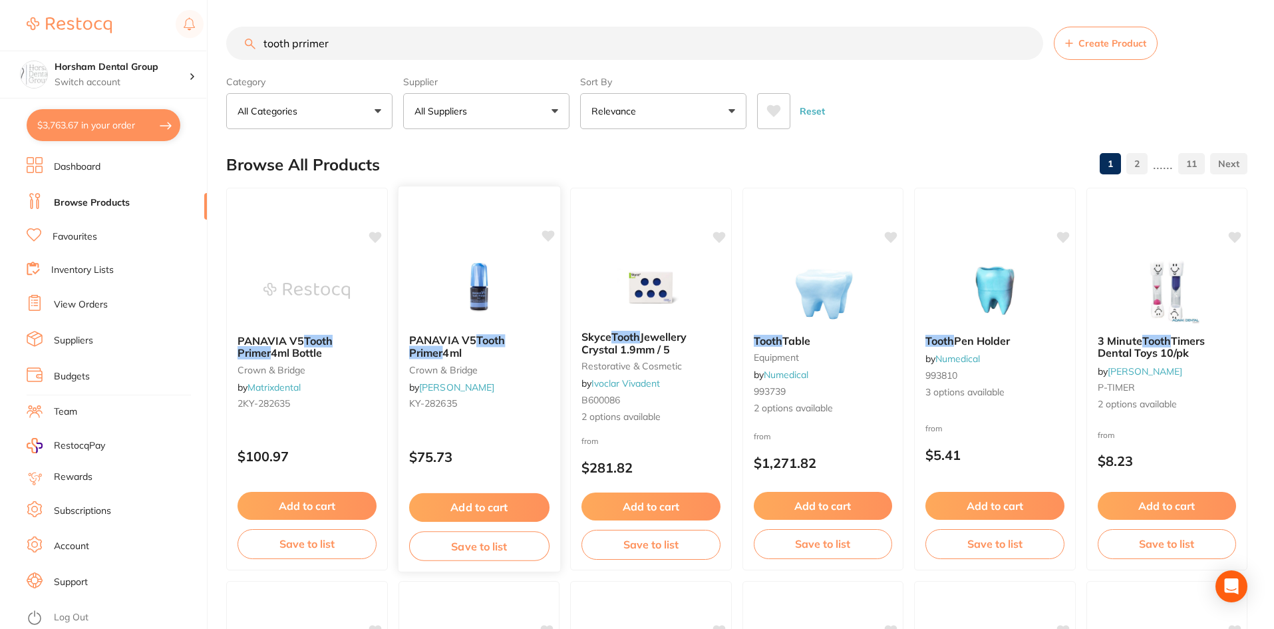
type input "tooth prrimer"
click at [490, 367] on small "crown & bridge" at bounding box center [479, 370] width 139 height 11
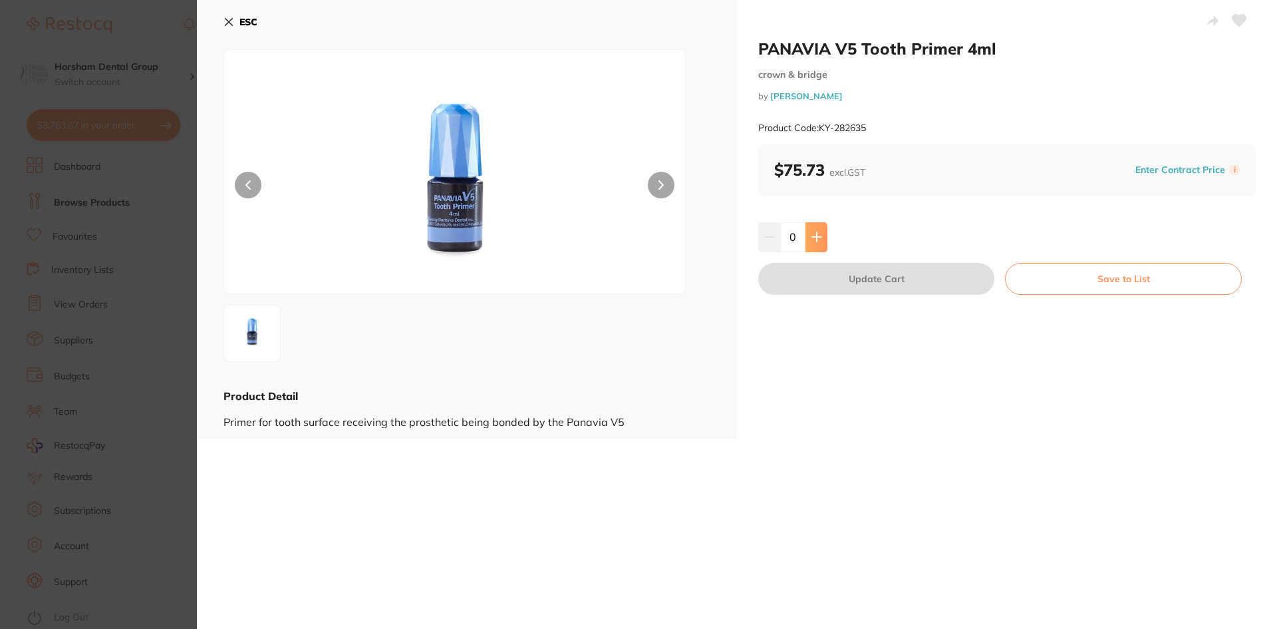
click at [807, 241] on button at bounding box center [816, 236] width 22 height 29
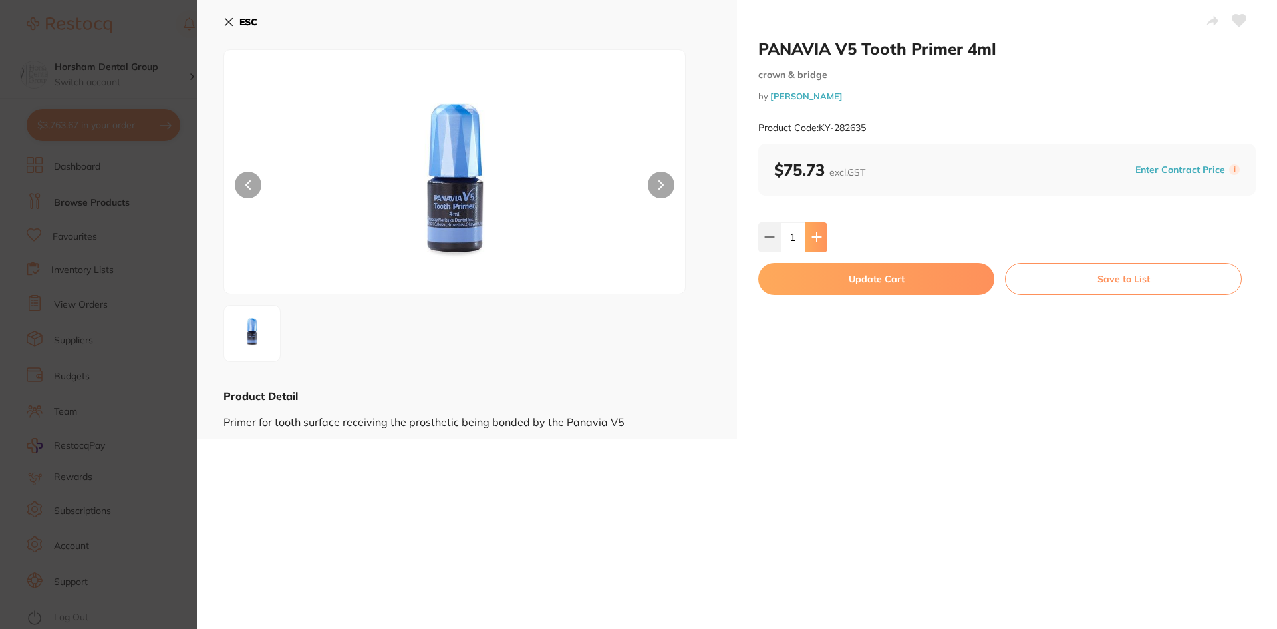
click at [813, 244] on button at bounding box center [816, 236] width 22 height 29
type input "2"
click at [809, 279] on button "Update Cart" at bounding box center [876, 279] width 236 height 32
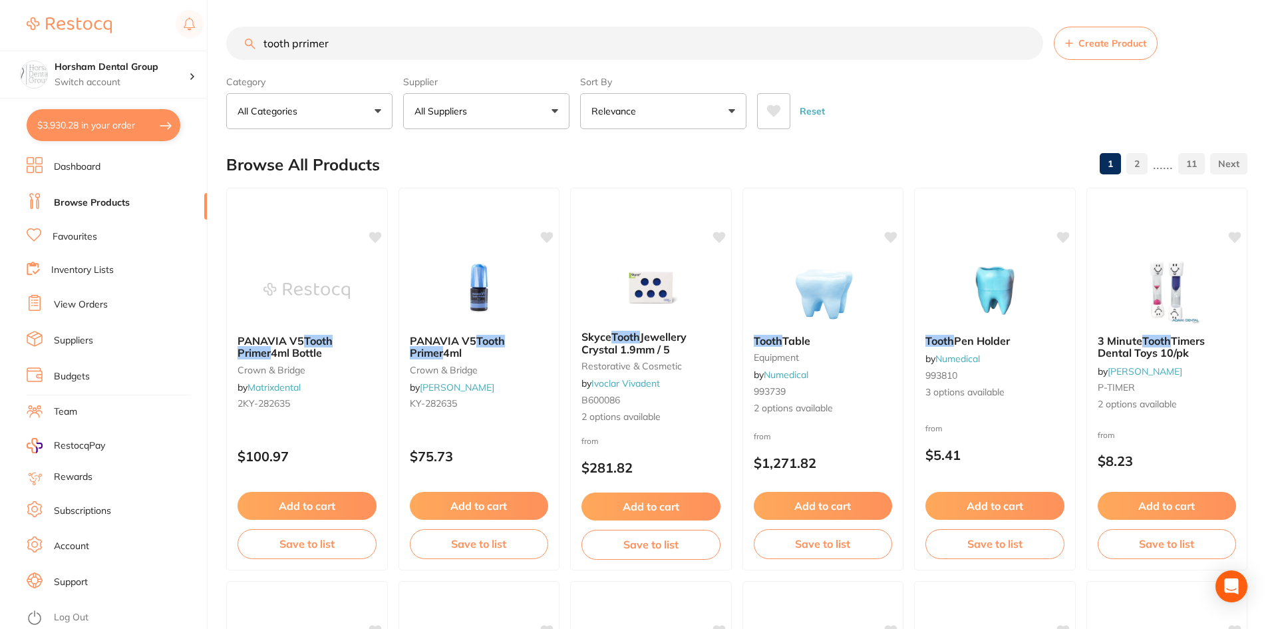
drag, startPoint x: 293, startPoint y: 39, endPoint x: 260, endPoint y: 40, distance: 32.6
click at [260, 40] on input "tooth prrimer" at bounding box center [634, 43] width 817 height 33
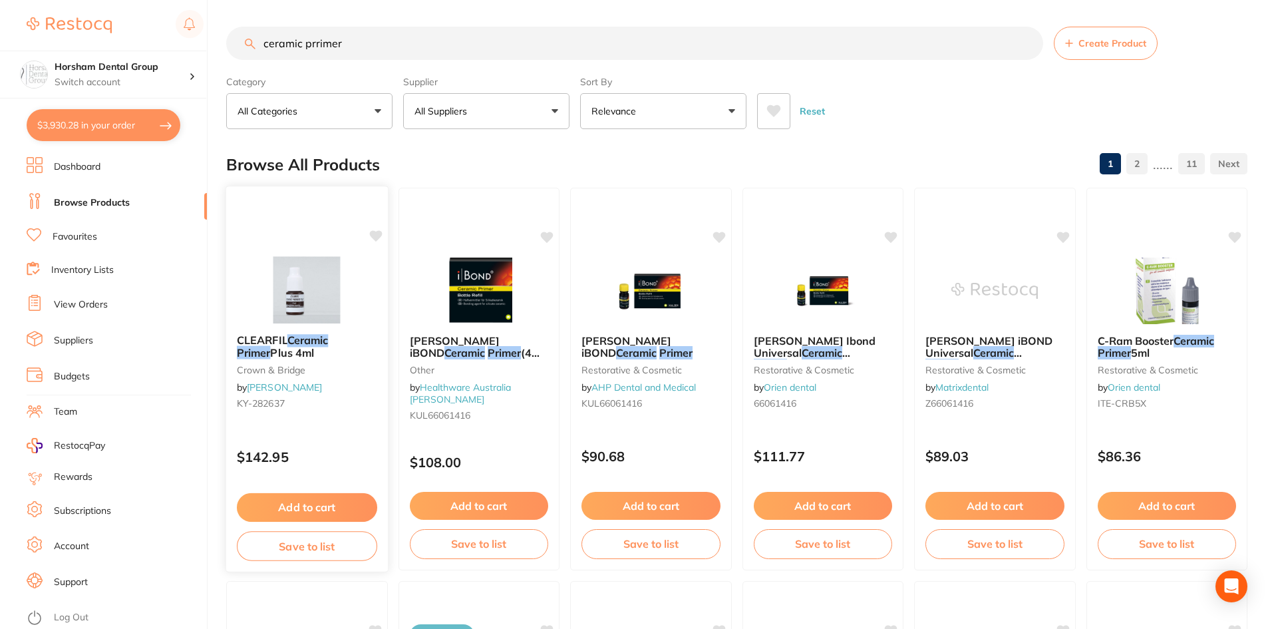
type input "ceramic prrimer"
click at [301, 347] on b "CLEARFIL Ceramic Primer Plus 4ml" at bounding box center [307, 346] width 140 height 25
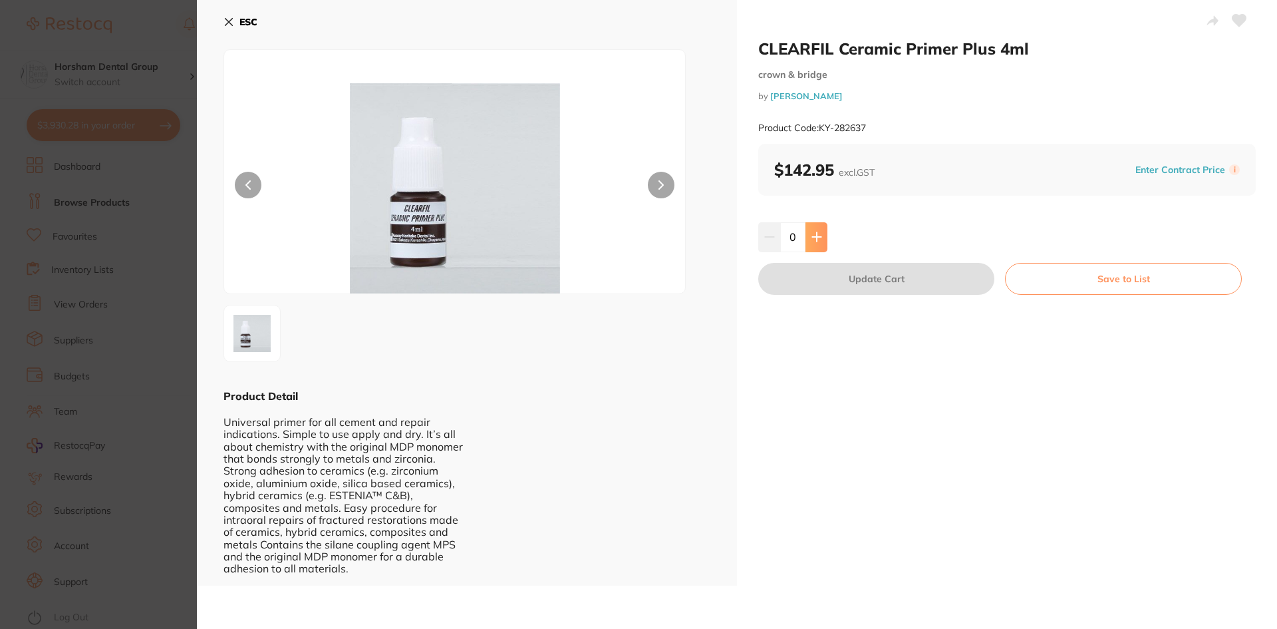
click at [813, 238] on icon at bounding box center [816, 236] width 11 height 11
type input "1"
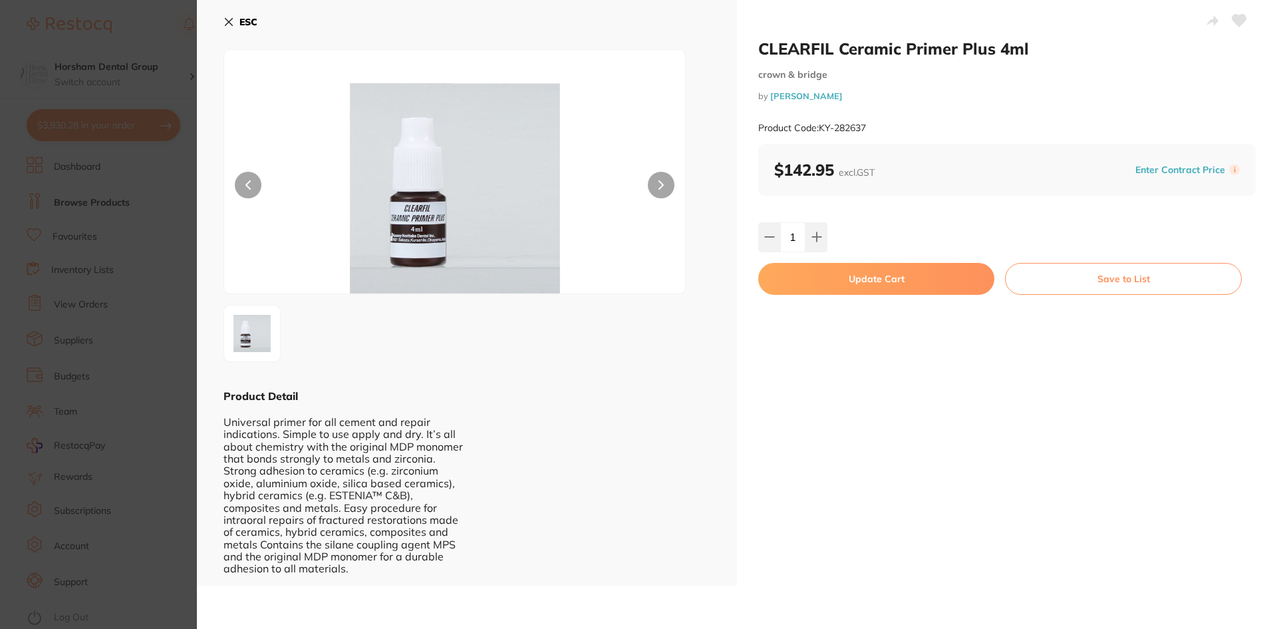
click at [849, 281] on button "Update Cart" at bounding box center [876, 279] width 236 height 32
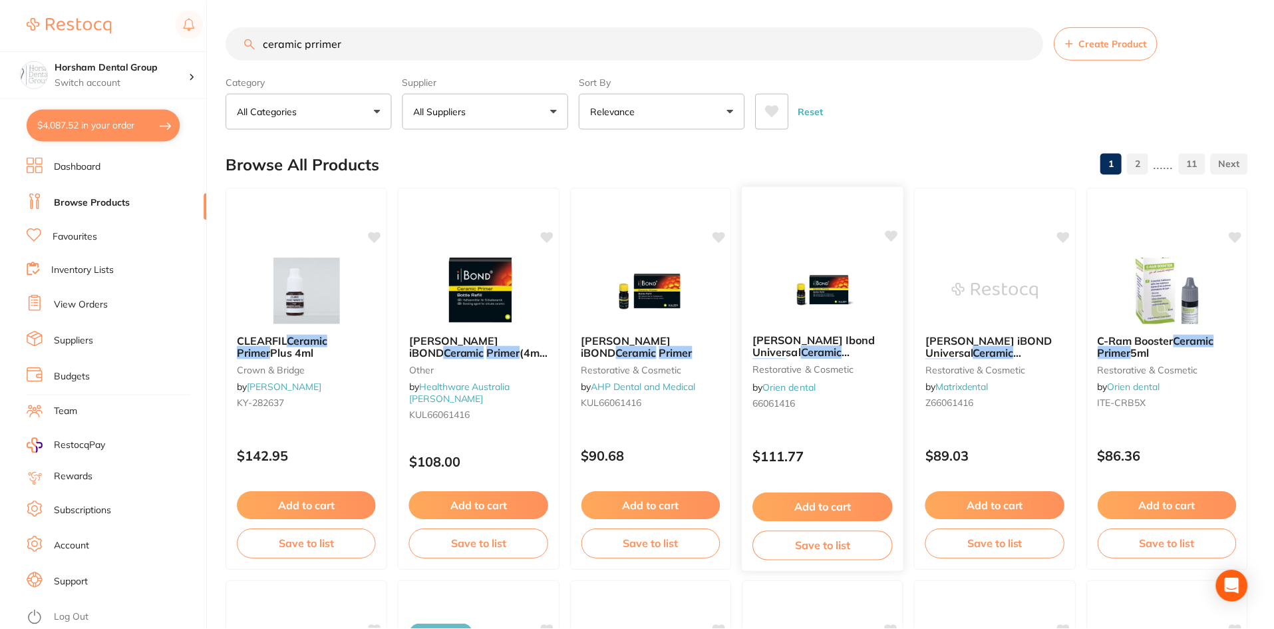
scroll to position [1, 0]
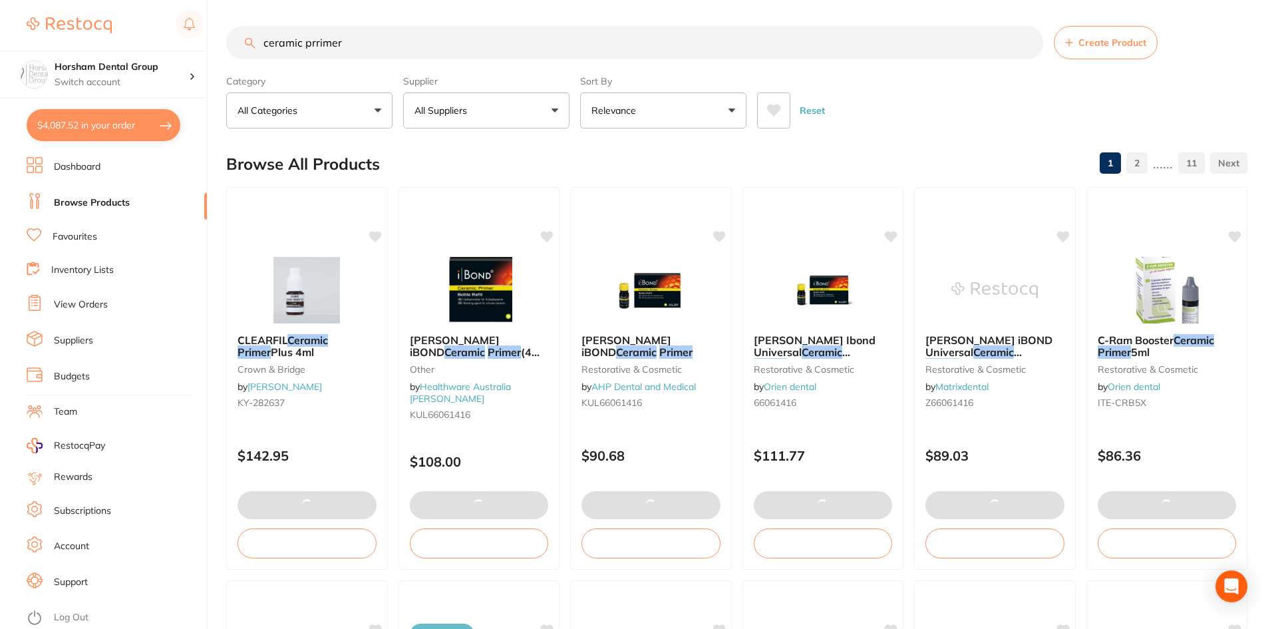
click at [149, 127] on button "$4,087.52 in your order" at bounding box center [104, 125] width 154 height 32
checkbox input "true"
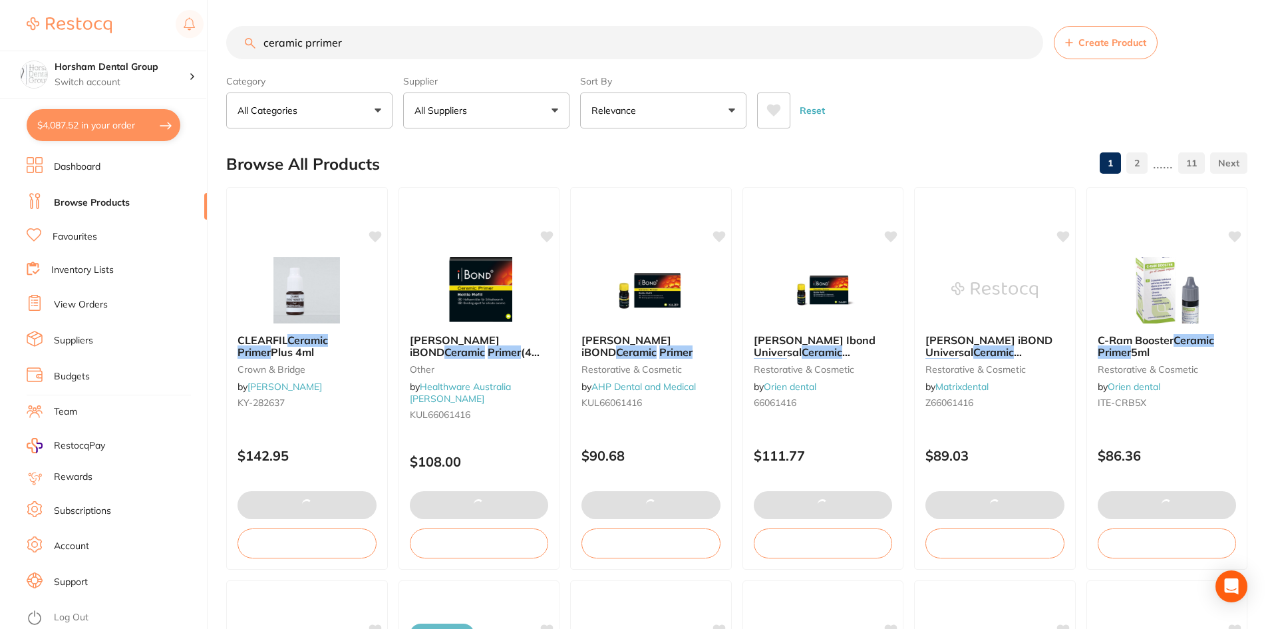
checkbox input "true"
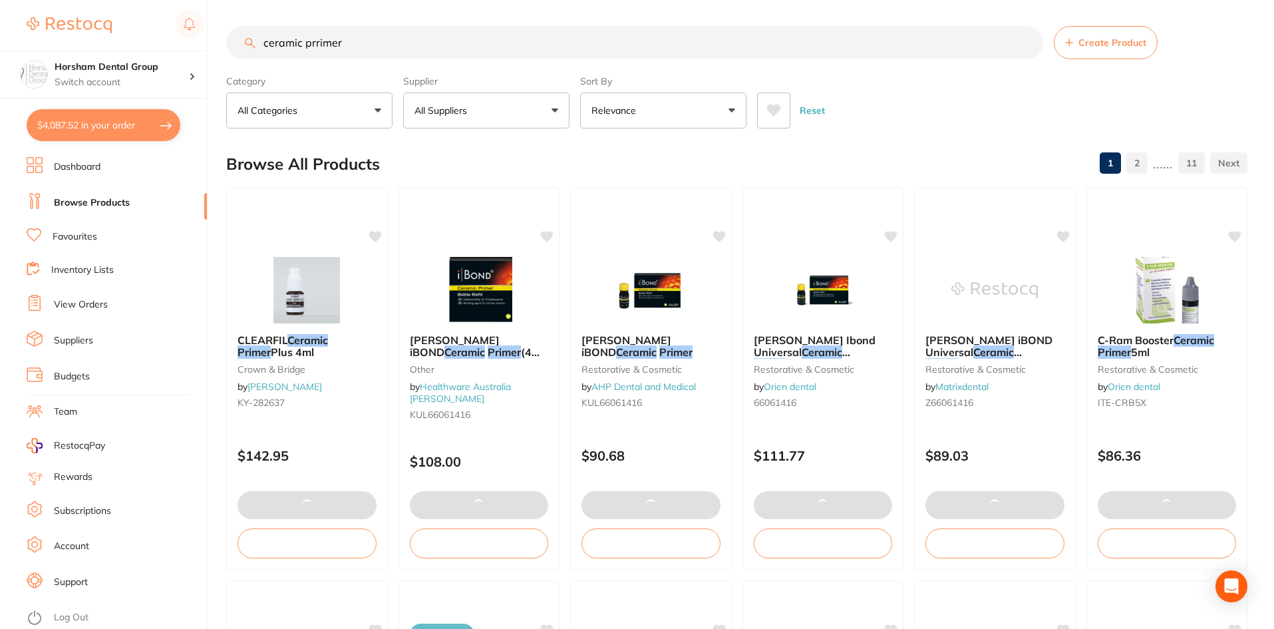
checkbox input "true"
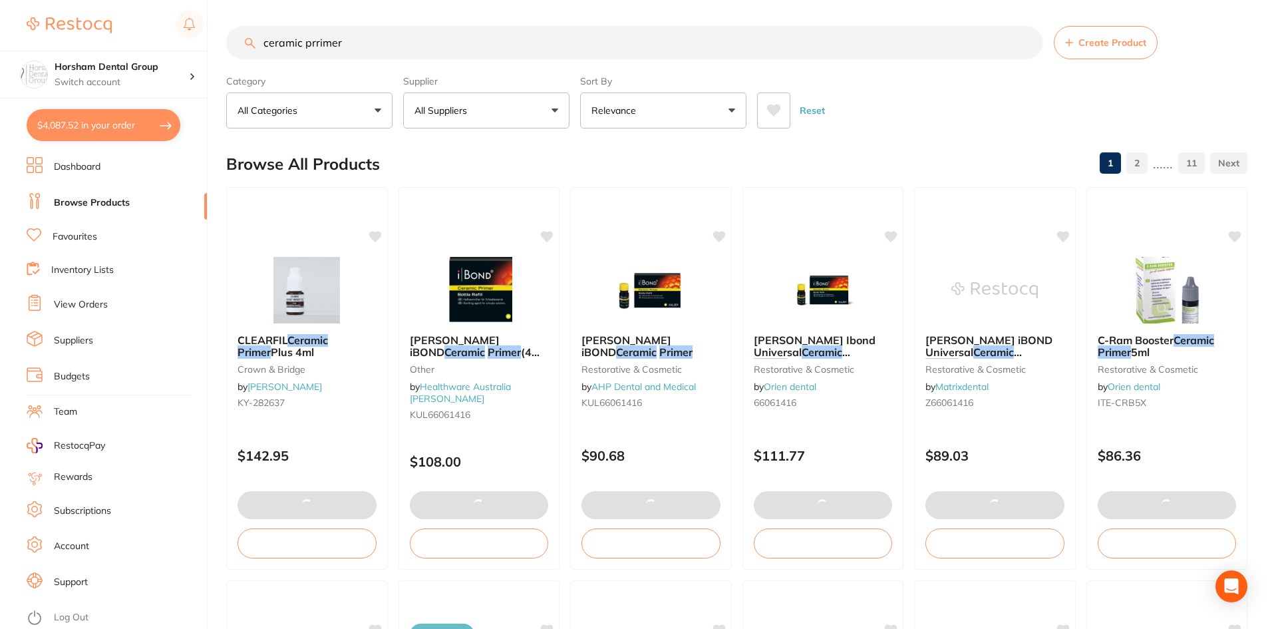
checkbox input "true"
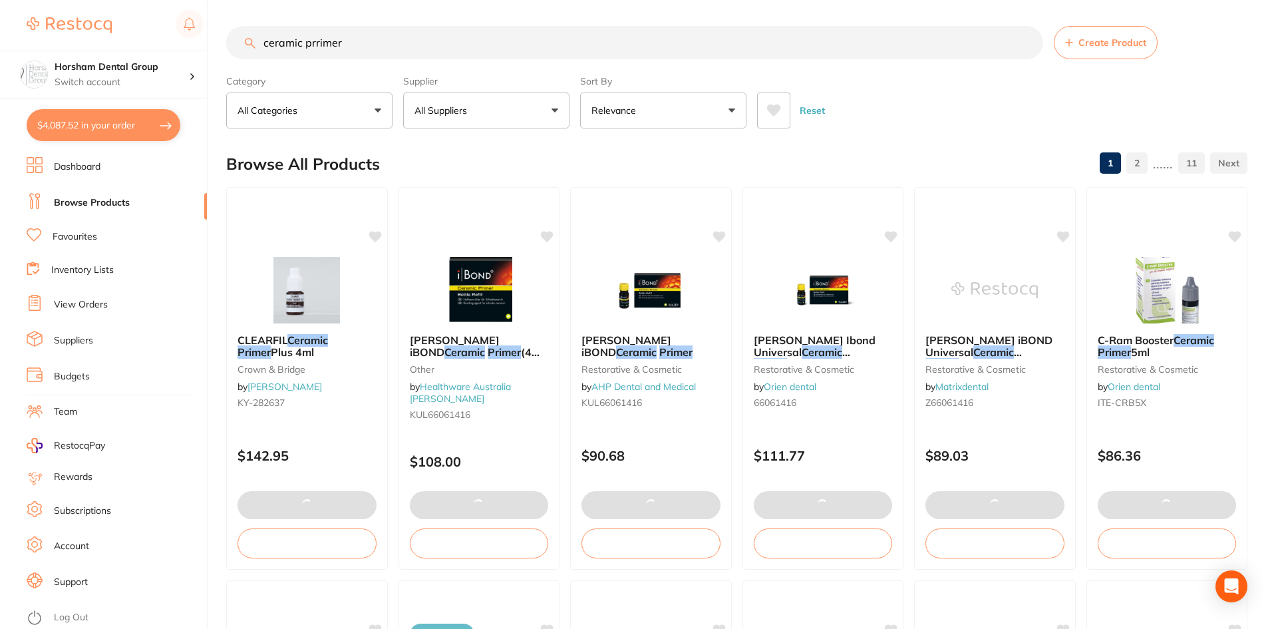
checkbox input "true"
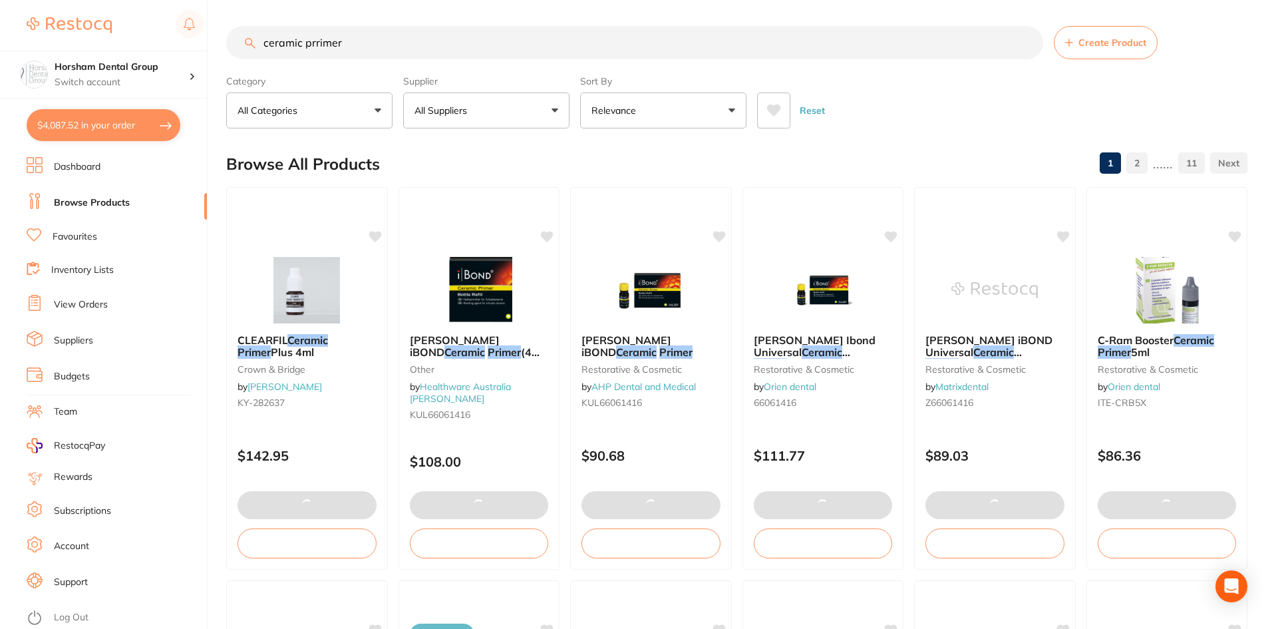
checkbox input "true"
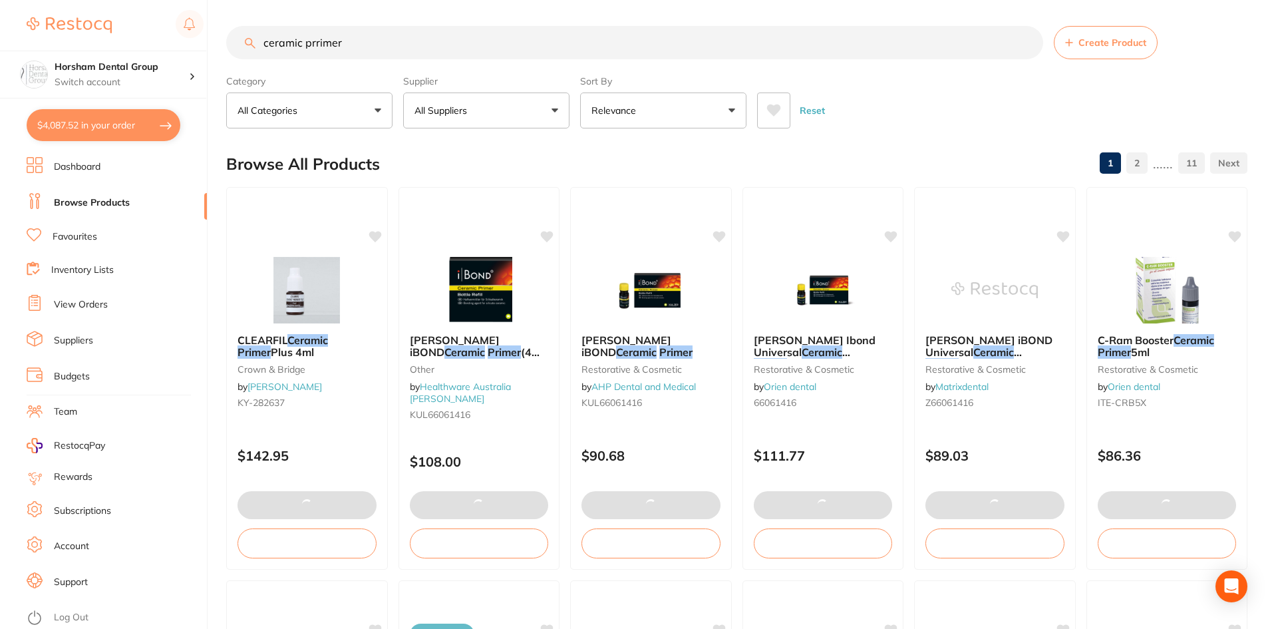
checkbox input "true"
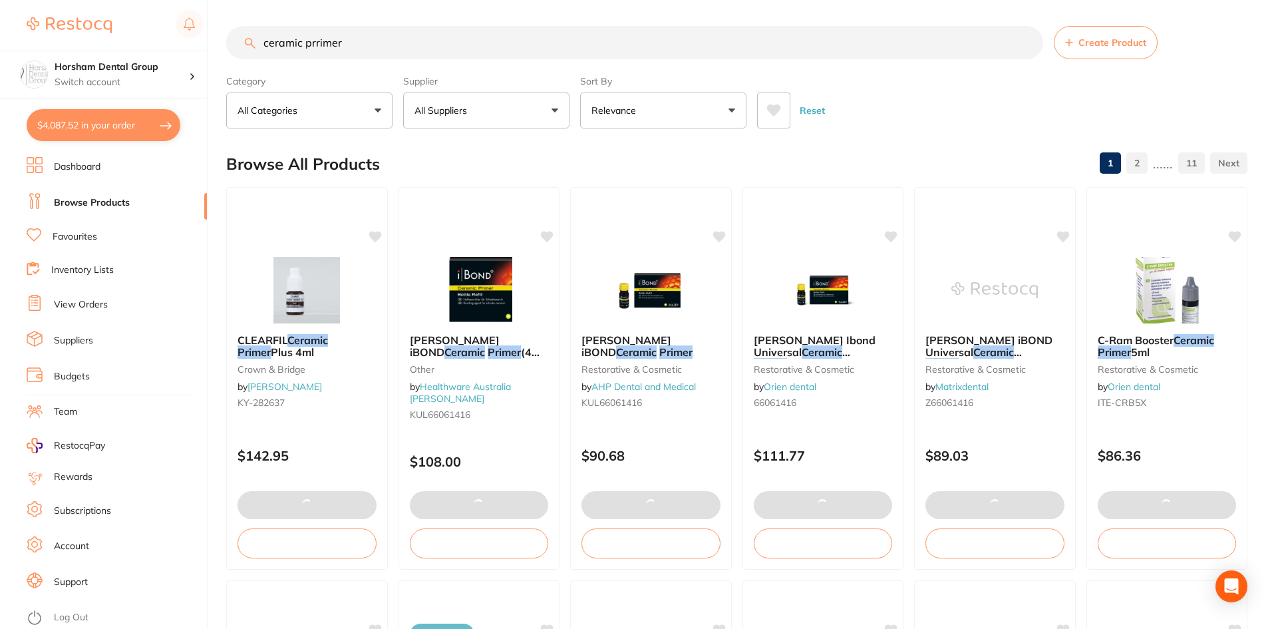
checkbox input "true"
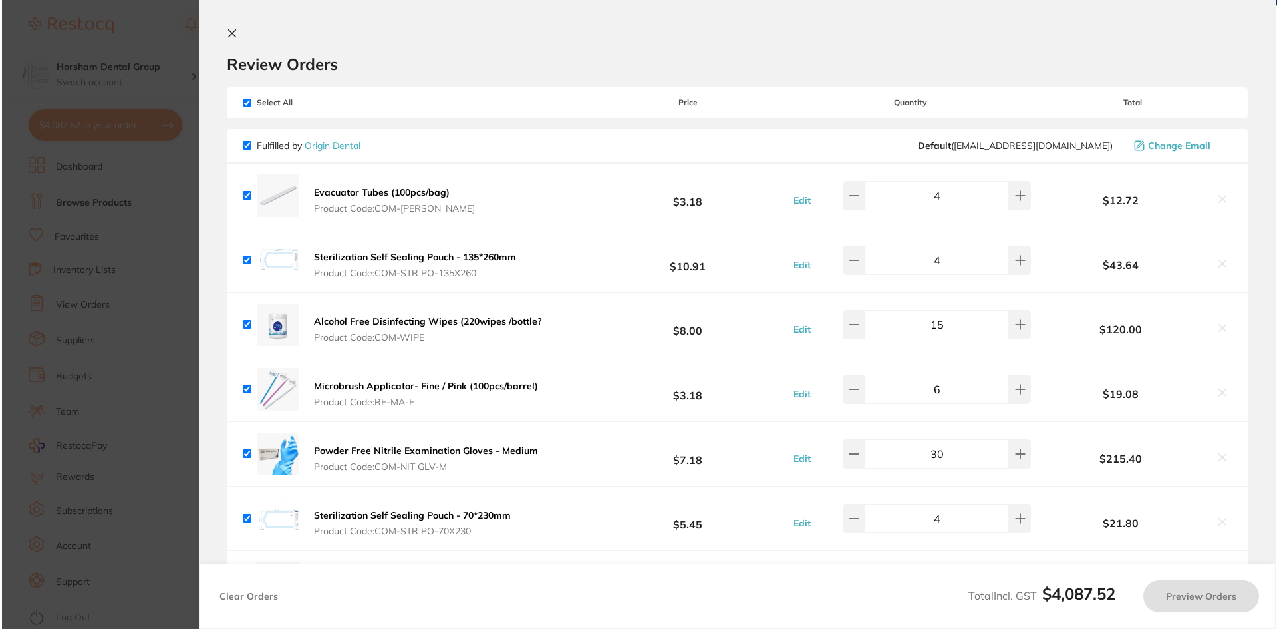
scroll to position [0, 0]
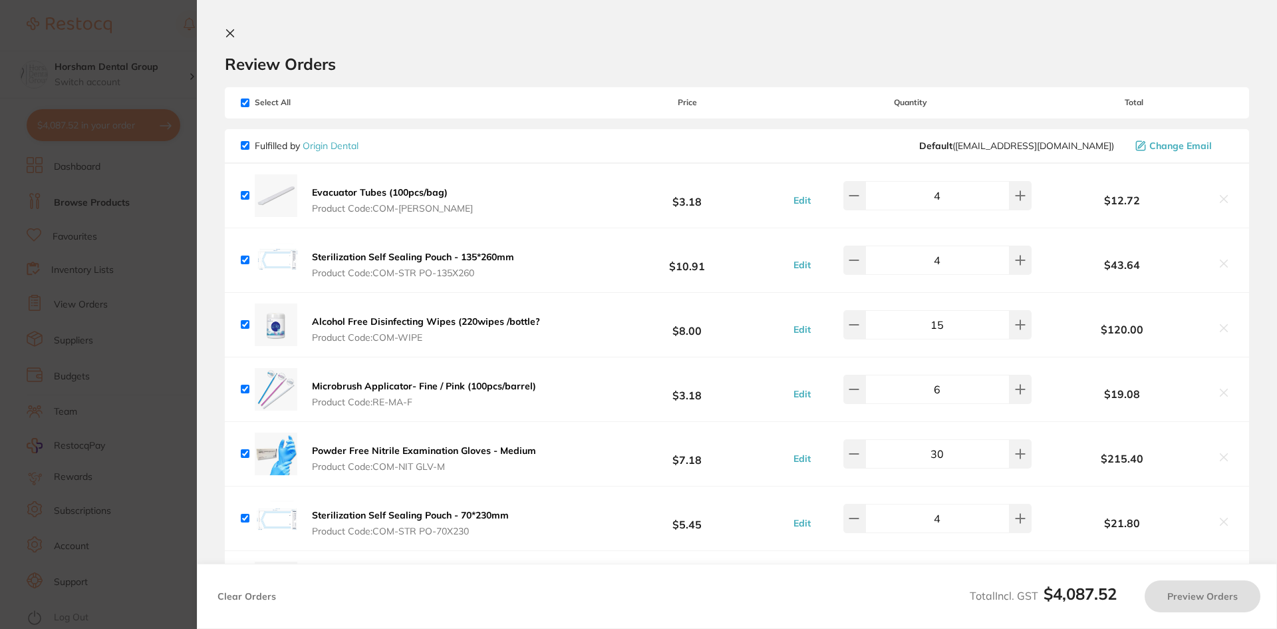
click at [164, 51] on section "Update RRP Set your pre negotiated price for this item. Item Agreed RRP (excl. …" at bounding box center [638, 314] width 1277 height 629
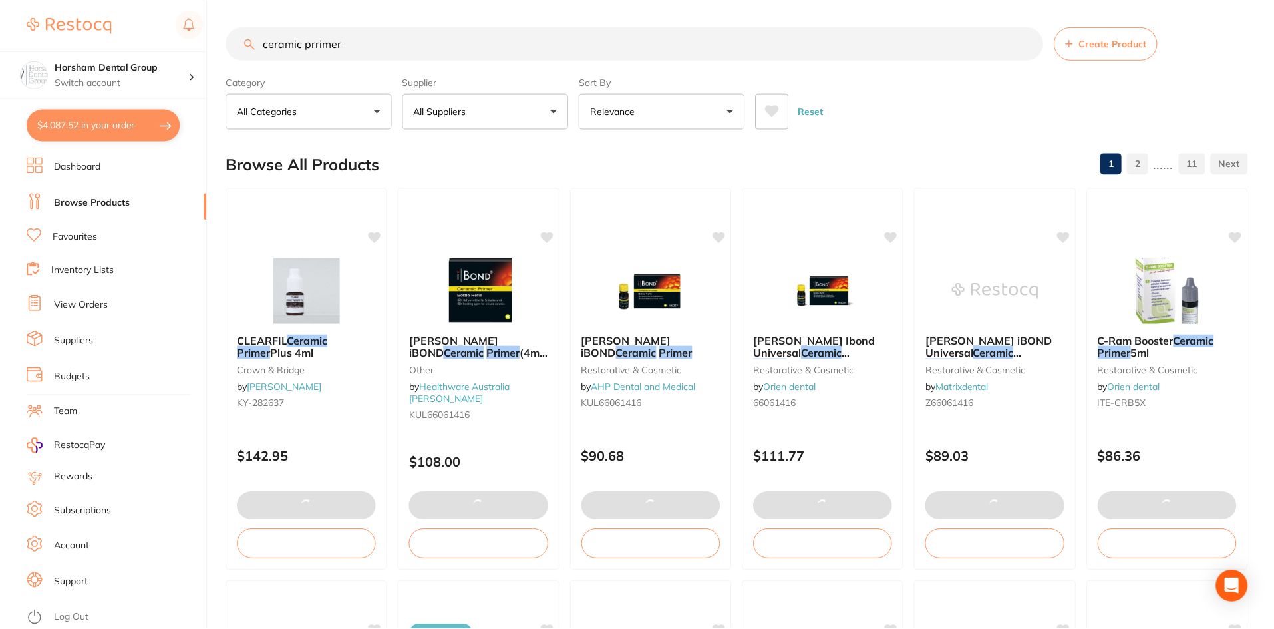
scroll to position [1, 0]
checkbox input "false"
click at [269, 48] on input "ceramic prrimer" at bounding box center [634, 42] width 817 height 33
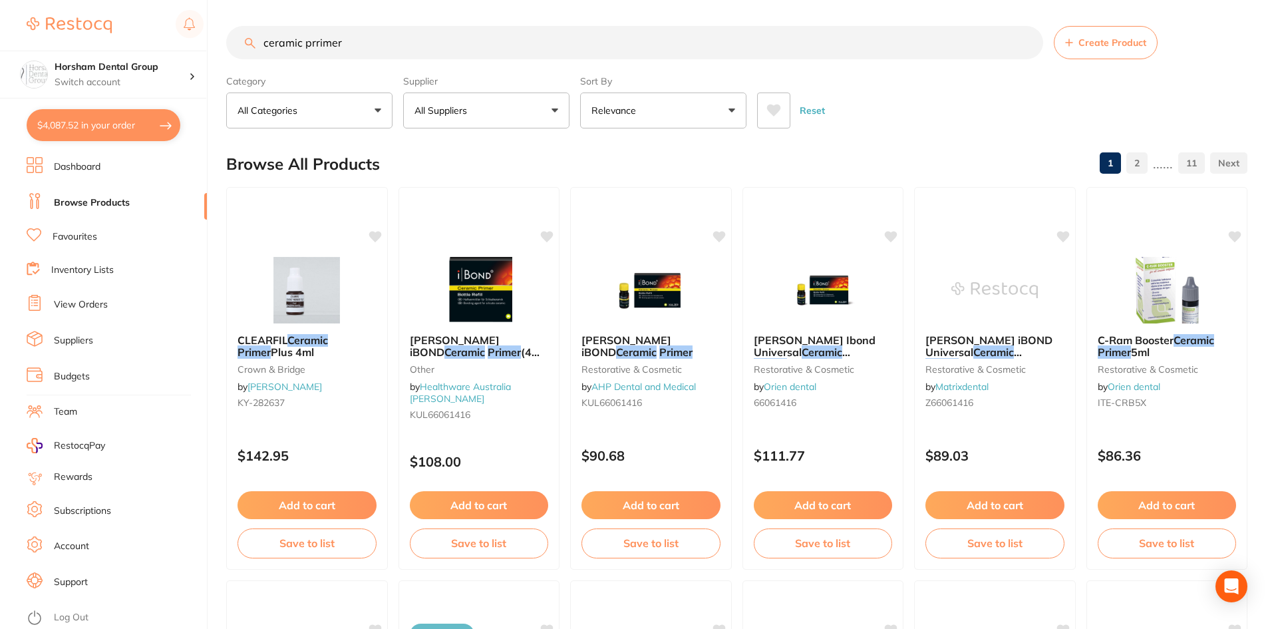
click at [269, 48] on input "ceramic prrimer" at bounding box center [634, 42] width 817 height 33
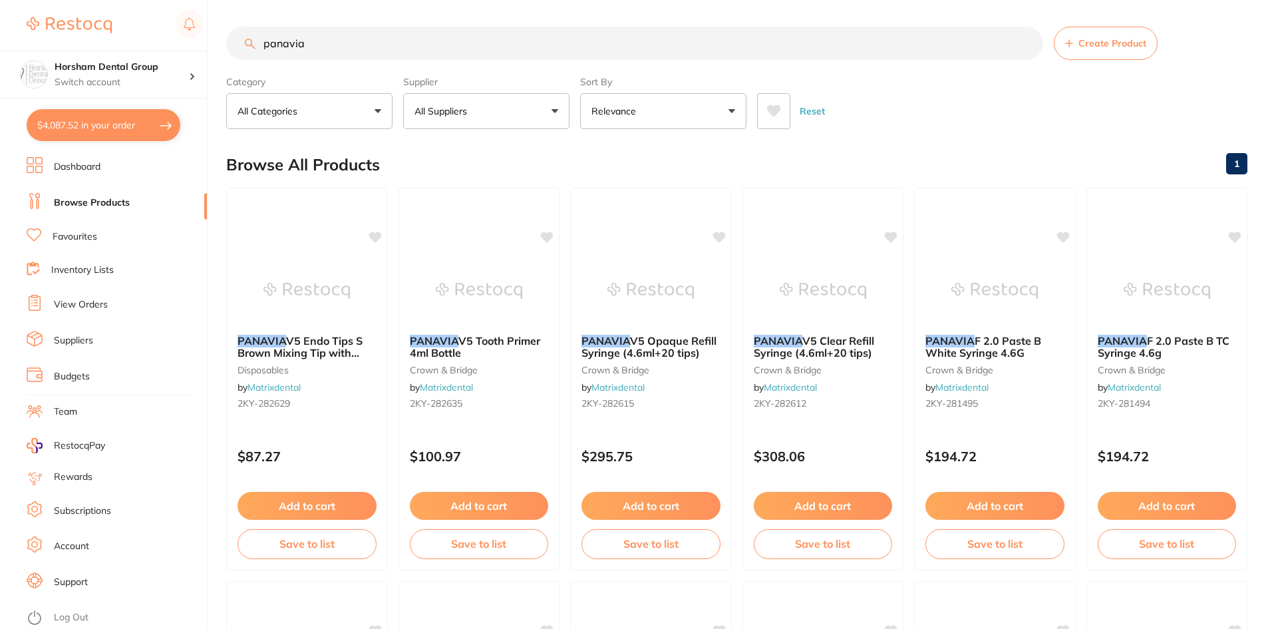
type input "panavia"
click at [523, 106] on button "All Suppliers" at bounding box center [486, 111] width 166 height 36
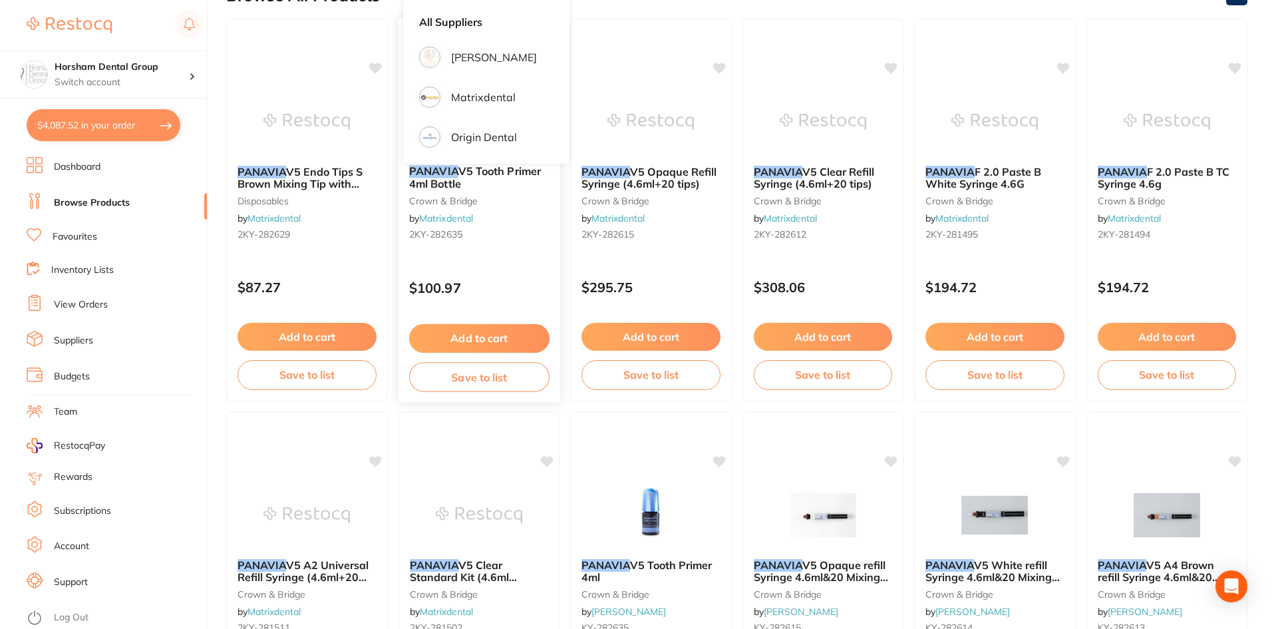
scroll to position [67, 0]
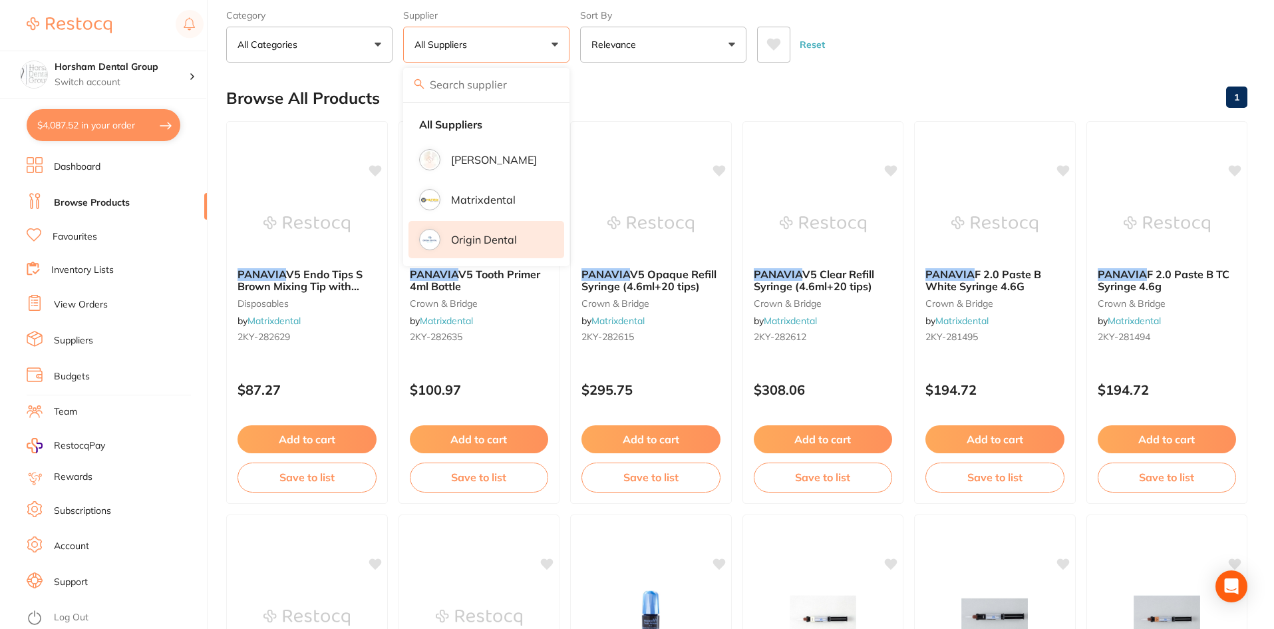
click at [464, 245] on p "Origin Dental" at bounding box center [484, 239] width 66 height 12
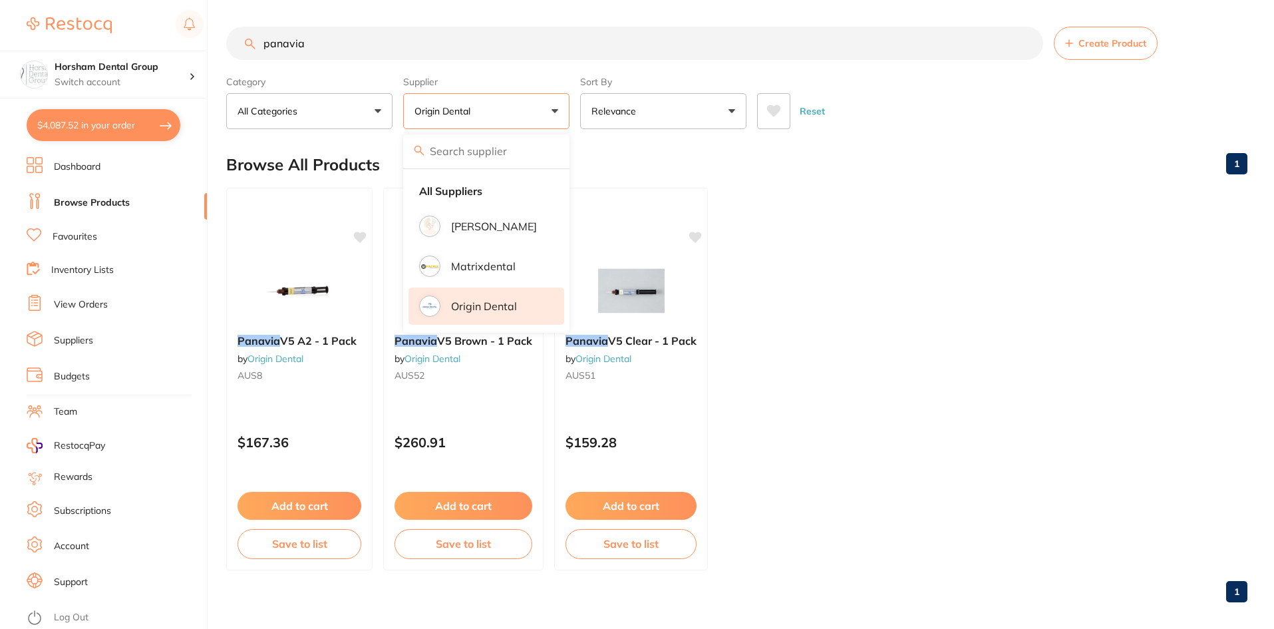
click at [909, 212] on ul "Panavia V5 A2 - 1 Pack by Origin Dental AUS8 $167.36 Add to cart Save to list P…" at bounding box center [736, 379] width 1021 height 382
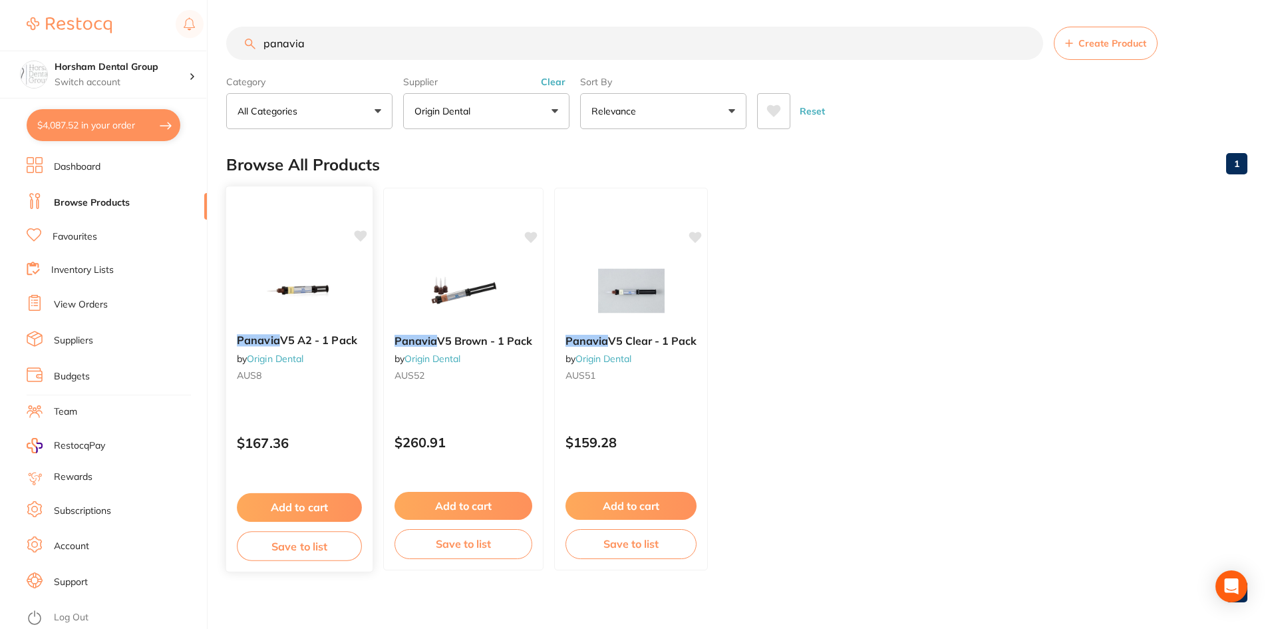
click at [285, 359] on link "Origin Dental" at bounding box center [275, 359] width 57 height 12
click at [279, 511] on button "Add to cart" at bounding box center [299, 507] width 125 height 29
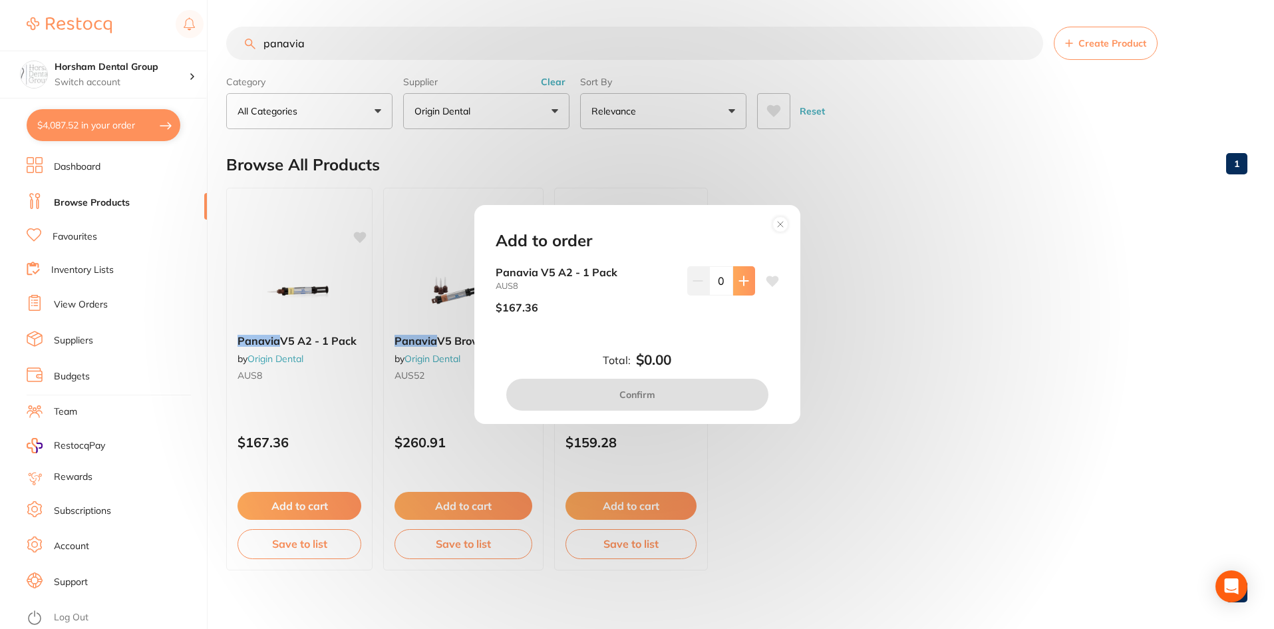
click at [733, 266] on button at bounding box center [744, 280] width 22 height 29
click at [733, 282] on button at bounding box center [744, 280] width 22 height 29
type input "2"
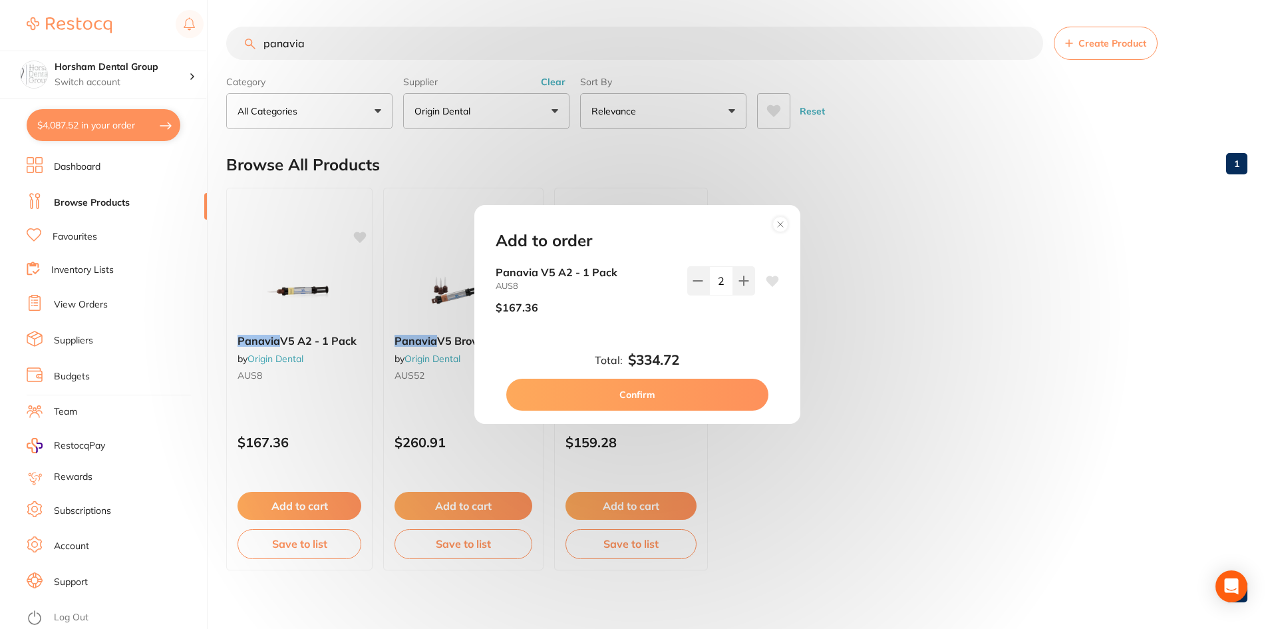
click at [680, 376] on div "Total: $334.72 Confirm" at bounding box center [637, 381] width 315 height 59
click at [677, 391] on button "Confirm" at bounding box center [637, 394] width 262 height 32
checkbox input "false"
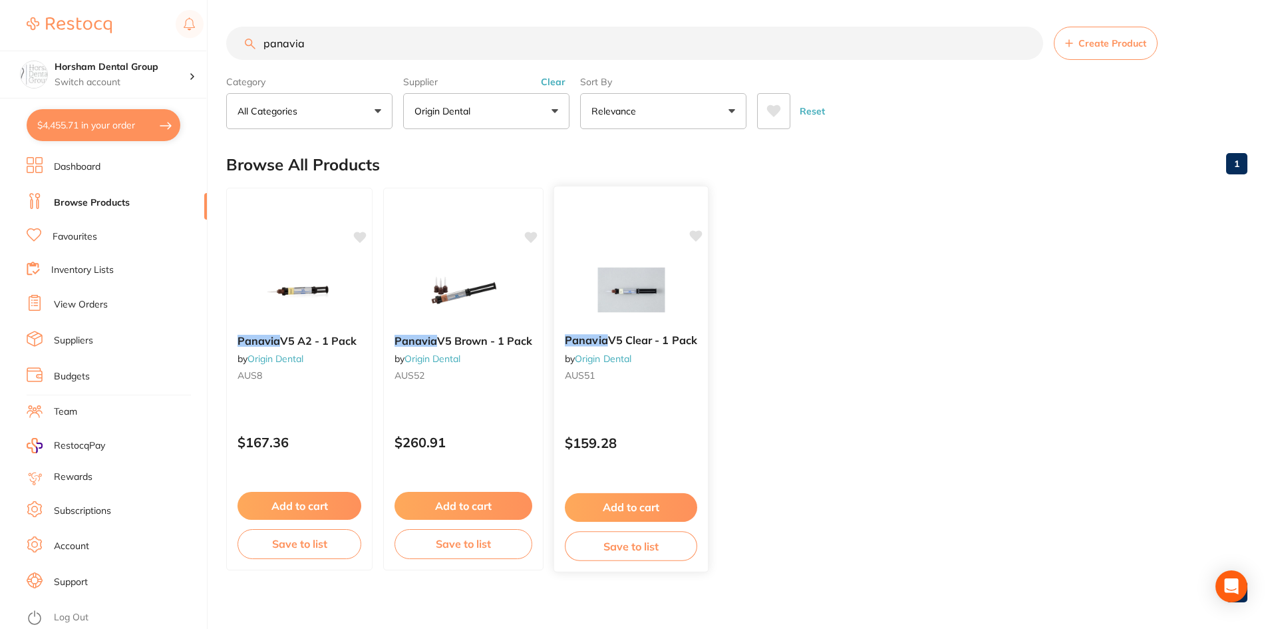
click at [649, 355] on div "Panavia V5 Clear - 1 Pack by Origin Dental AUS51" at bounding box center [631, 359] width 154 height 73
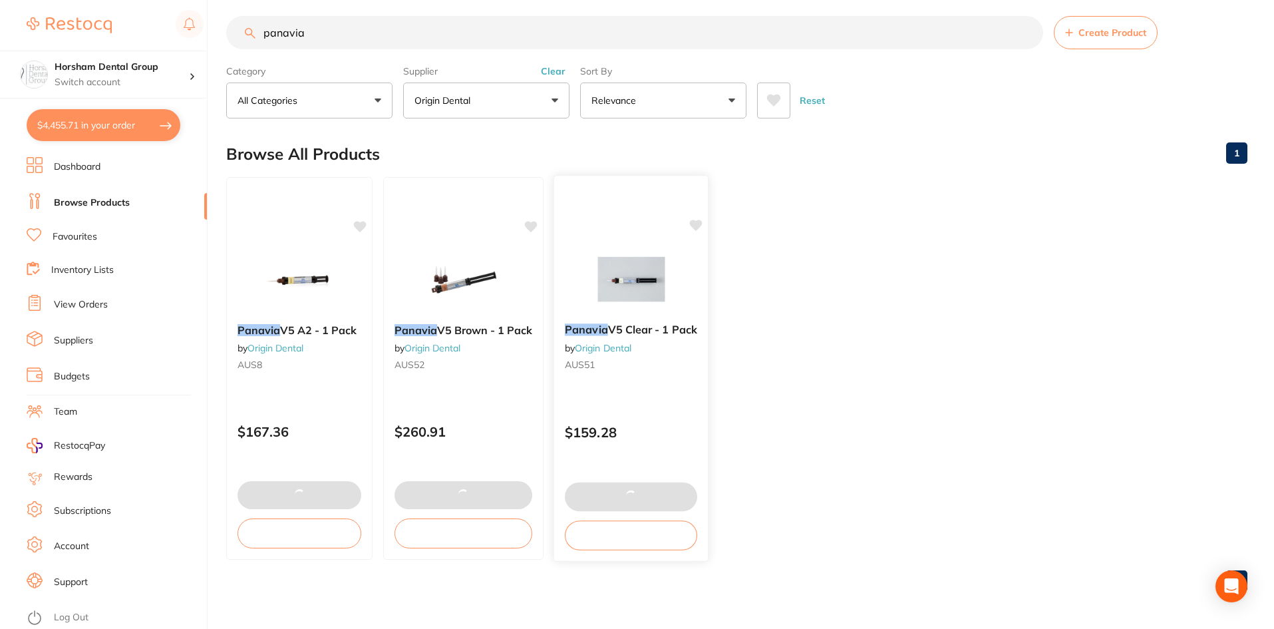
click at [666, 333] on span "V5 Clear - 1 Pack" at bounding box center [652, 329] width 89 height 13
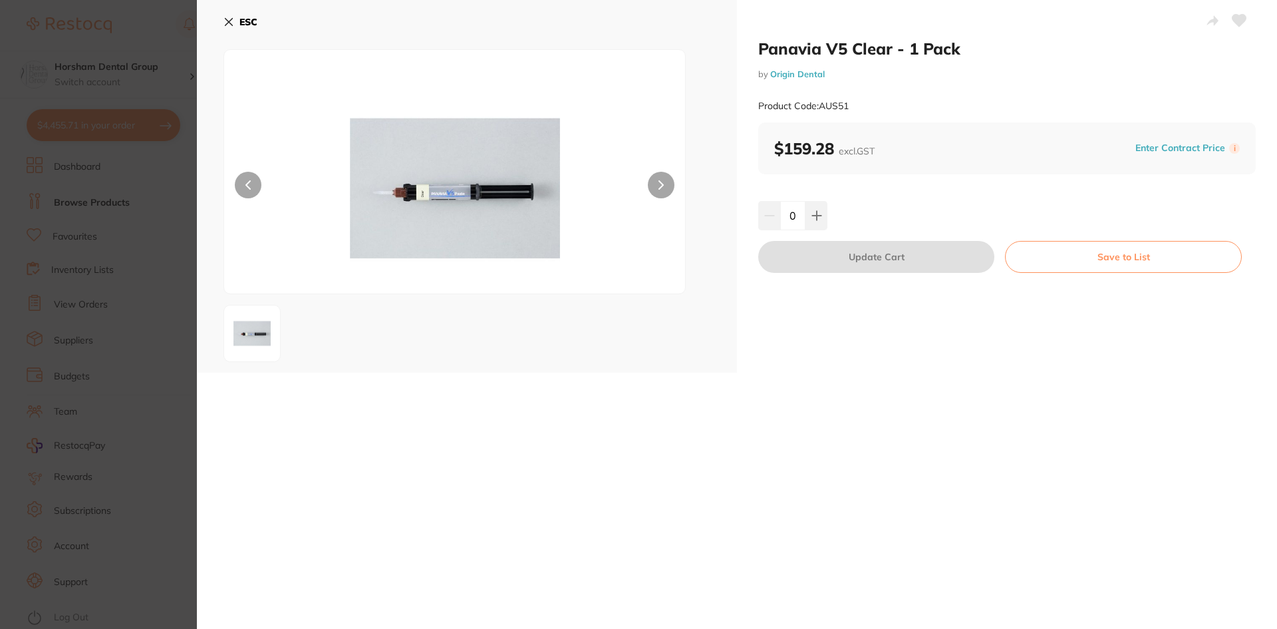
checkbox input "false"
click at [809, 214] on icon at bounding box center [814, 215] width 11 height 11
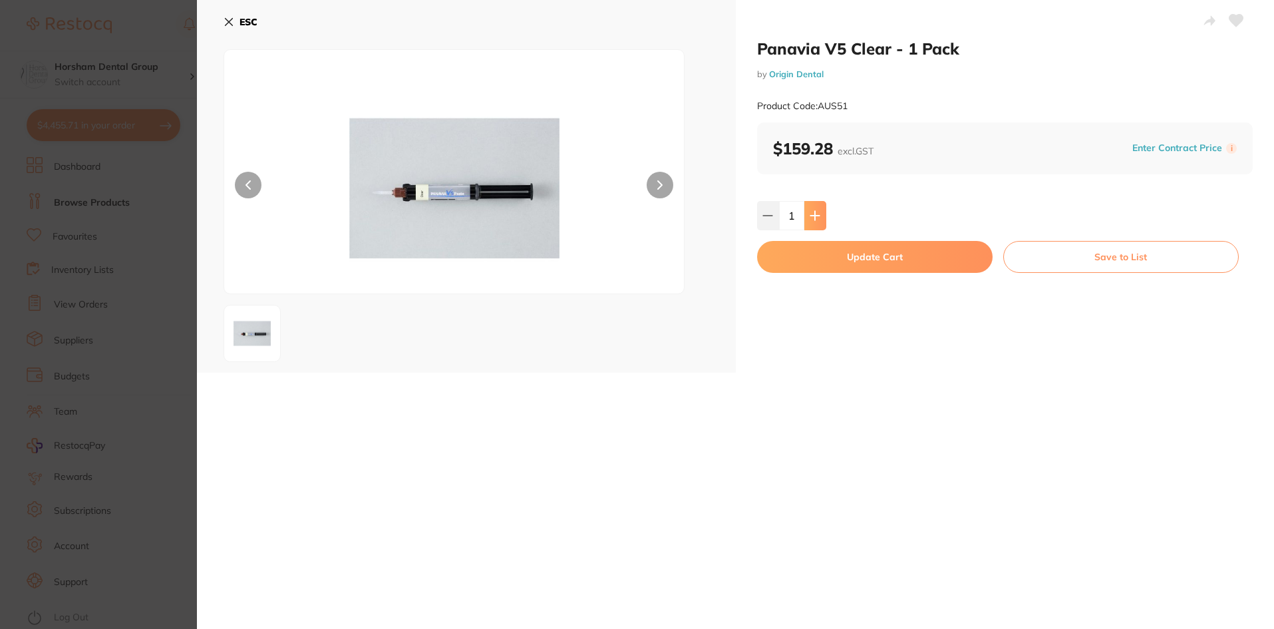
click at [809, 214] on icon at bounding box center [814, 215] width 11 height 11
type input "2"
click at [798, 256] on button "Update Cart" at bounding box center [874, 257] width 235 height 32
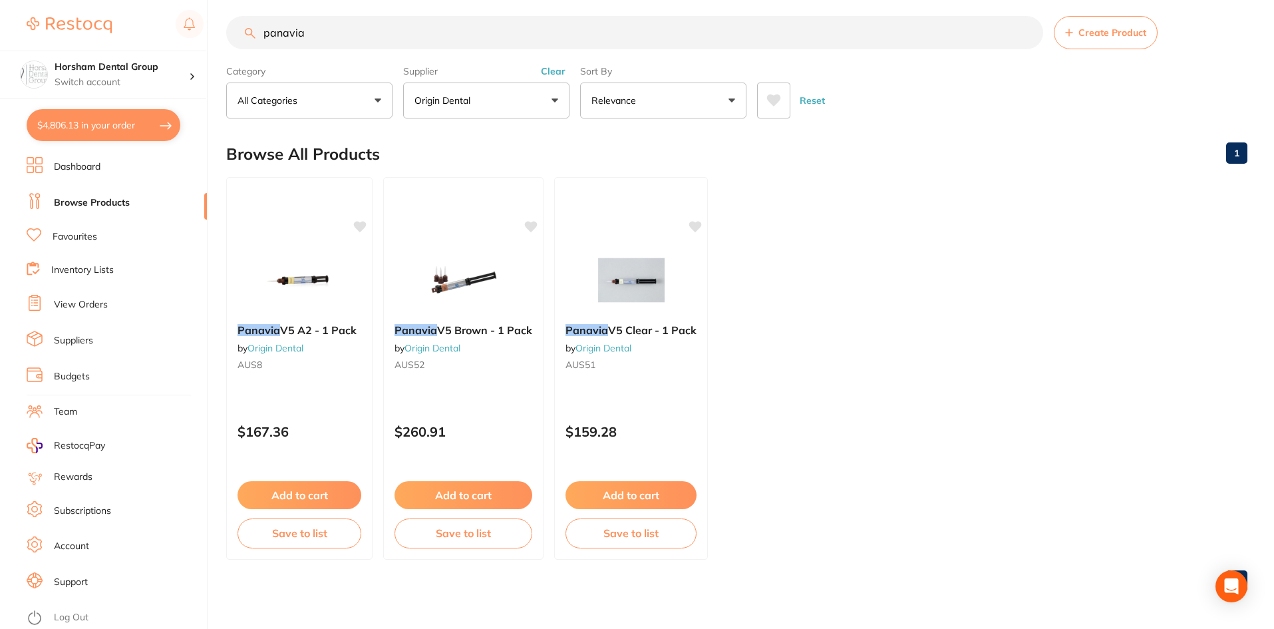
click at [116, 122] on button "$4,806.13 in your order" at bounding box center [104, 125] width 154 height 32
checkbox input "true"
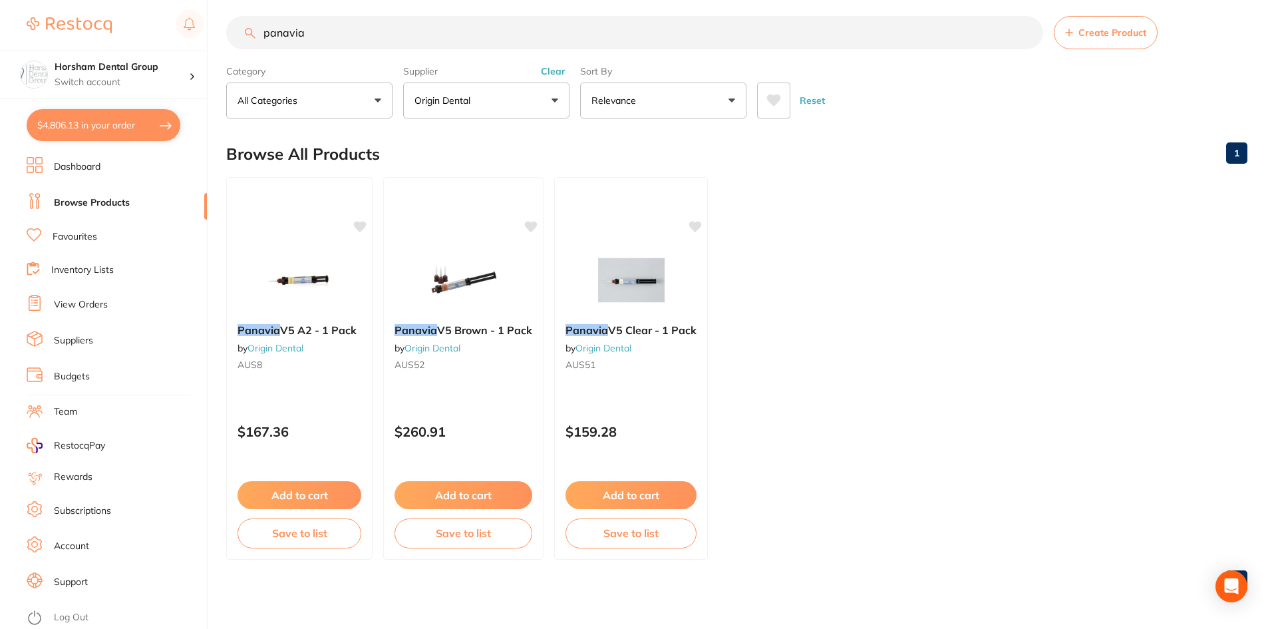
checkbox input "true"
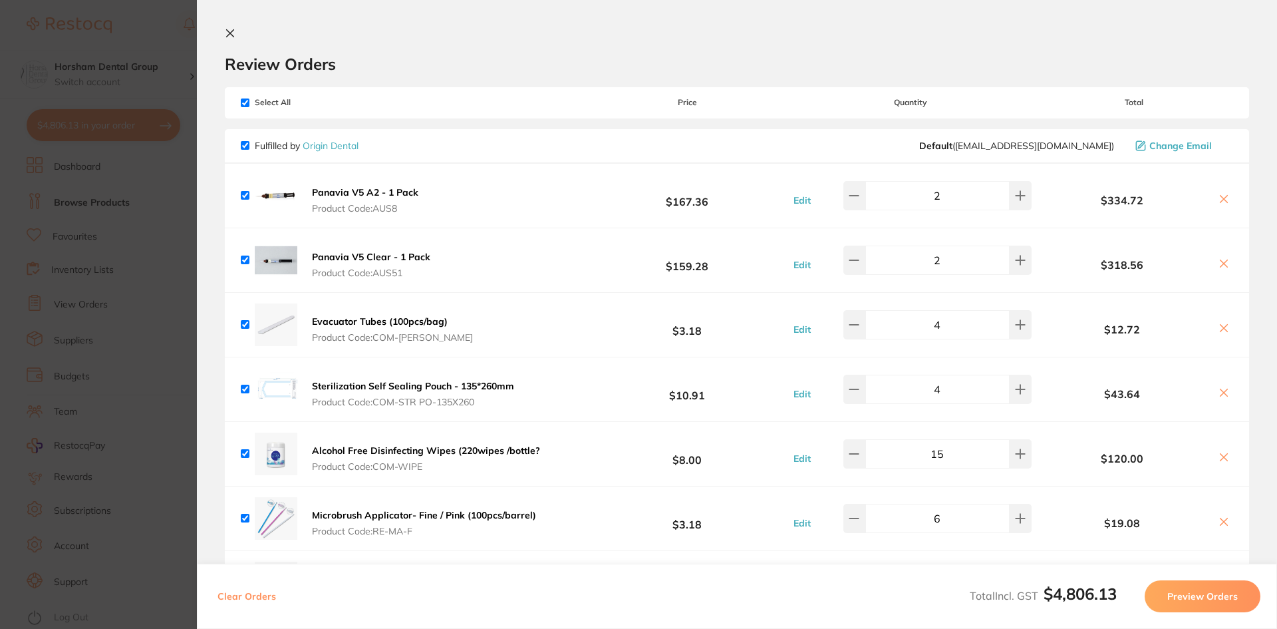
click at [162, 233] on section "Update RRP Set your pre negotiated price for this item. Item Agreed RRP (excl. …" at bounding box center [638, 314] width 1277 height 629
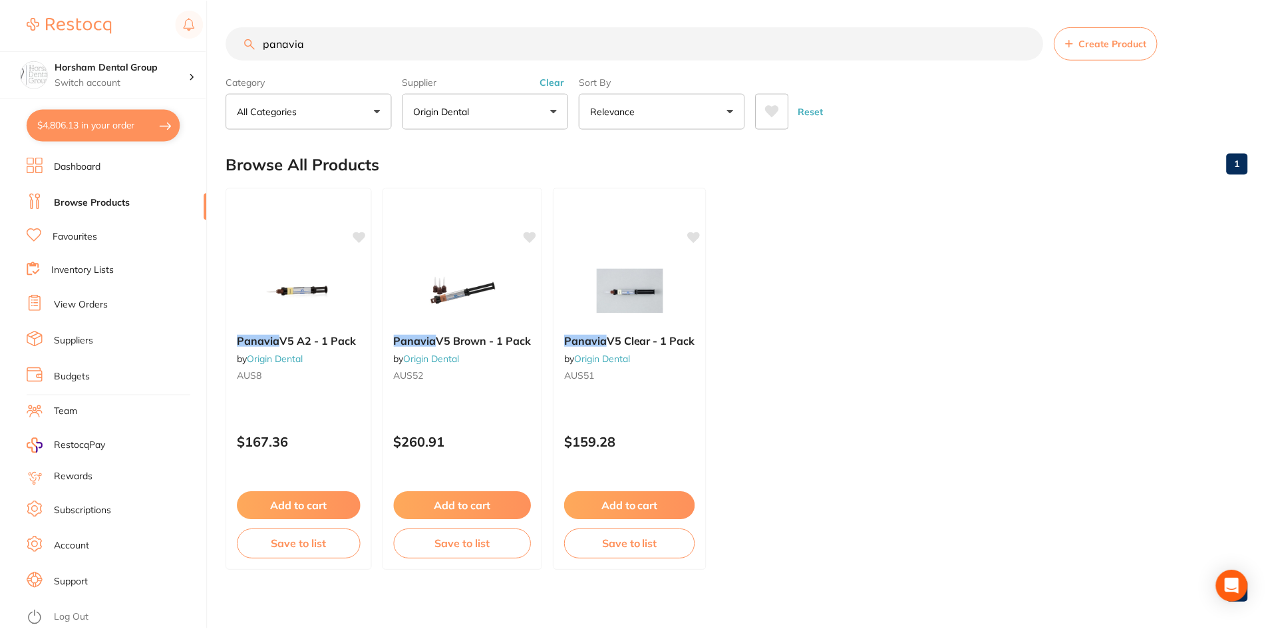
scroll to position [11, 0]
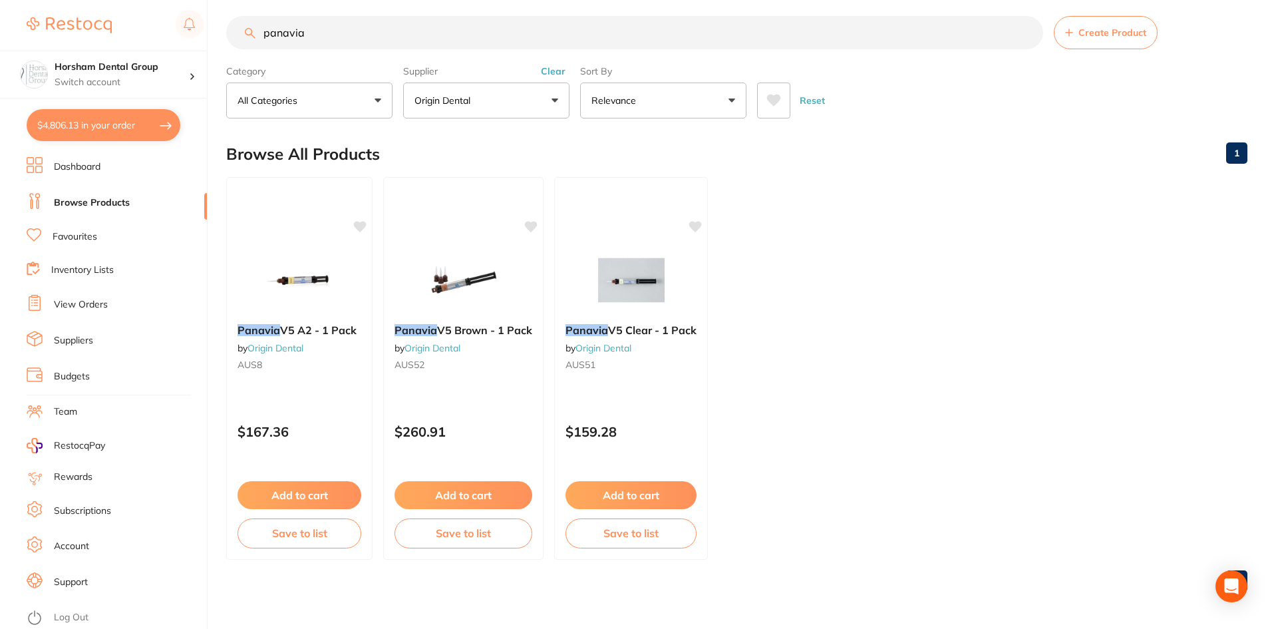
click at [128, 213] on ul "Dashboard Browse Products Favourites Inventory Lists View Orders Suppliers Budg…" at bounding box center [117, 393] width 180 height 472
click at [217, 10] on div "$4,806.13 Horsham Dental Group Switch account [GEOGRAPHIC_DATA] Dental Centre W…" at bounding box center [637, 303] width 1274 height 629
click at [134, 113] on button "$4,806.13 in your order" at bounding box center [104, 125] width 154 height 32
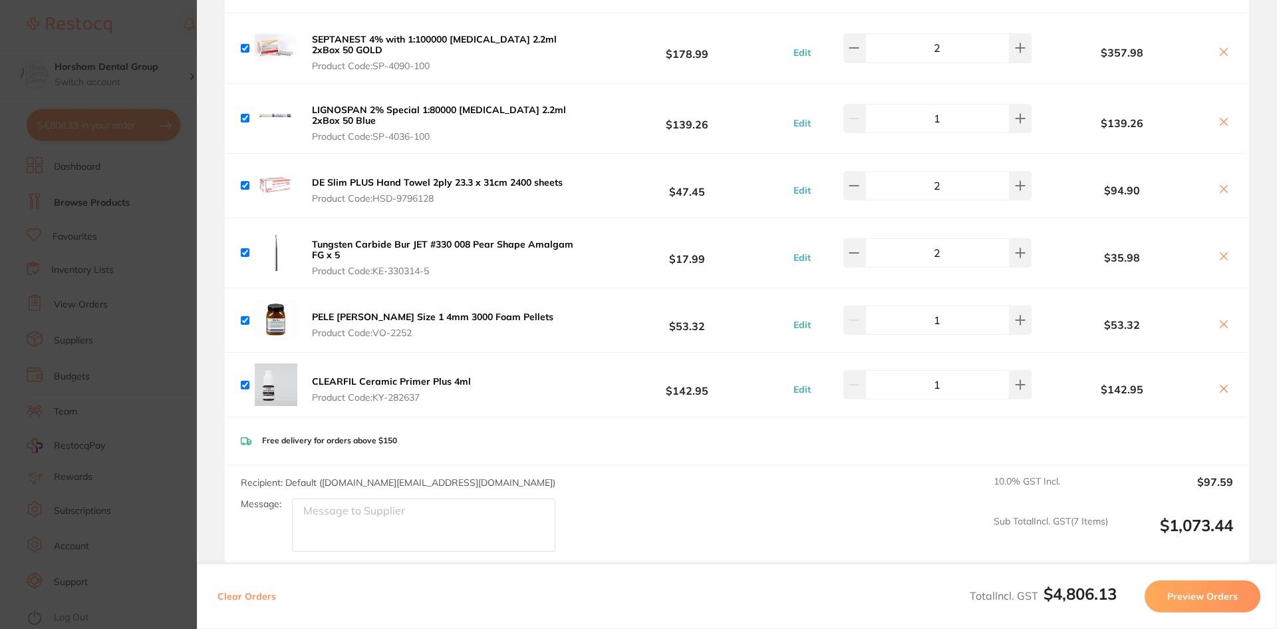
scroll to position [1530, 0]
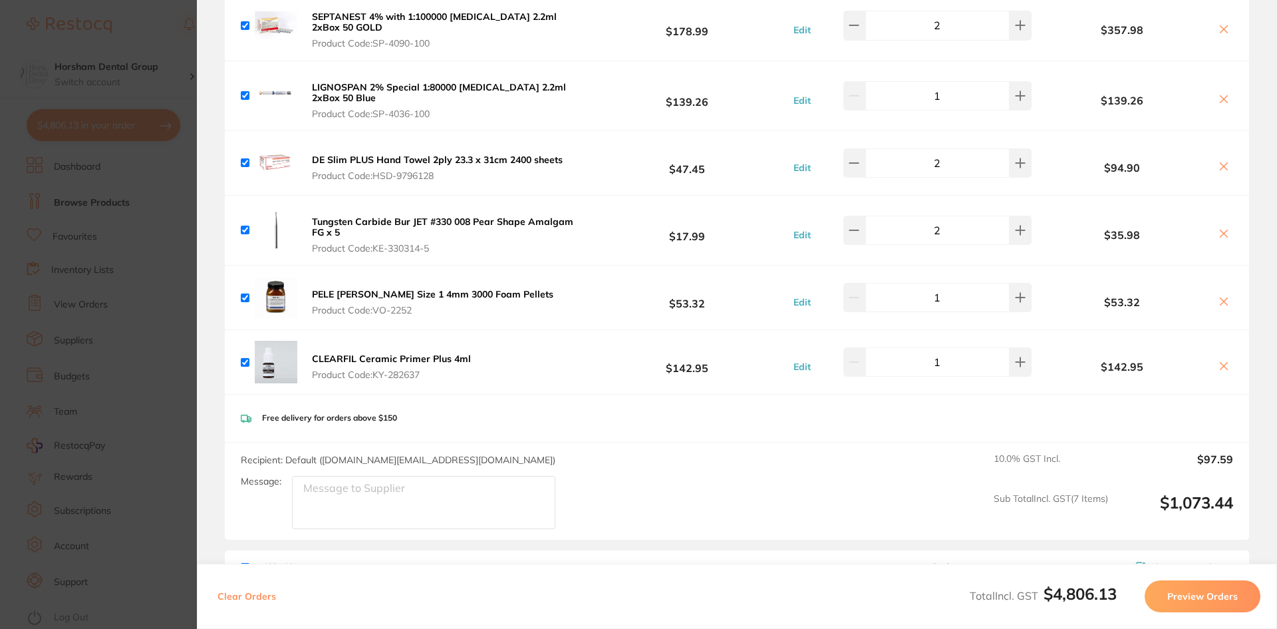
click at [186, 265] on section "Update RRP Set your pre negotiated price for this item. Item Agreed RRP (excl. …" at bounding box center [638, 314] width 1277 height 629
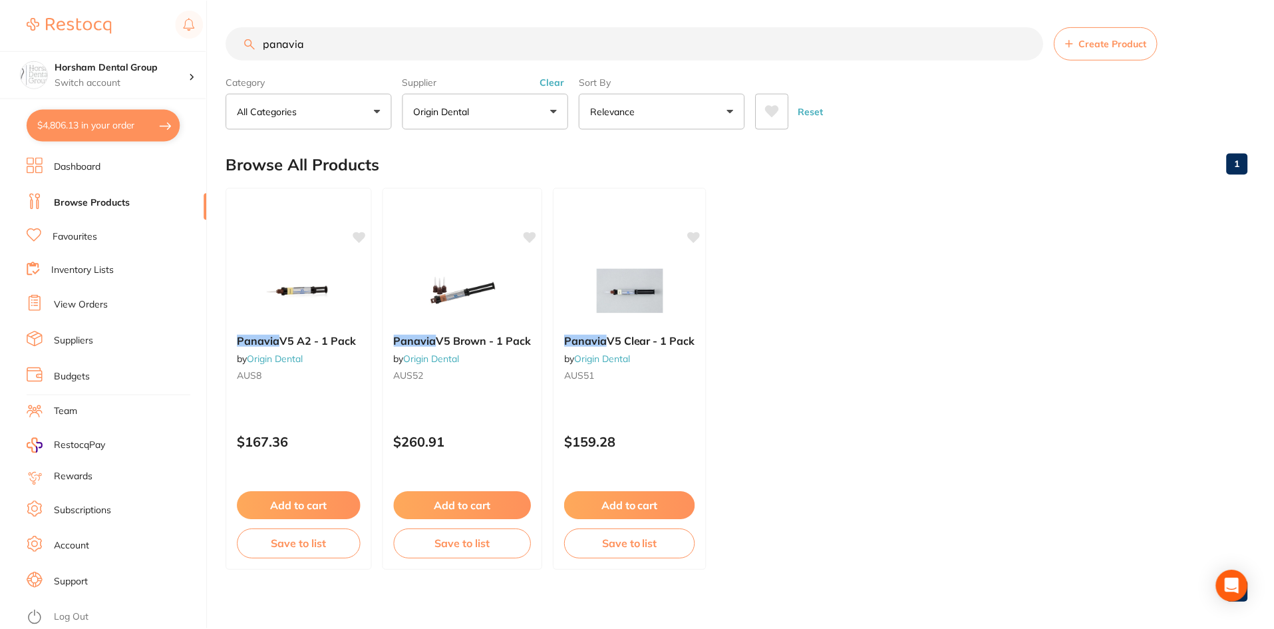
scroll to position [11, 0]
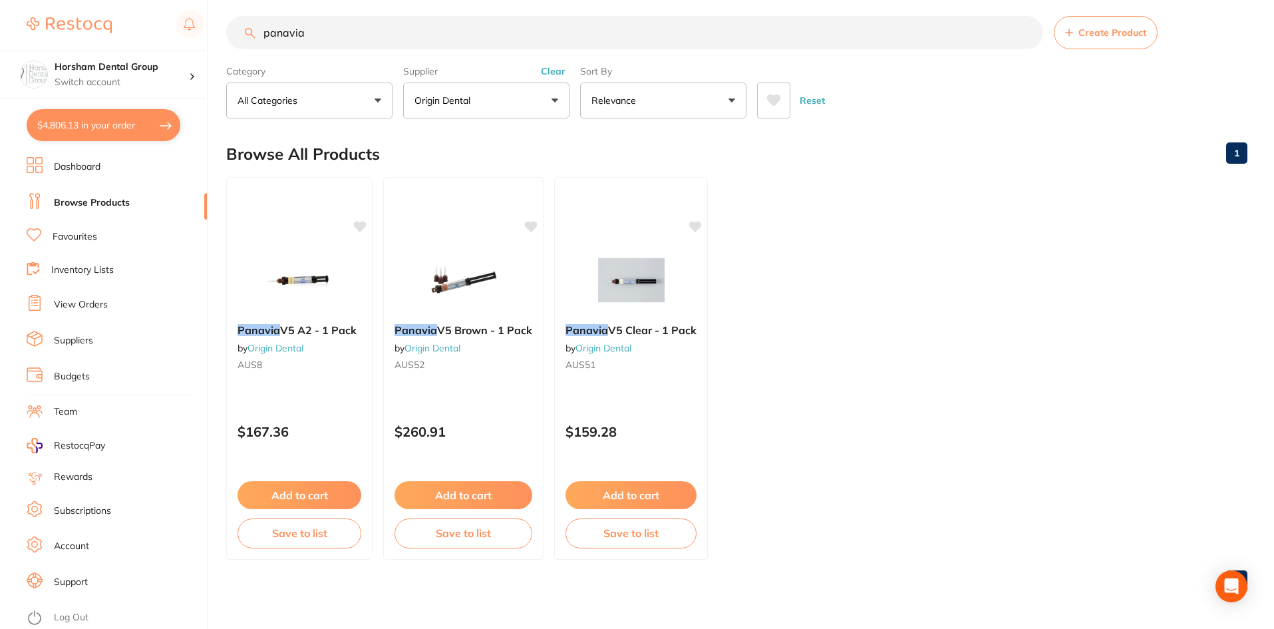
click at [556, 75] on button "Clear" at bounding box center [553, 71] width 33 height 12
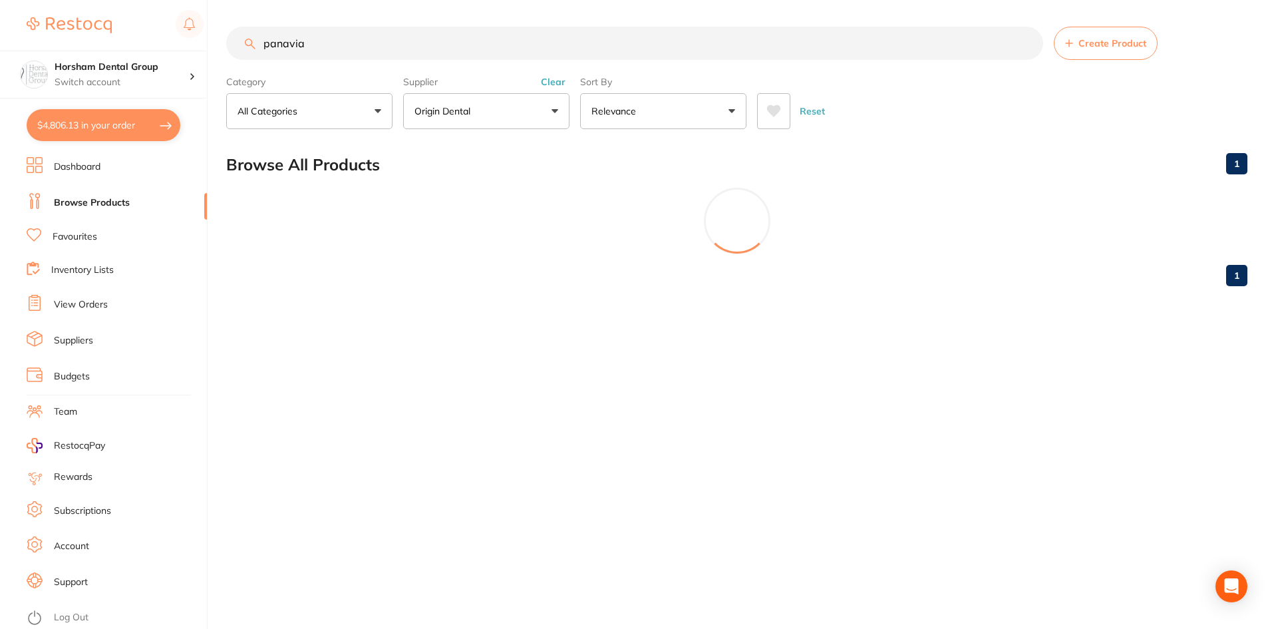
scroll to position [0, 0]
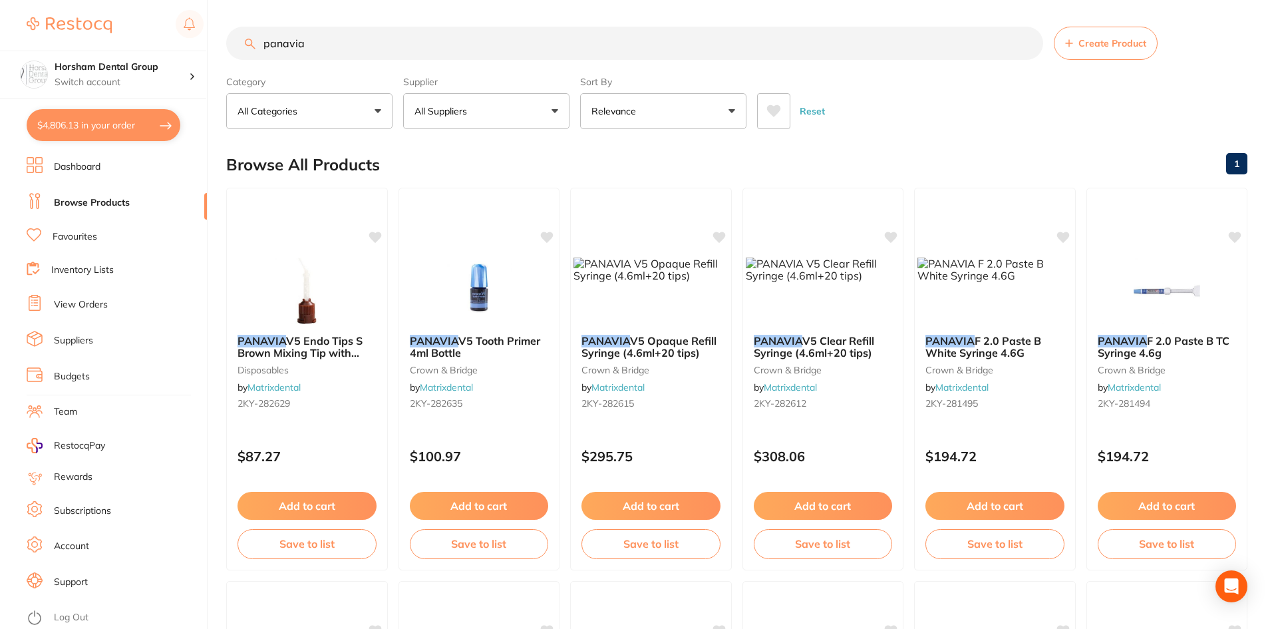
click at [549, 53] on input "panavia" at bounding box center [634, 43] width 817 height 33
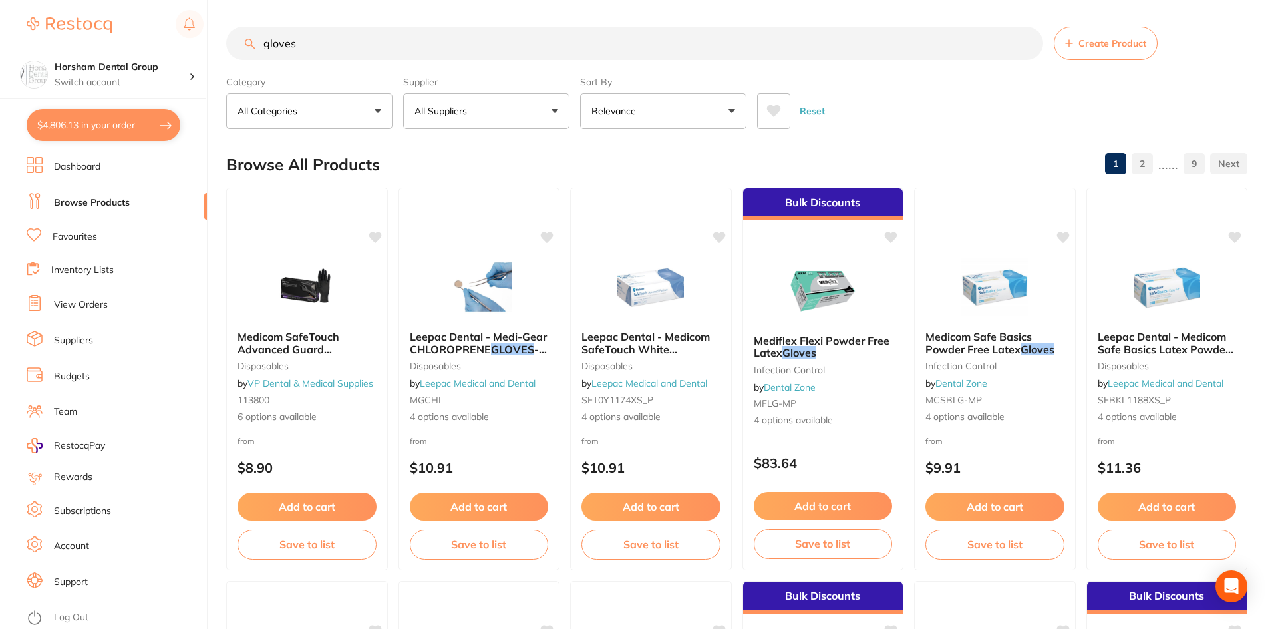
type input "gloves"
click at [526, 106] on button "All Suppliers" at bounding box center [486, 111] width 166 height 36
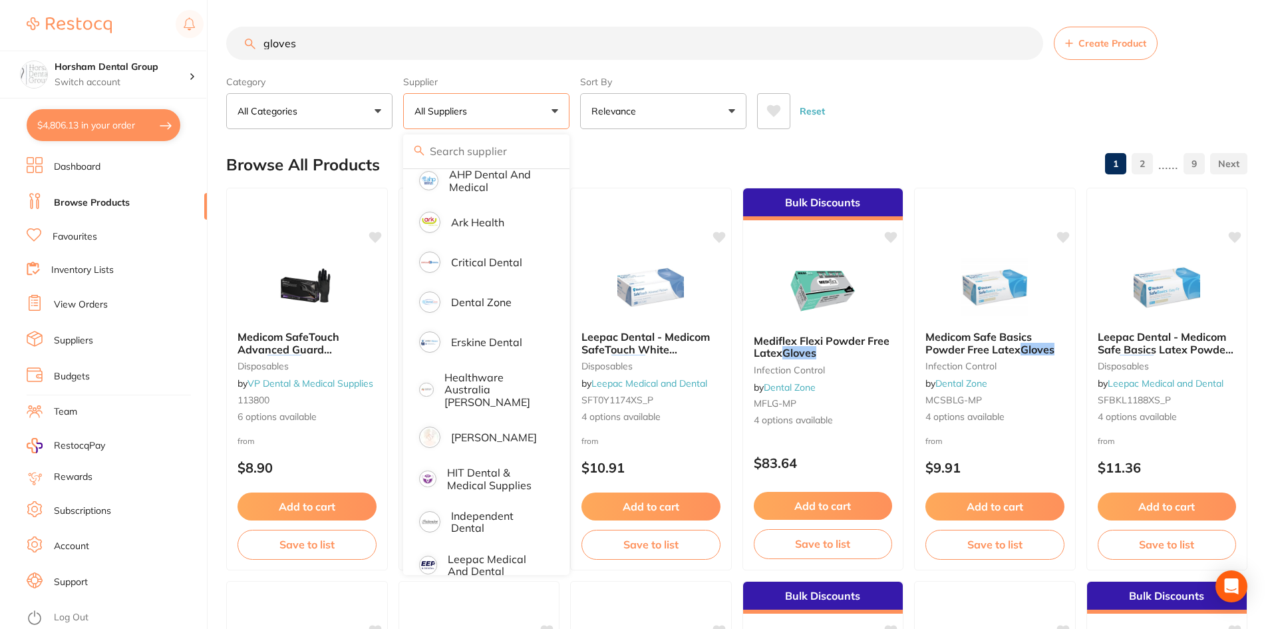
scroll to position [200, 0]
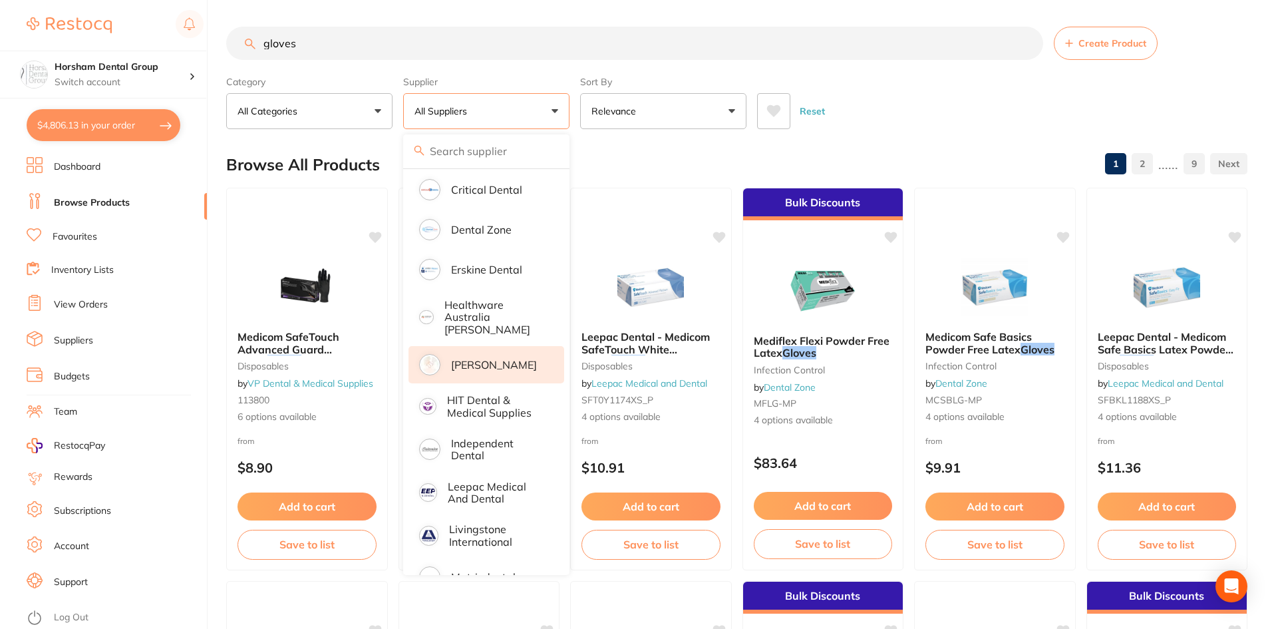
click at [468, 359] on p "[PERSON_NAME]" at bounding box center [494, 365] width 86 height 12
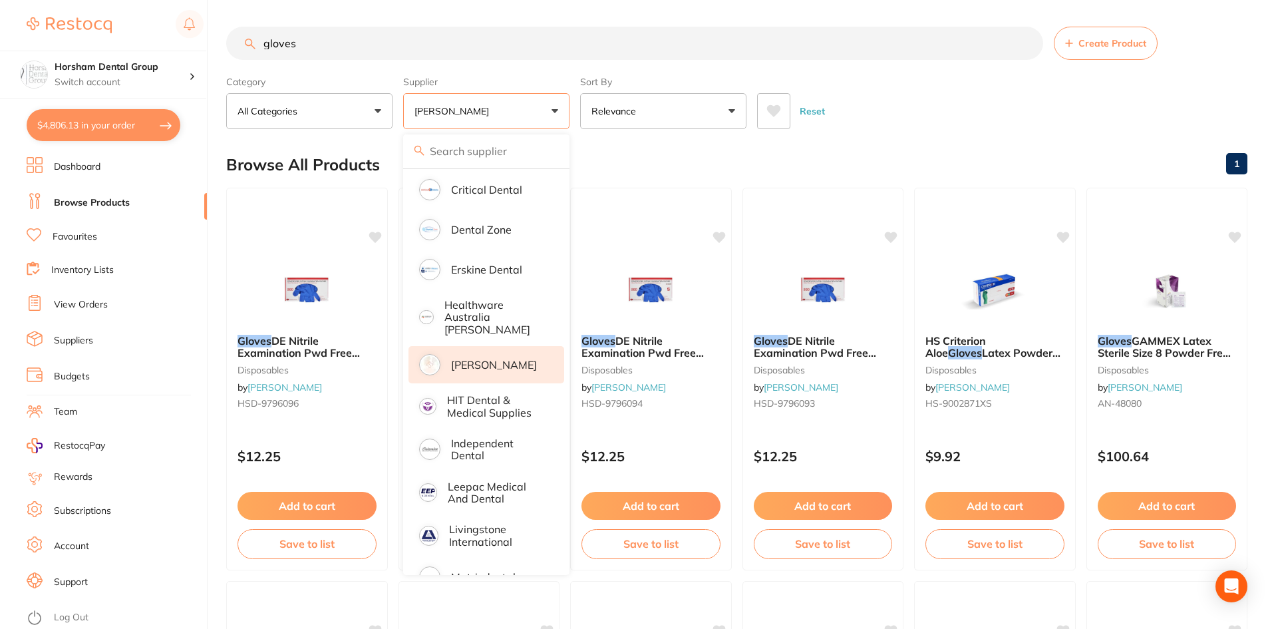
click at [964, 114] on div "Reset" at bounding box center [997, 105] width 480 height 47
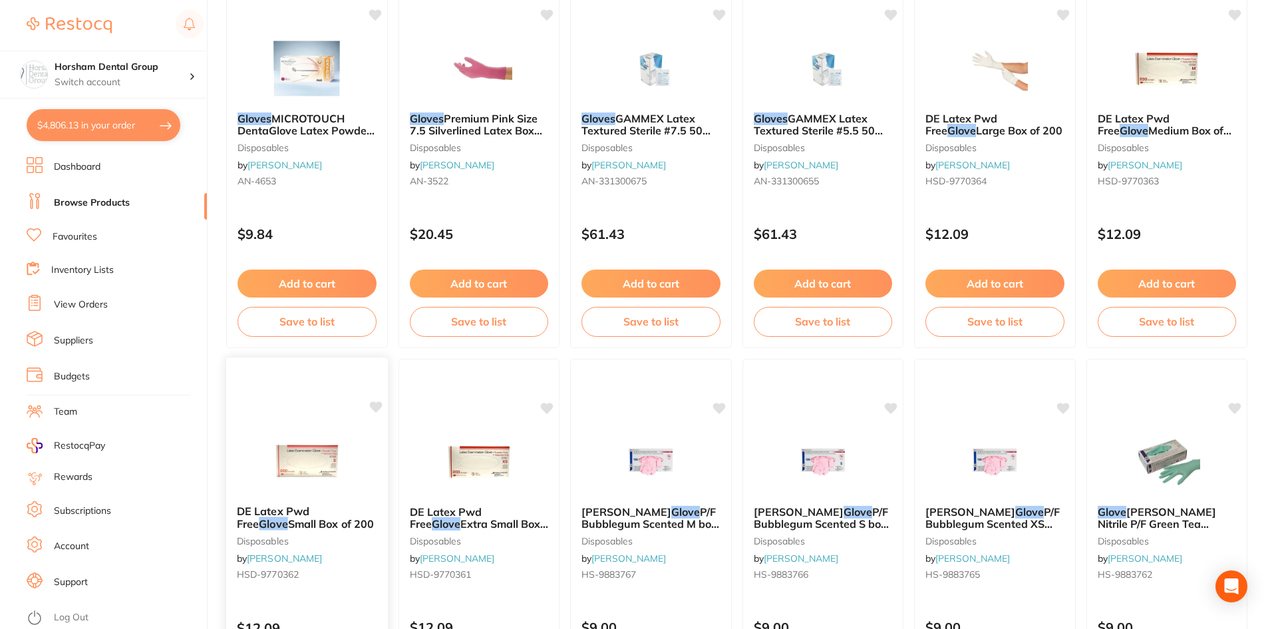
scroll to position [1131, 0]
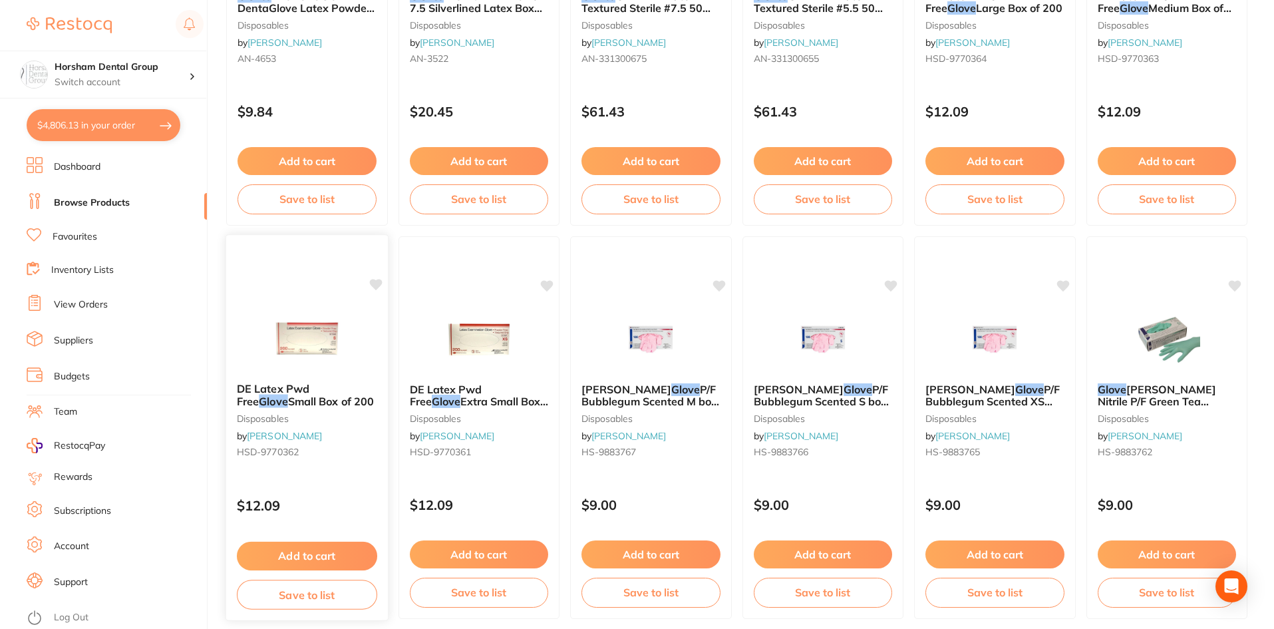
click at [261, 428] on div "DE Latex Pwd Free Glove Small Box of 200 disposables by [PERSON_NAME] HSD-97703…" at bounding box center [307, 423] width 162 height 102
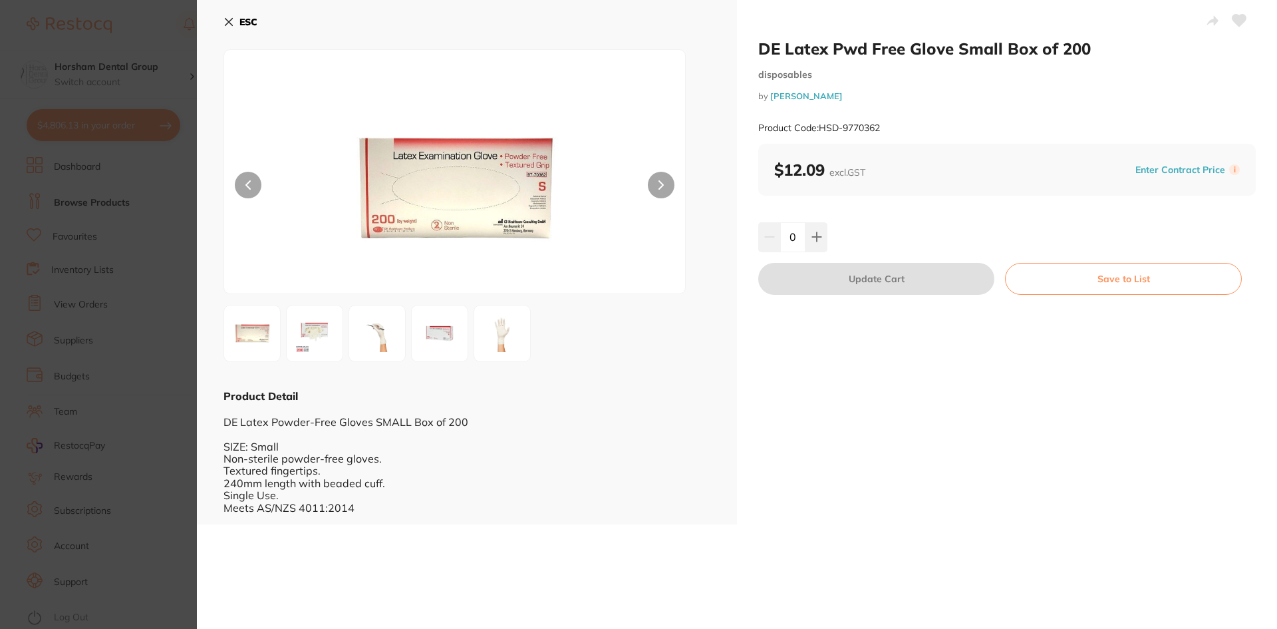
click at [818, 257] on div "DE Latex Pwd Free Glove Small Box of 200 disposables by [PERSON_NAME] Product C…" at bounding box center [1007, 262] width 540 height 524
click at [819, 238] on icon at bounding box center [816, 236] width 11 height 11
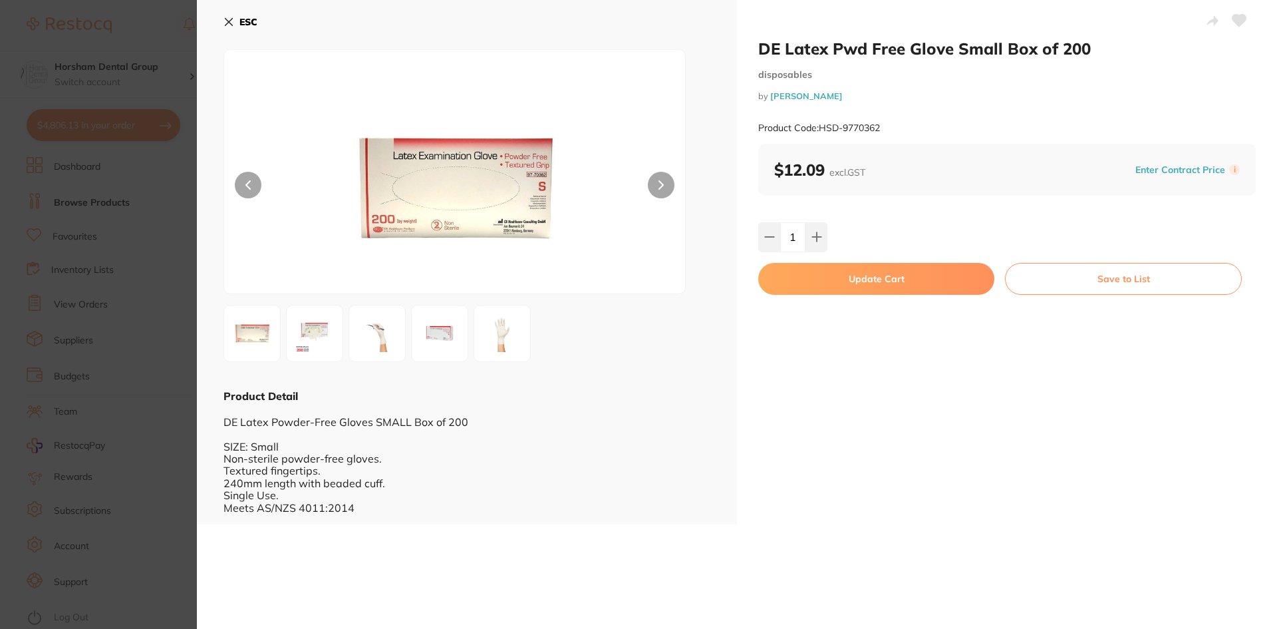
click at [791, 241] on input "1" at bounding box center [792, 236] width 25 height 29
click at [793, 239] on input "1" at bounding box center [792, 236] width 25 height 29
type input "10"
click at [832, 295] on div "DE Latex Pwd Free Glove Small Box of 200 disposables by [PERSON_NAME] Product C…" at bounding box center [1007, 262] width 540 height 524
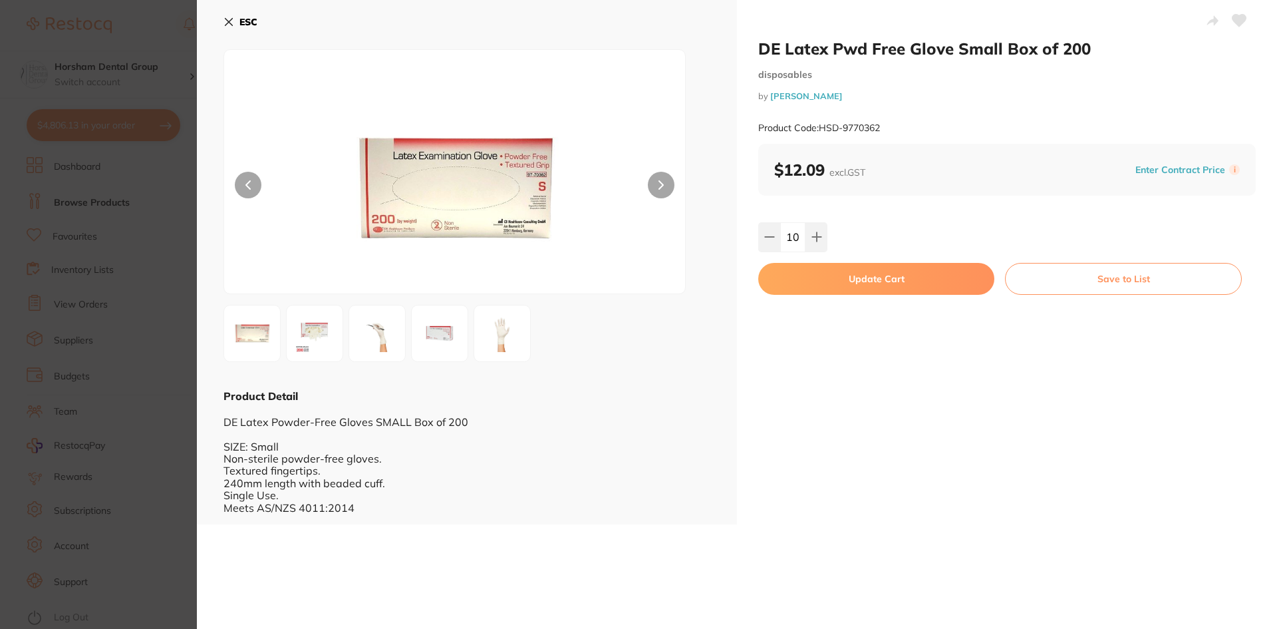
click at [830, 291] on button "Update Cart" at bounding box center [876, 279] width 236 height 32
checkbox input "false"
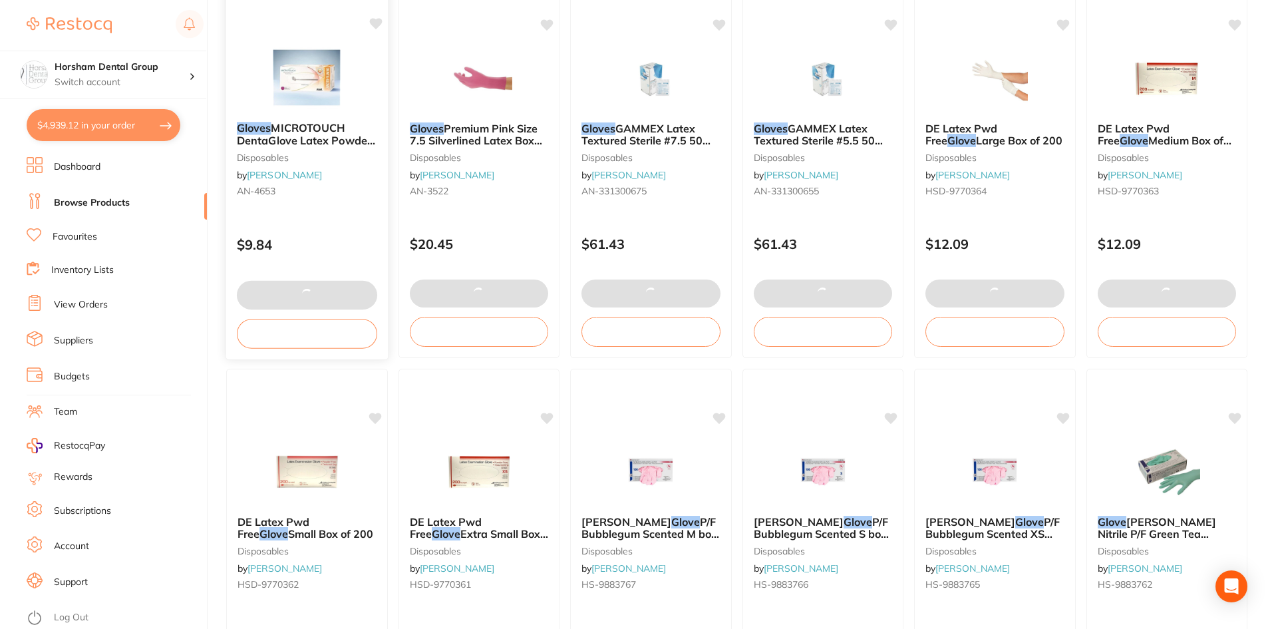
scroll to position [998, 0]
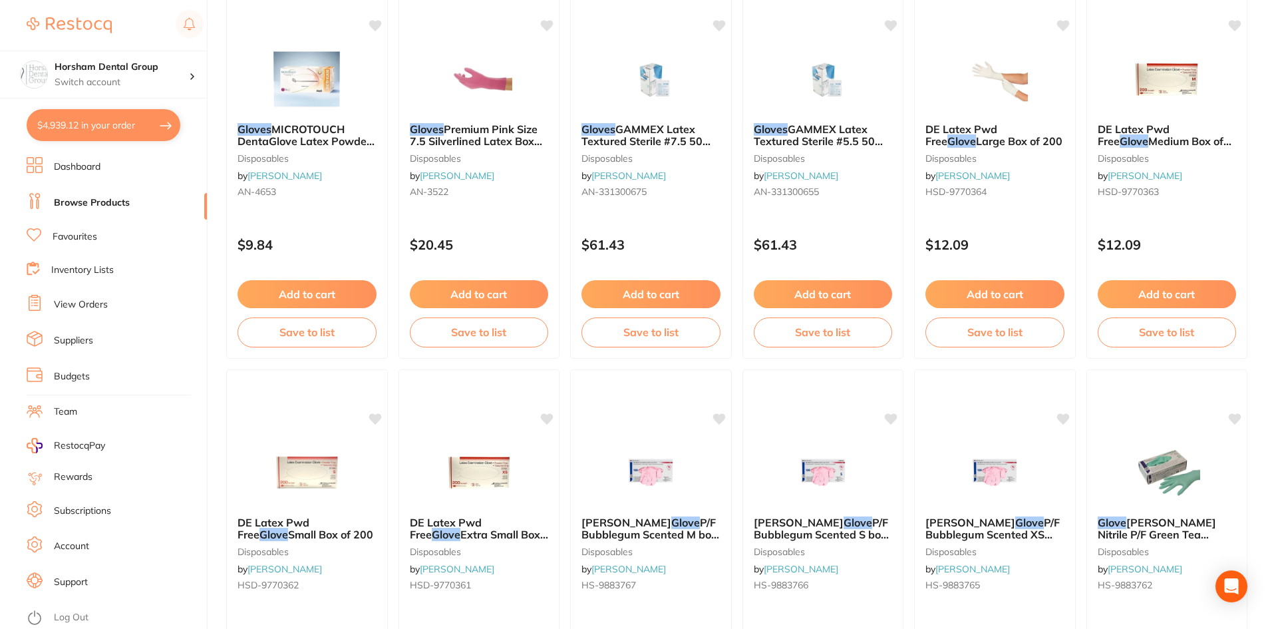
click at [124, 130] on button "$4,939.12 in your order" at bounding box center [104, 125] width 154 height 32
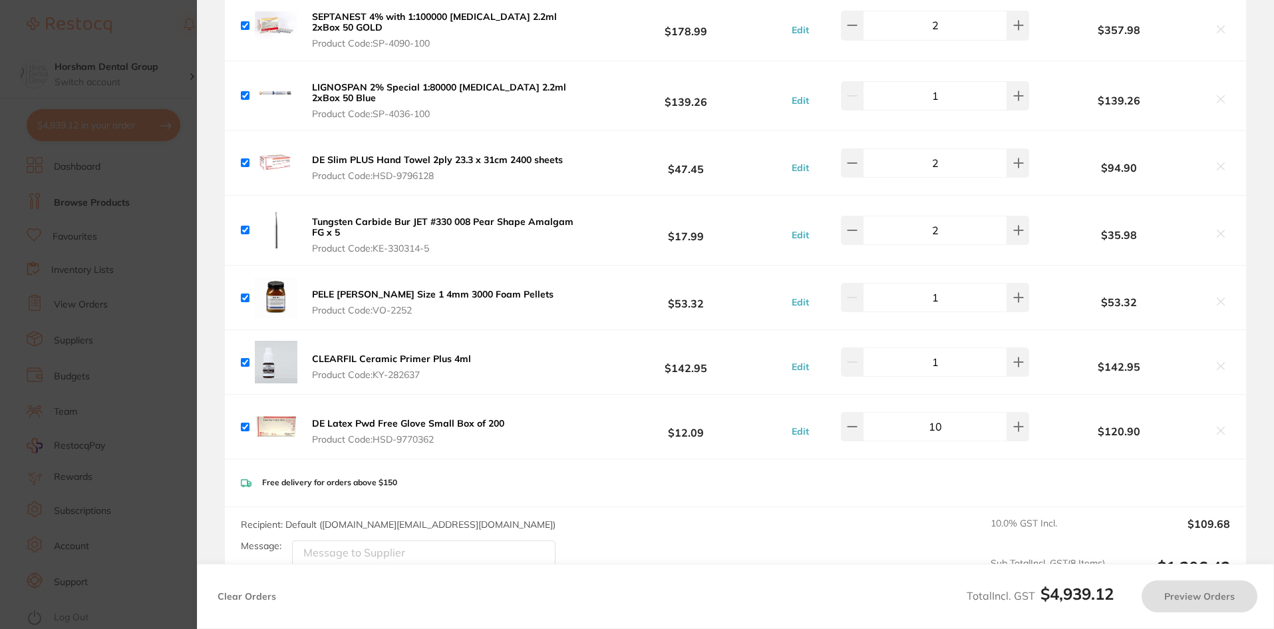
checkbox input "true"
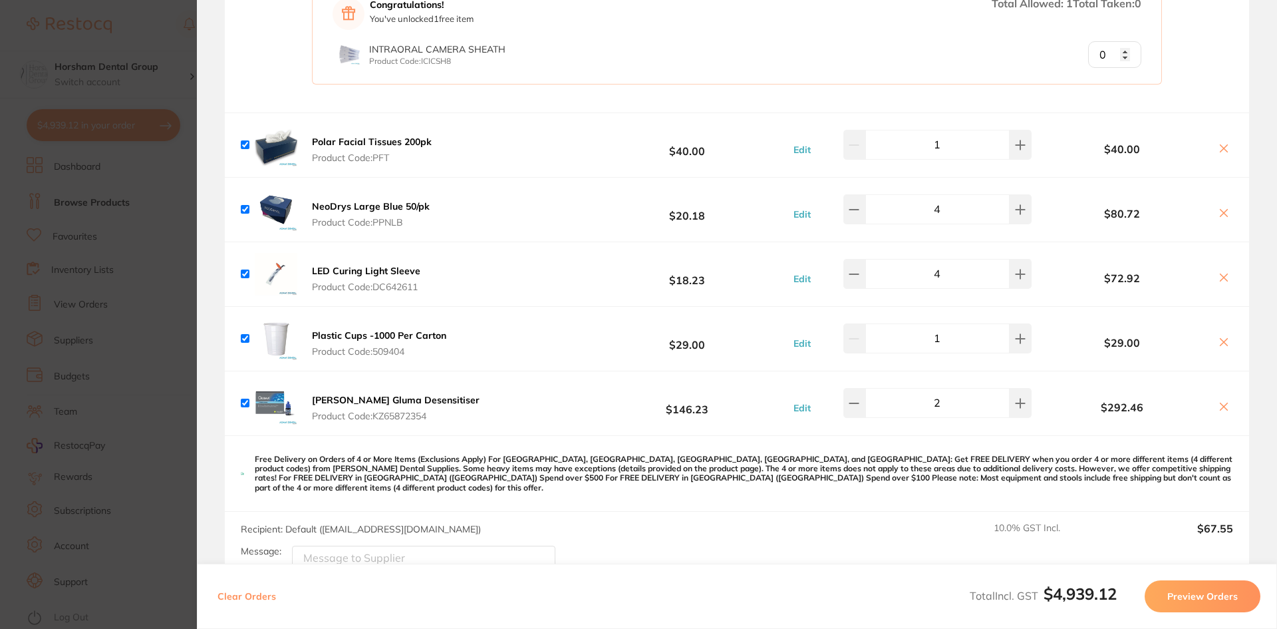
scroll to position [2395, 0]
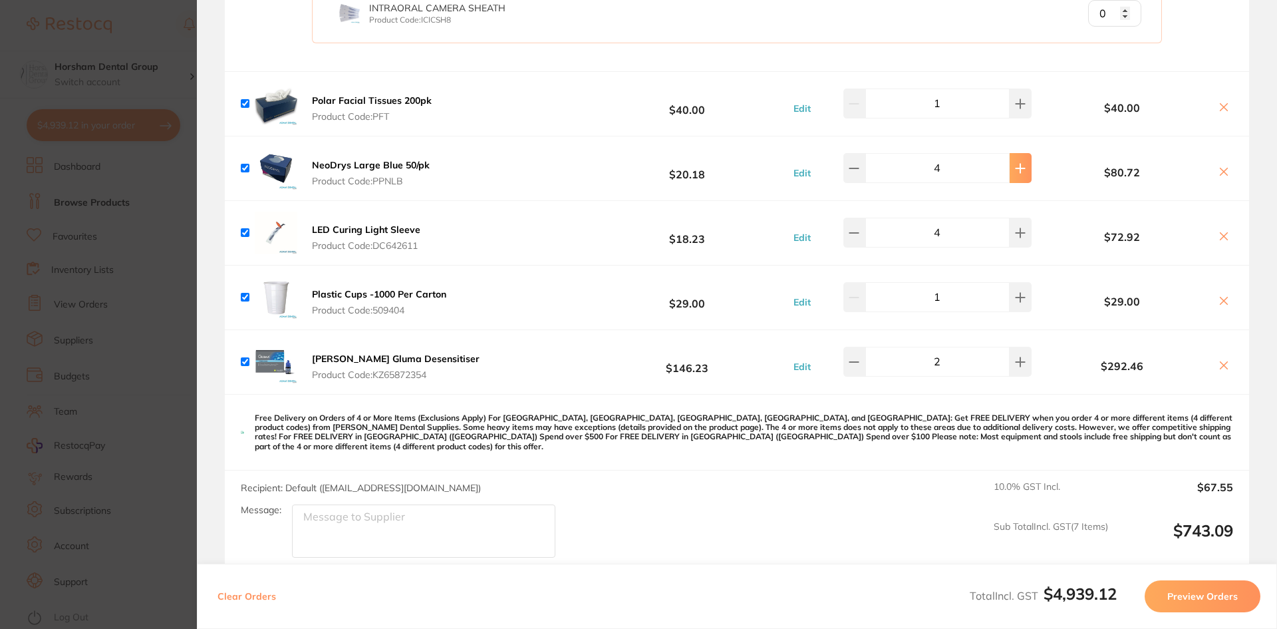
click at [1015, 166] on icon at bounding box center [1020, 168] width 11 height 11
type input "6"
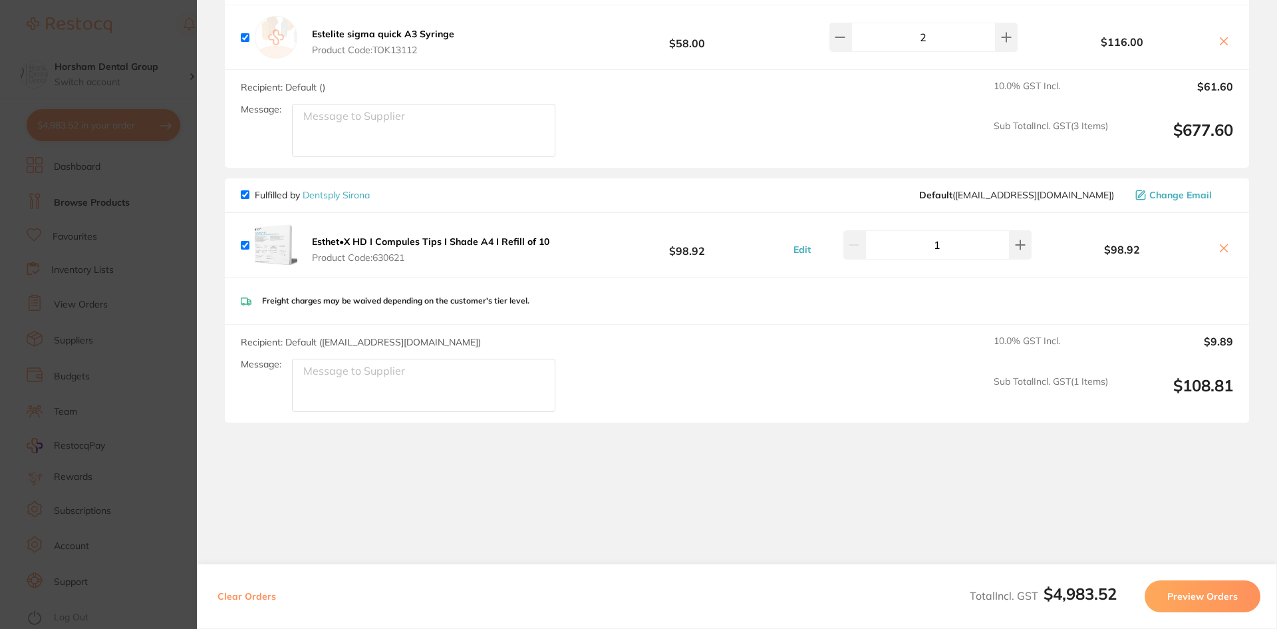
scroll to position [3132, 0]
click at [133, 412] on section "Update RRP Set your pre negotiated price for this item. Item Agreed RRP (excl. …" at bounding box center [638, 314] width 1277 height 629
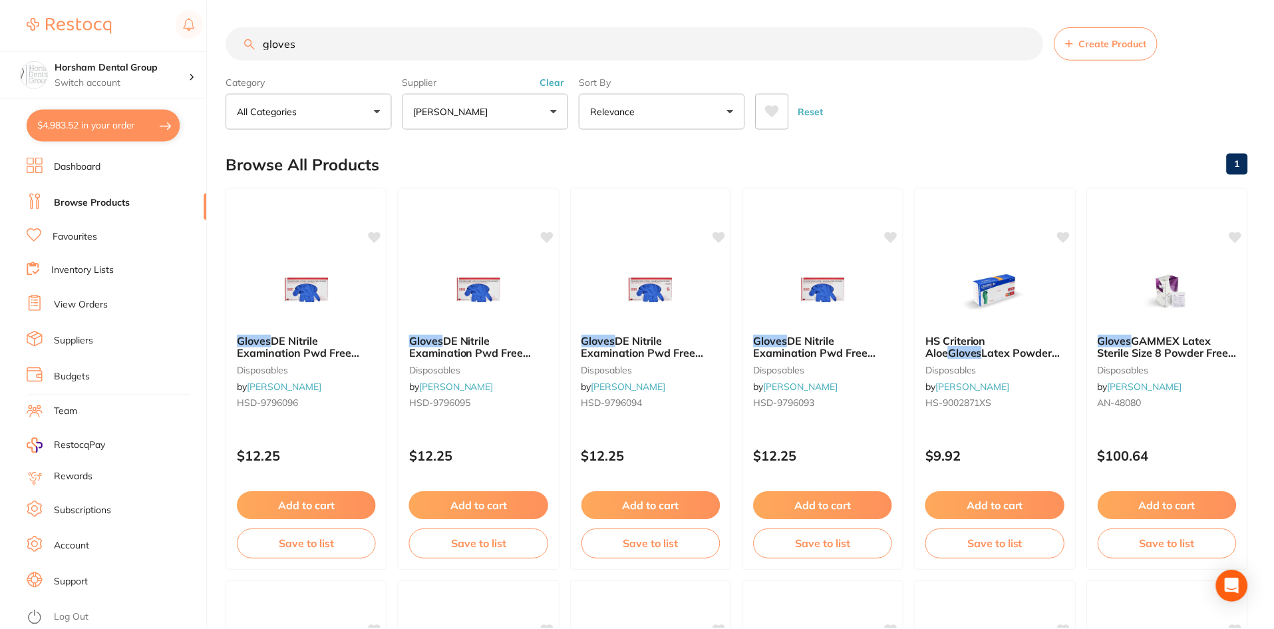
scroll to position [998, 0]
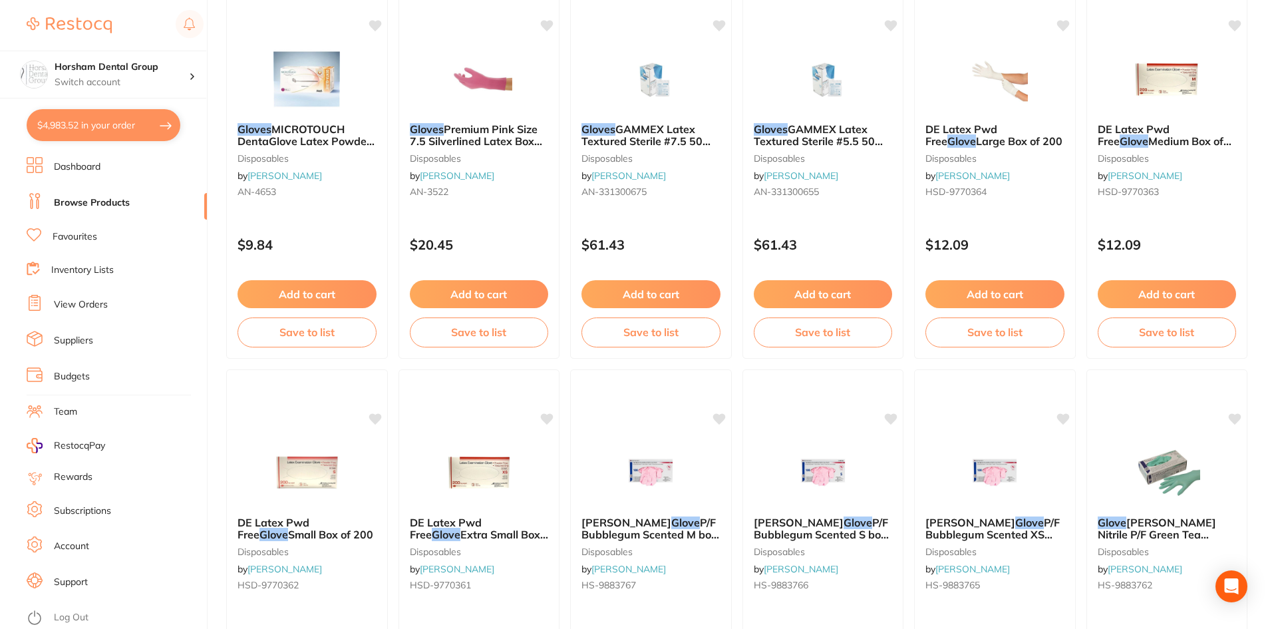
click at [146, 120] on button "$4,983.52 in your order" at bounding box center [104, 125] width 154 height 32
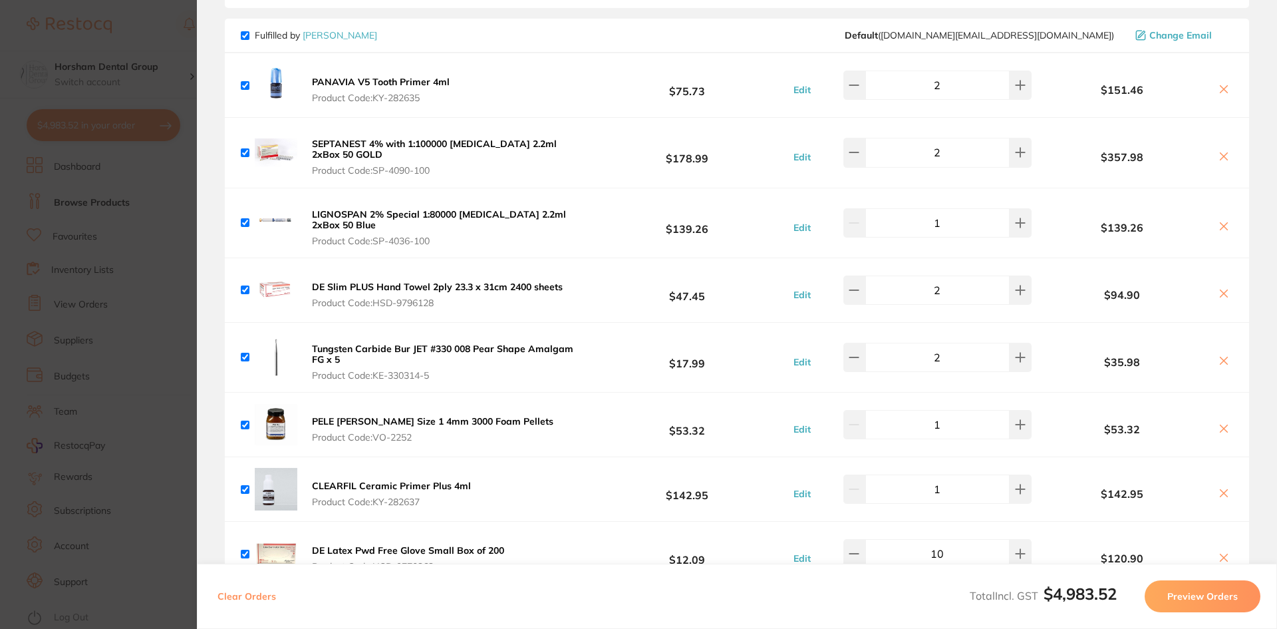
scroll to position [1469, 0]
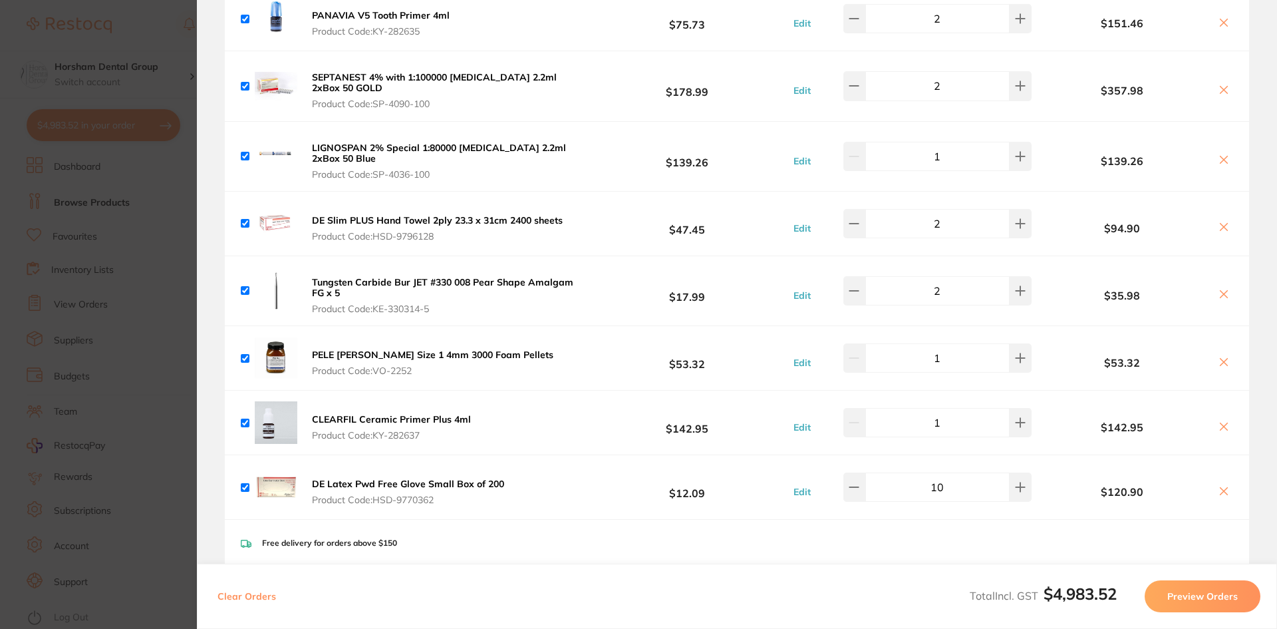
click at [172, 205] on section "Update RRP Set your pre negotiated price for this item. Item Agreed RRP (excl. …" at bounding box center [638, 314] width 1277 height 629
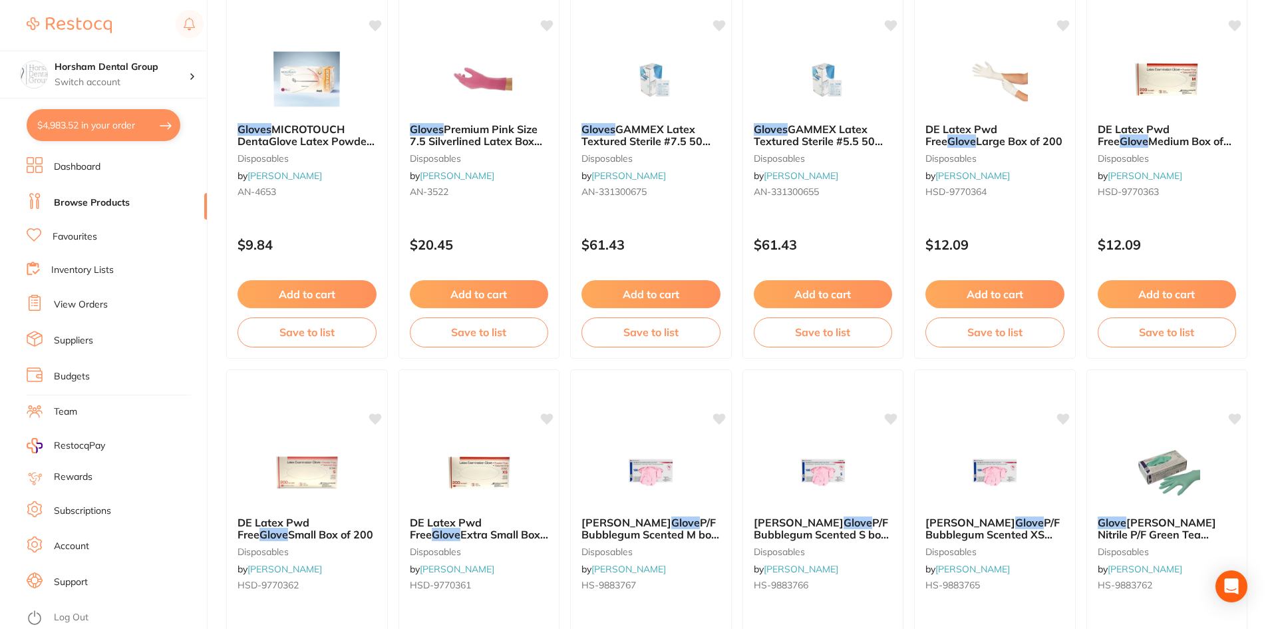
click at [92, 267] on link "Inventory Lists" at bounding box center [82, 269] width 63 height 13
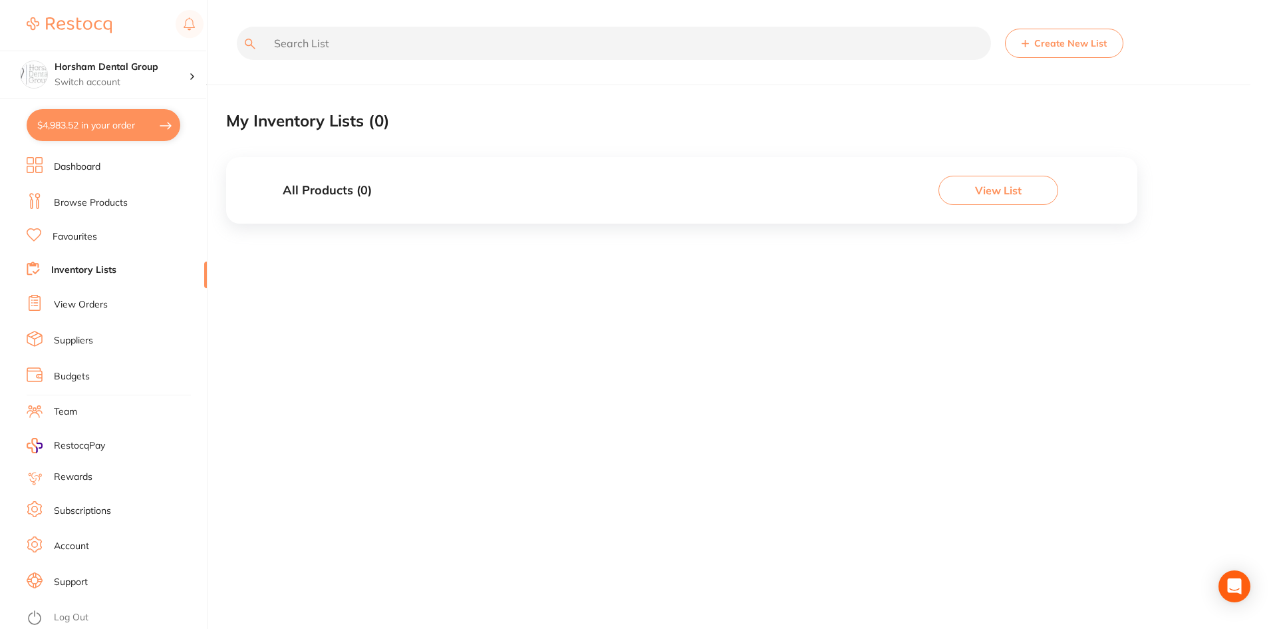
click at [90, 212] on li "Browse Products" at bounding box center [117, 203] width 180 height 20
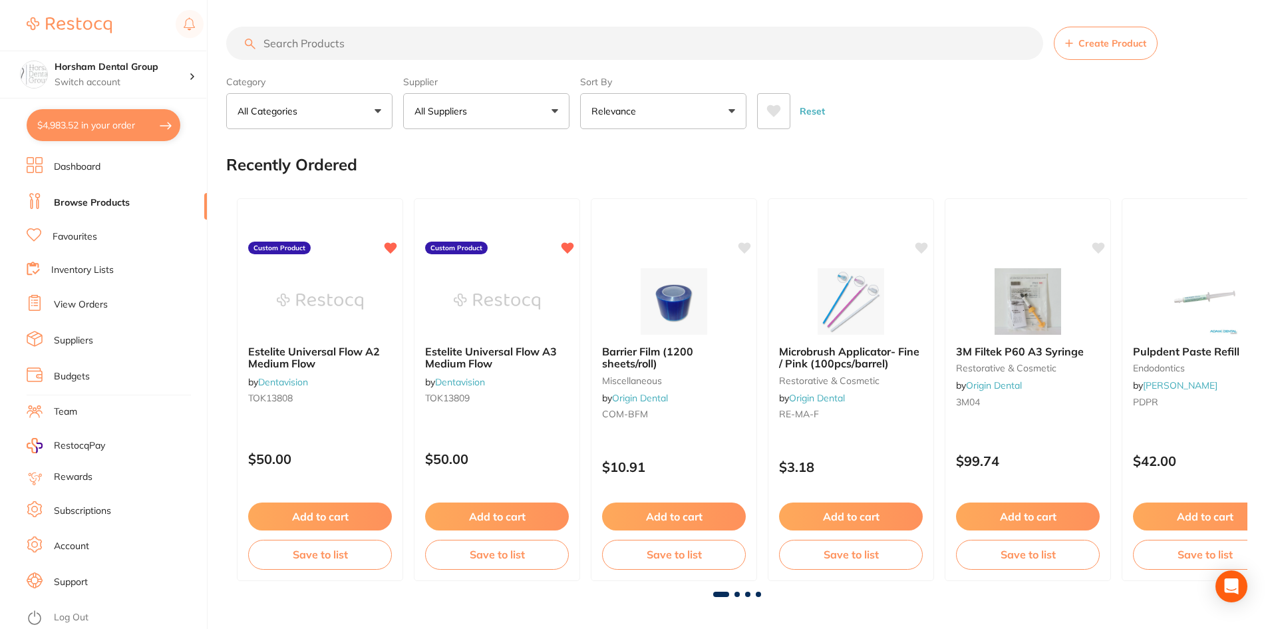
click at [321, 42] on input "search" at bounding box center [634, 43] width 817 height 33
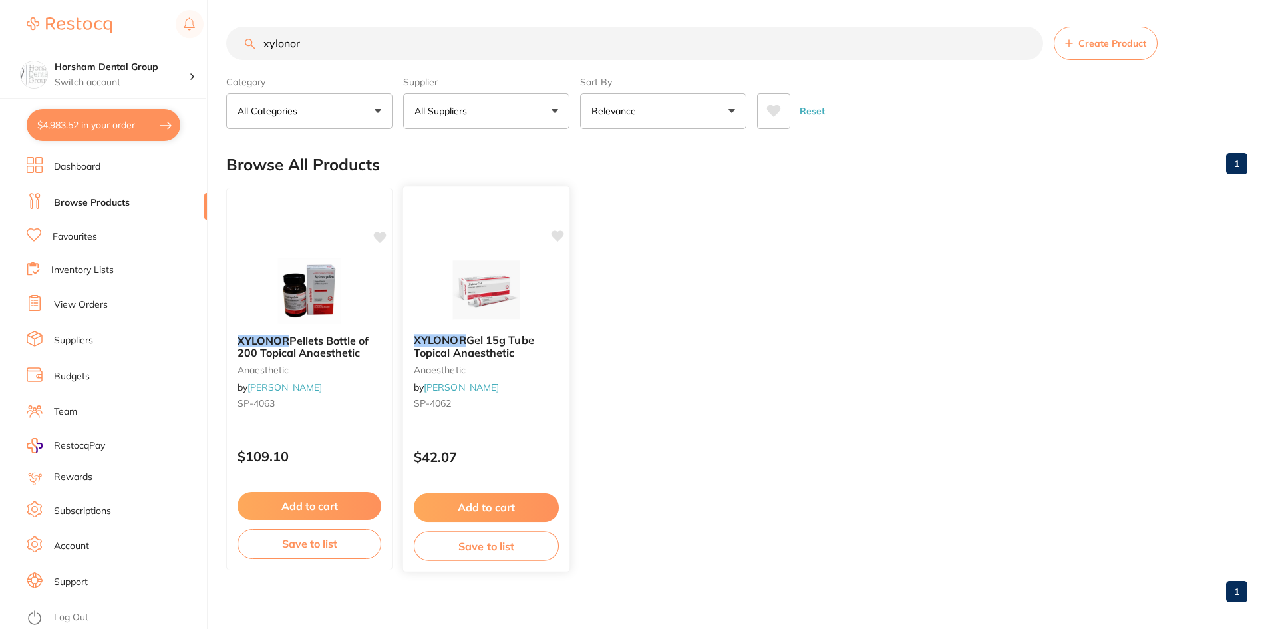
type input "xylonor"
click at [427, 337] on em "XYLONOR" at bounding box center [440, 339] width 53 height 13
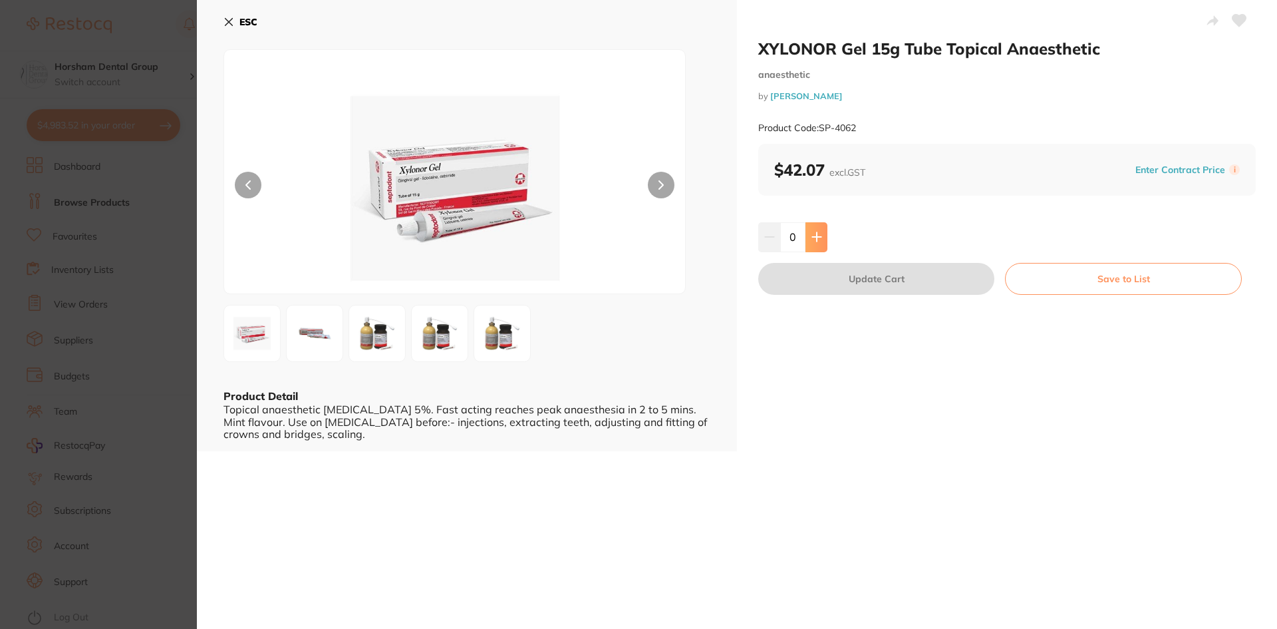
click at [821, 243] on button at bounding box center [816, 236] width 22 height 29
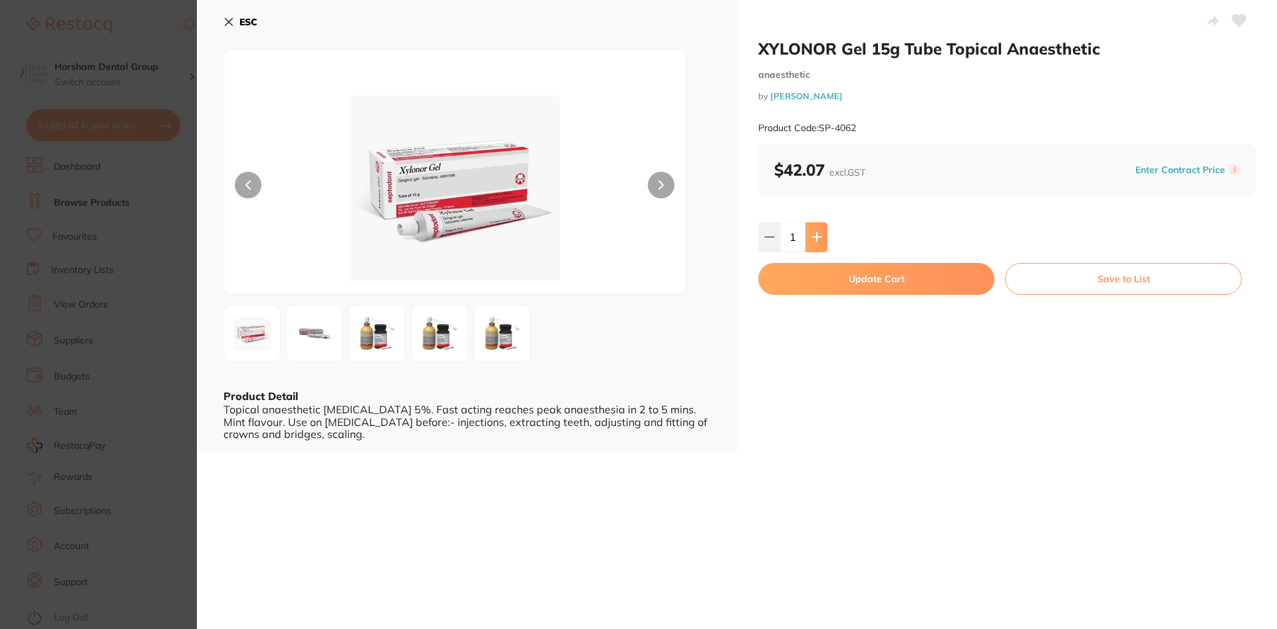
click at [821, 243] on button at bounding box center [816, 236] width 22 height 29
type input "4"
click at [823, 274] on button "Update Cart" at bounding box center [876, 279] width 236 height 32
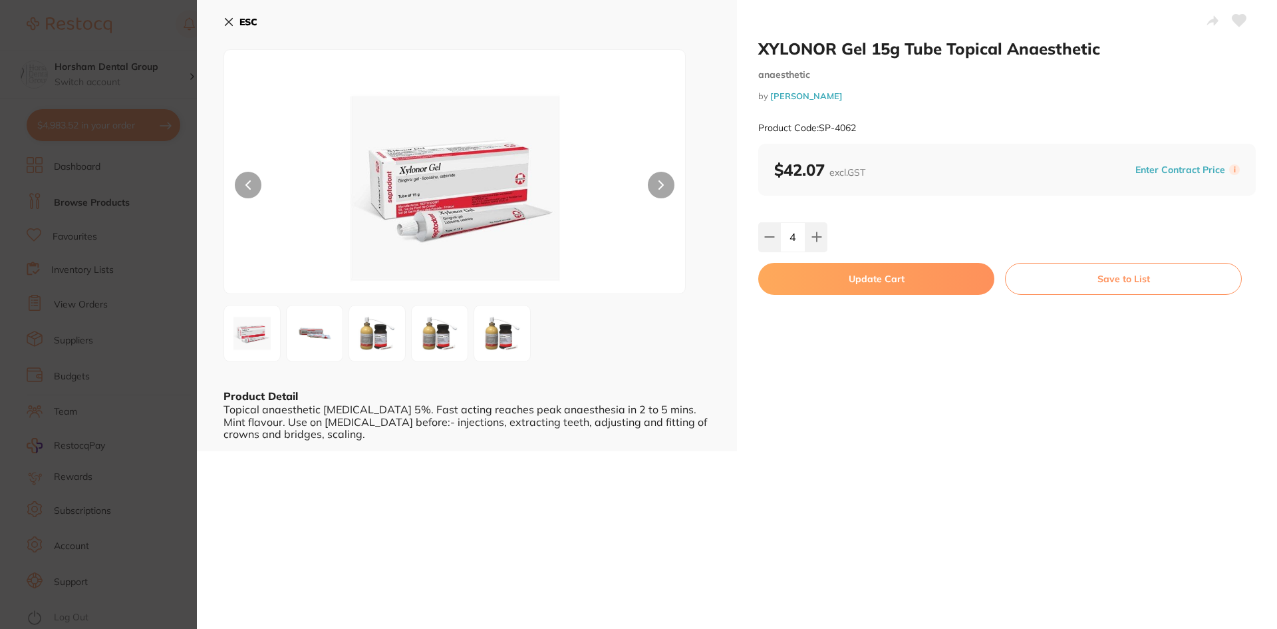
checkbox input "false"
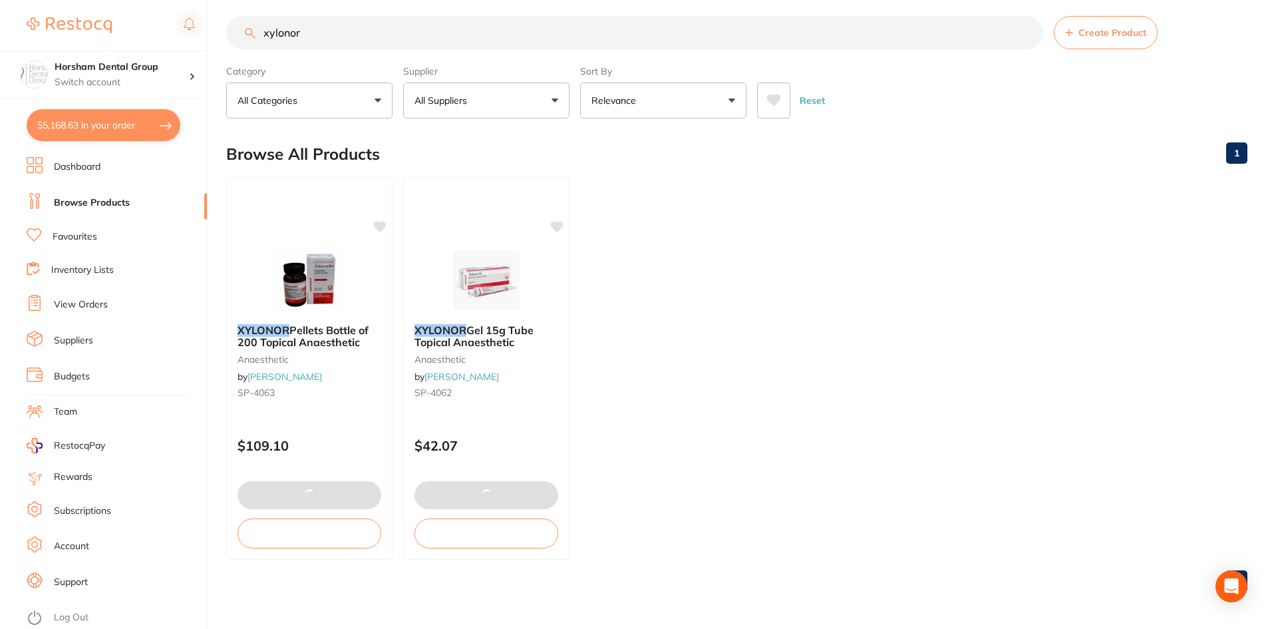
click at [882, 301] on ul "XYLONOR Pellets Bottle of 200 Topical Anaesthetic anaesthetic by [PERSON_NAME] …" at bounding box center [736, 368] width 1021 height 382
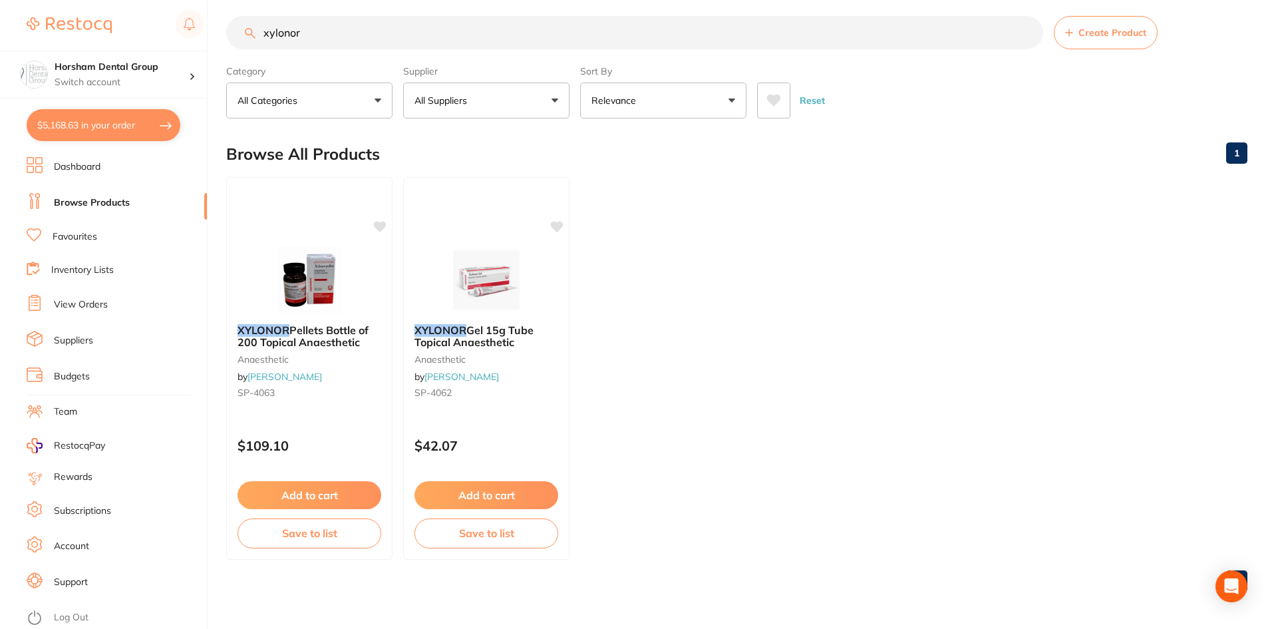
click at [789, 277] on ul "XYLONOR Pellets Bottle of 200 Topical Anaesthetic anaesthetic by [PERSON_NAME] …" at bounding box center [736, 368] width 1021 height 382
